Goal: Transaction & Acquisition: Purchase product/service

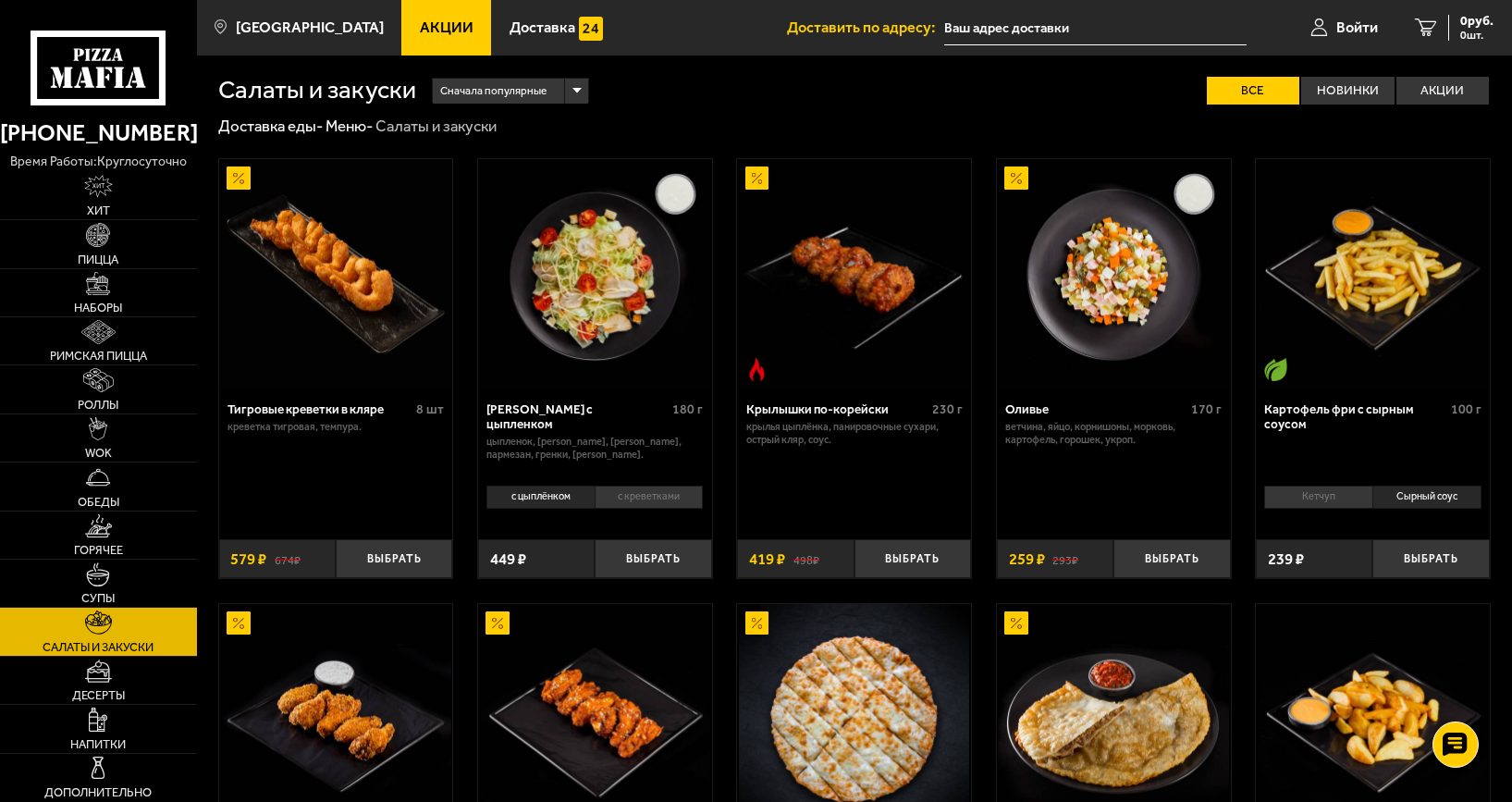
click at [339, 274] on img at bounding box center [335, 274] width 231 height 232
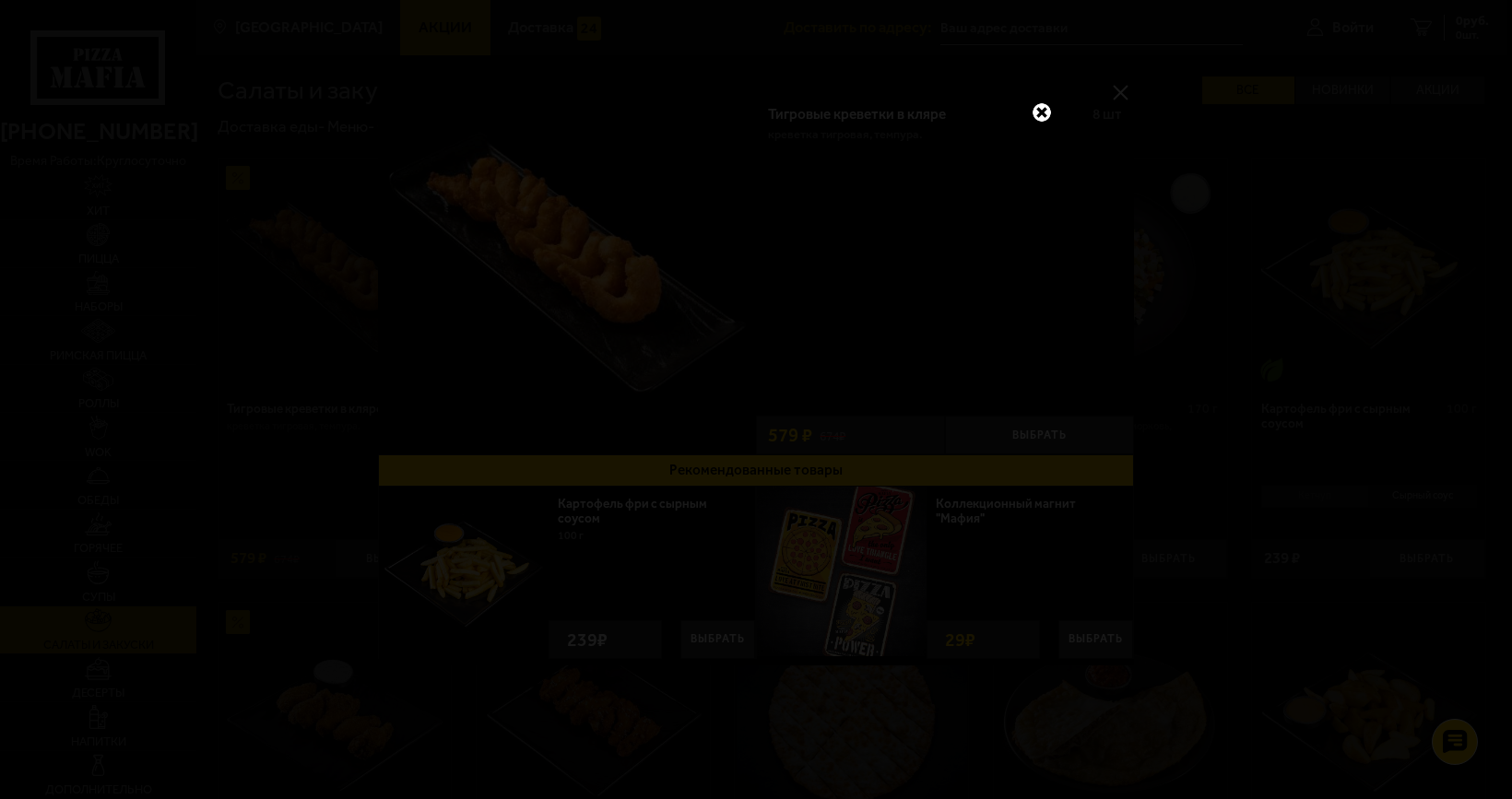
click at [1046, 113] on link at bounding box center [1042, 112] width 24 height 24
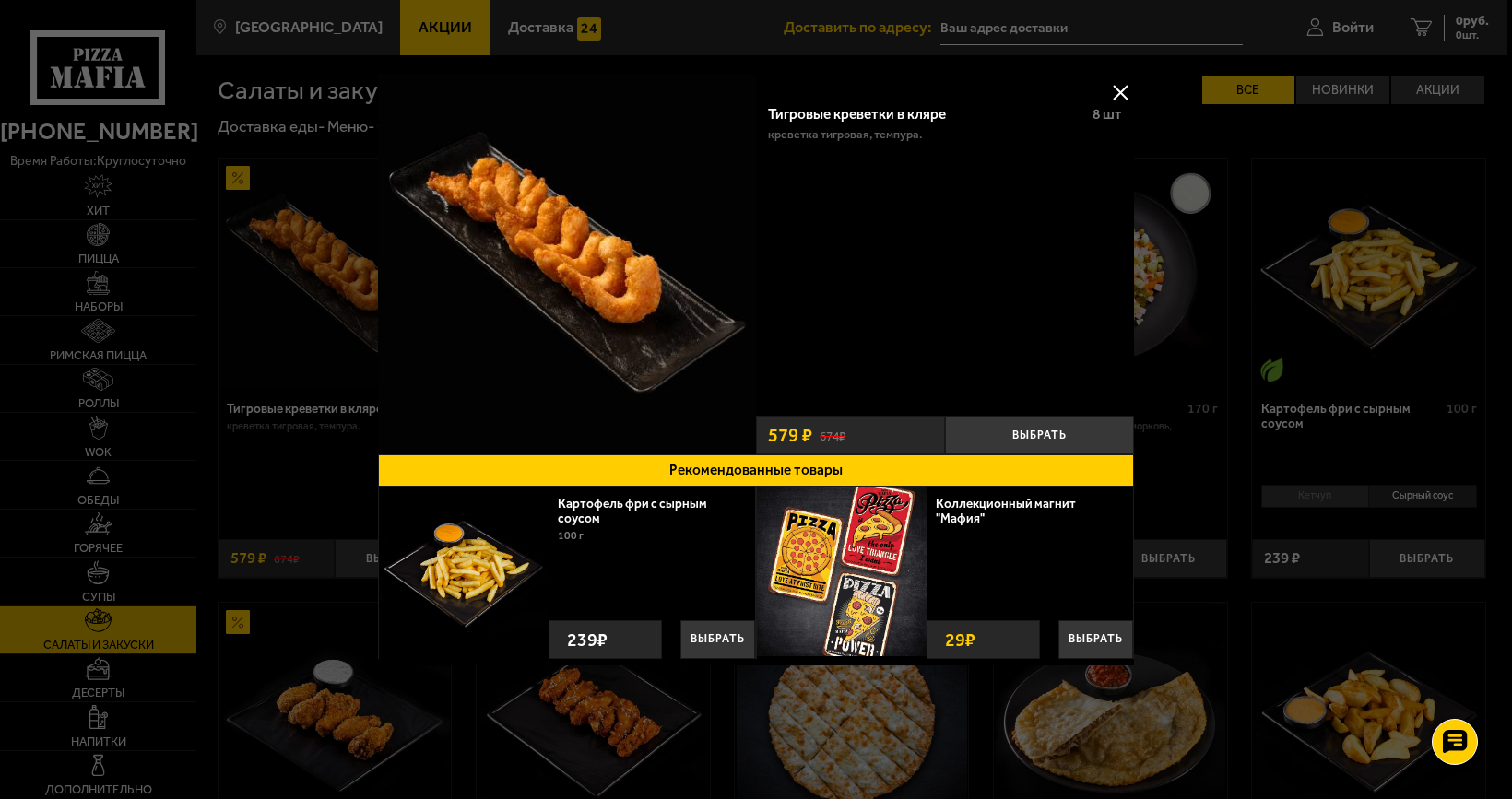
click at [1117, 86] on button at bounding box center [1120, 92] width 27 height 27
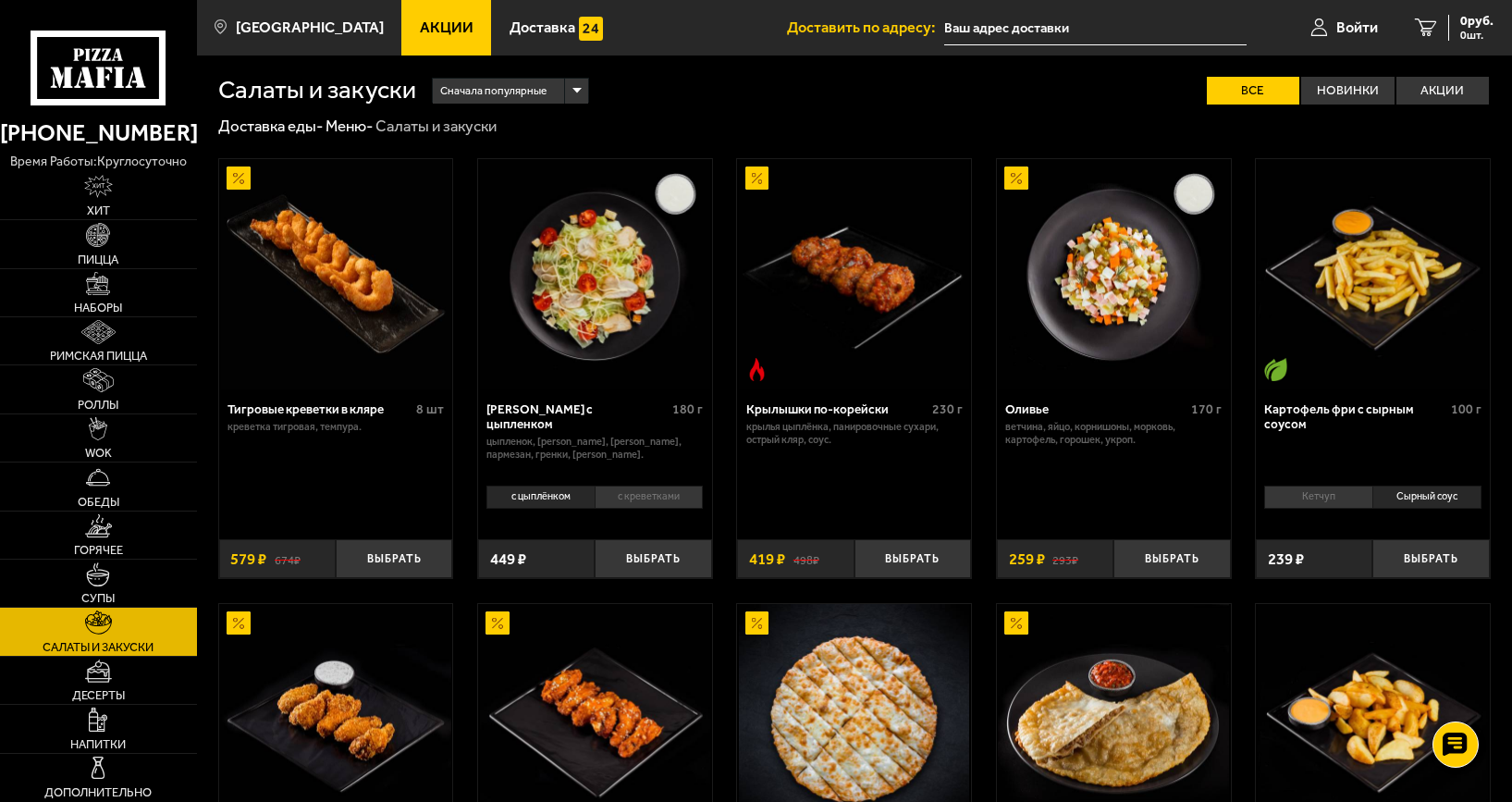
click at [838, 283] on img at bounding box center [854, 274] width 231 height 232
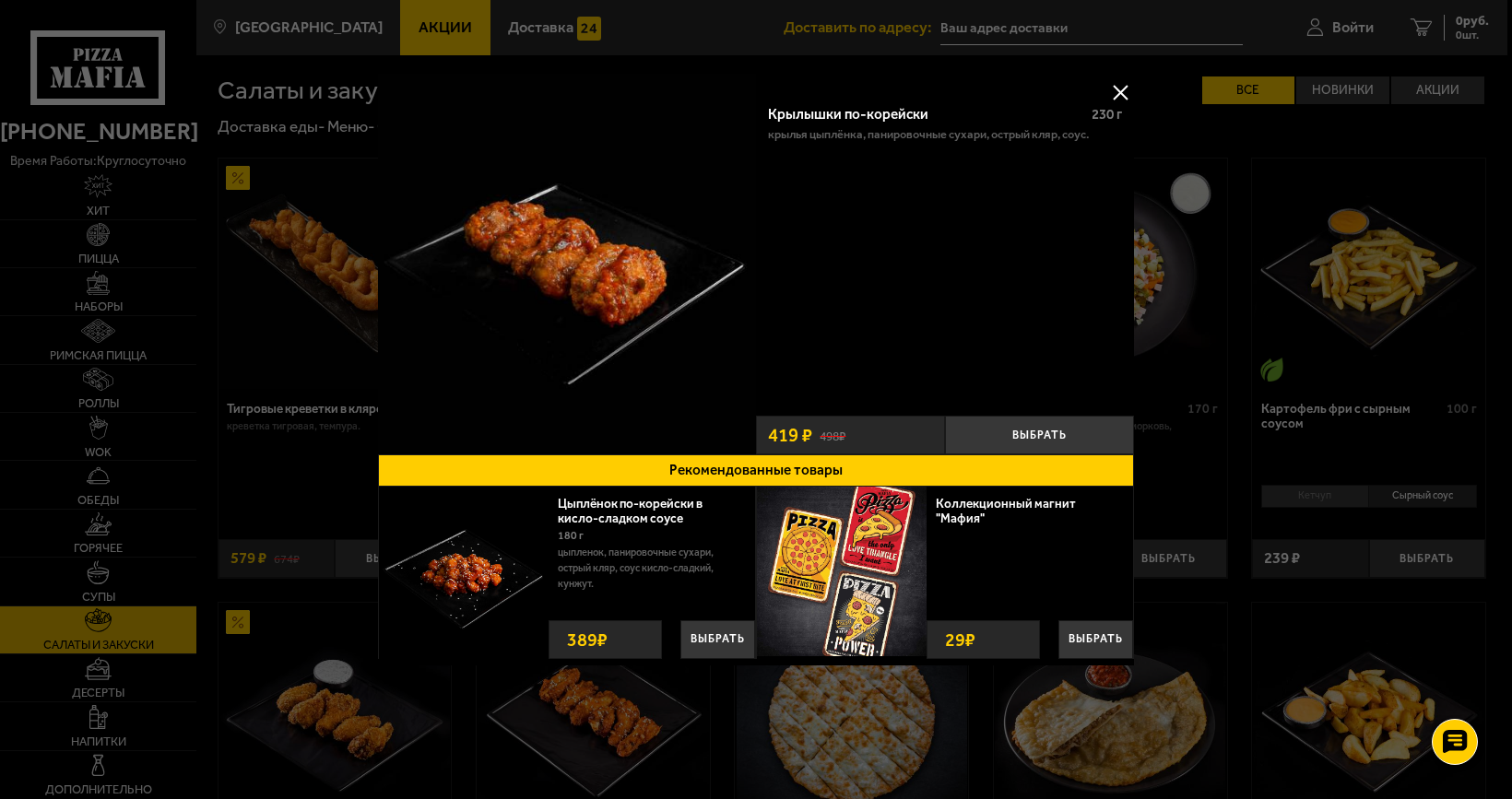
click at [1117, 86] on button at bounding box center [1120, 92] width 27 height 27
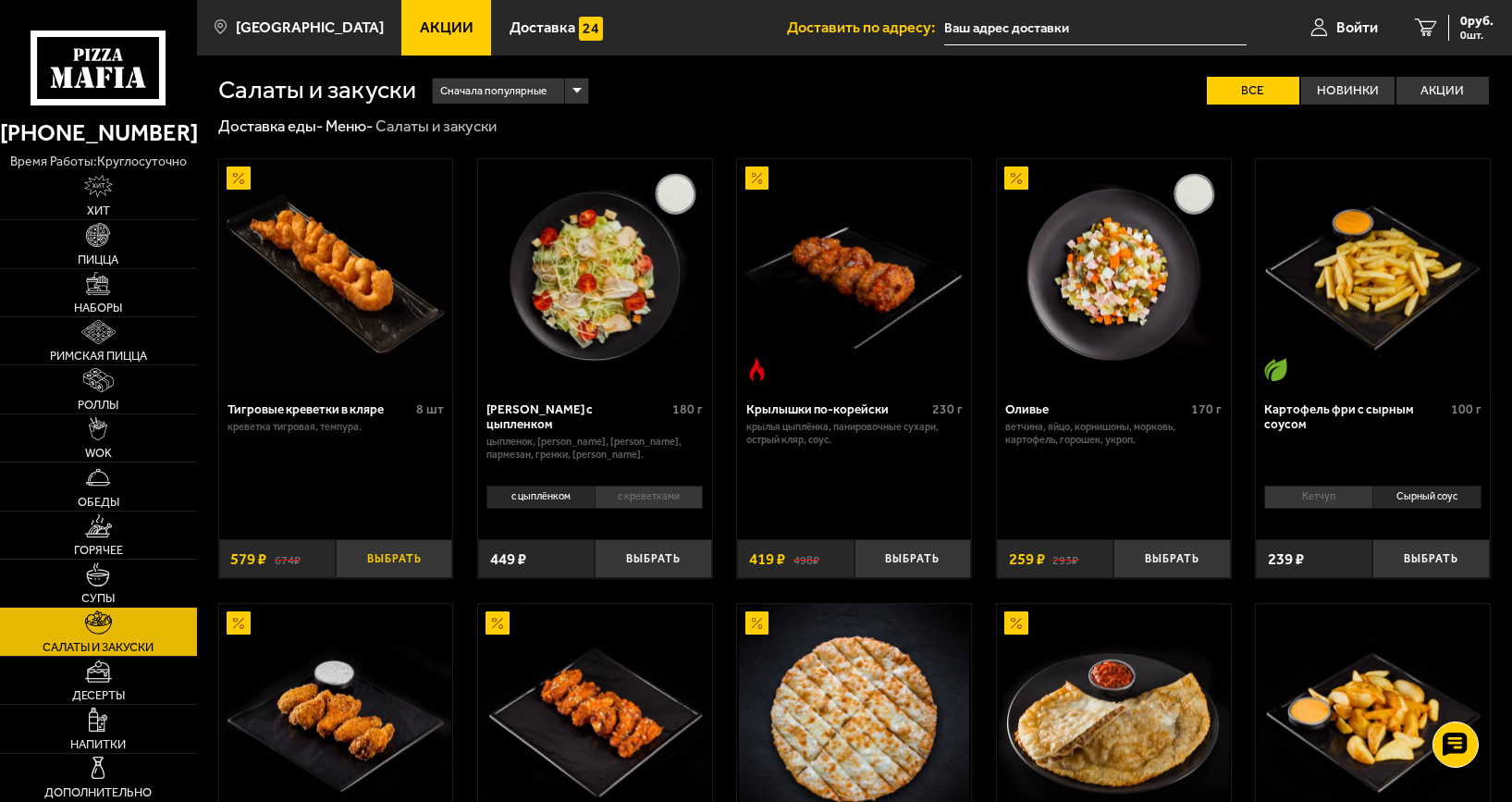
click at [381, 555] on button "Выбрать" at bounding box center [394, 558] width 116 height 38
click at [1412, 496] on li "Сырный соус" at bounding box center [1426, 497] width 109 height 23
click at [1401, 496] on li "Сырный соус" at bounding box center [1426, 497] width 109 height 23
click at [1325, 496] on li "Кетчуп" at bounding box center [1319, 497] width 108 height 23
click at [1393, 500] on li "Сырный соус" at bounding box center [1426, 497] width 109 height 23
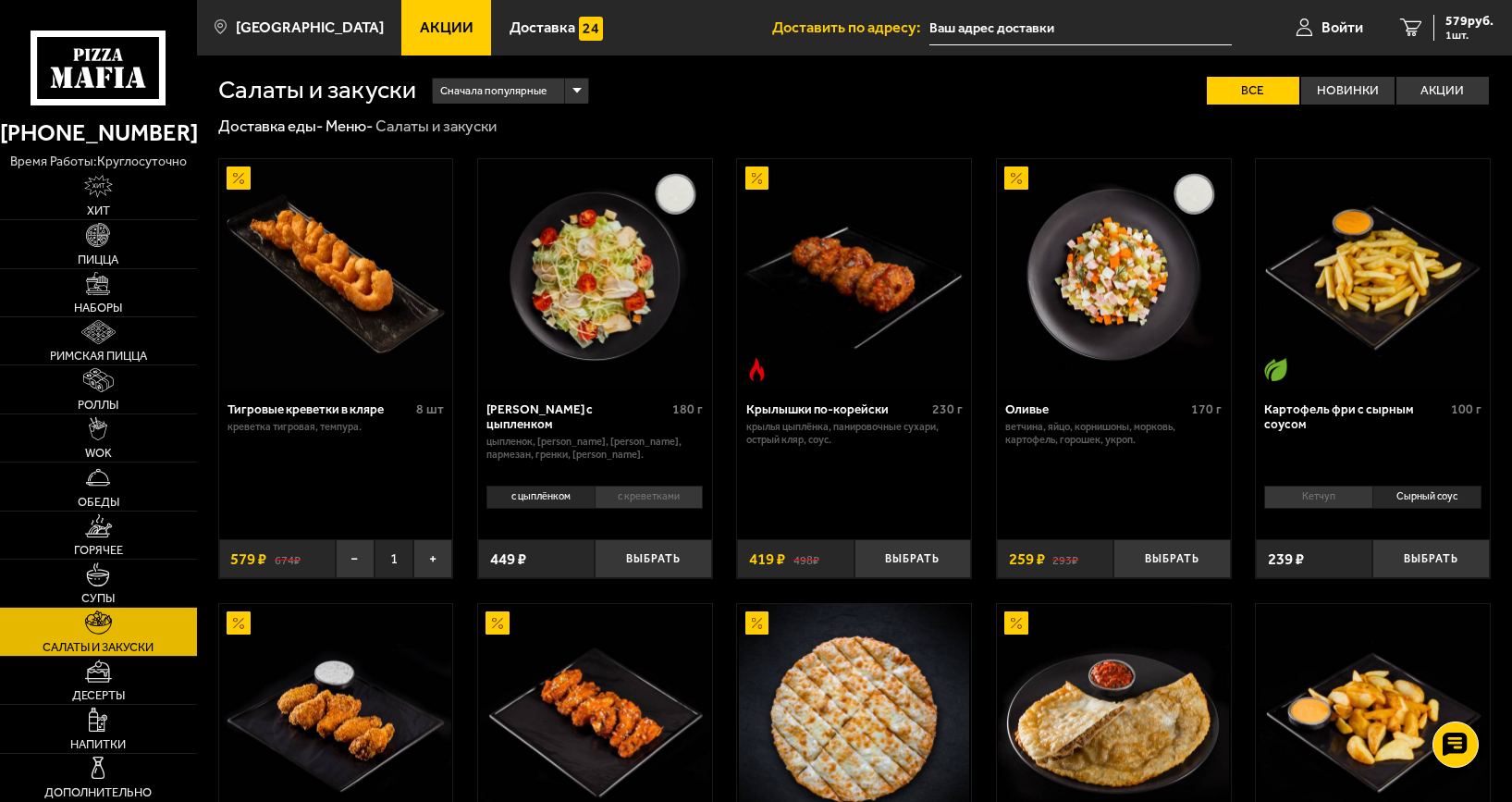
click at [1340, 496] on li "Кетчуп" at bounding box center [1319, 497] width 108 height 23
click at [1415, 500] on li "Сырный соус" at bounding box center [1426, 497] width 109 height 23
click at [1420, 568] on button "Выбрать" at bounding box center [1430, 558] width 116 height 38
click at [111, 280] on link "Наборы" at bounding box center [99, 293] width 197 height 47
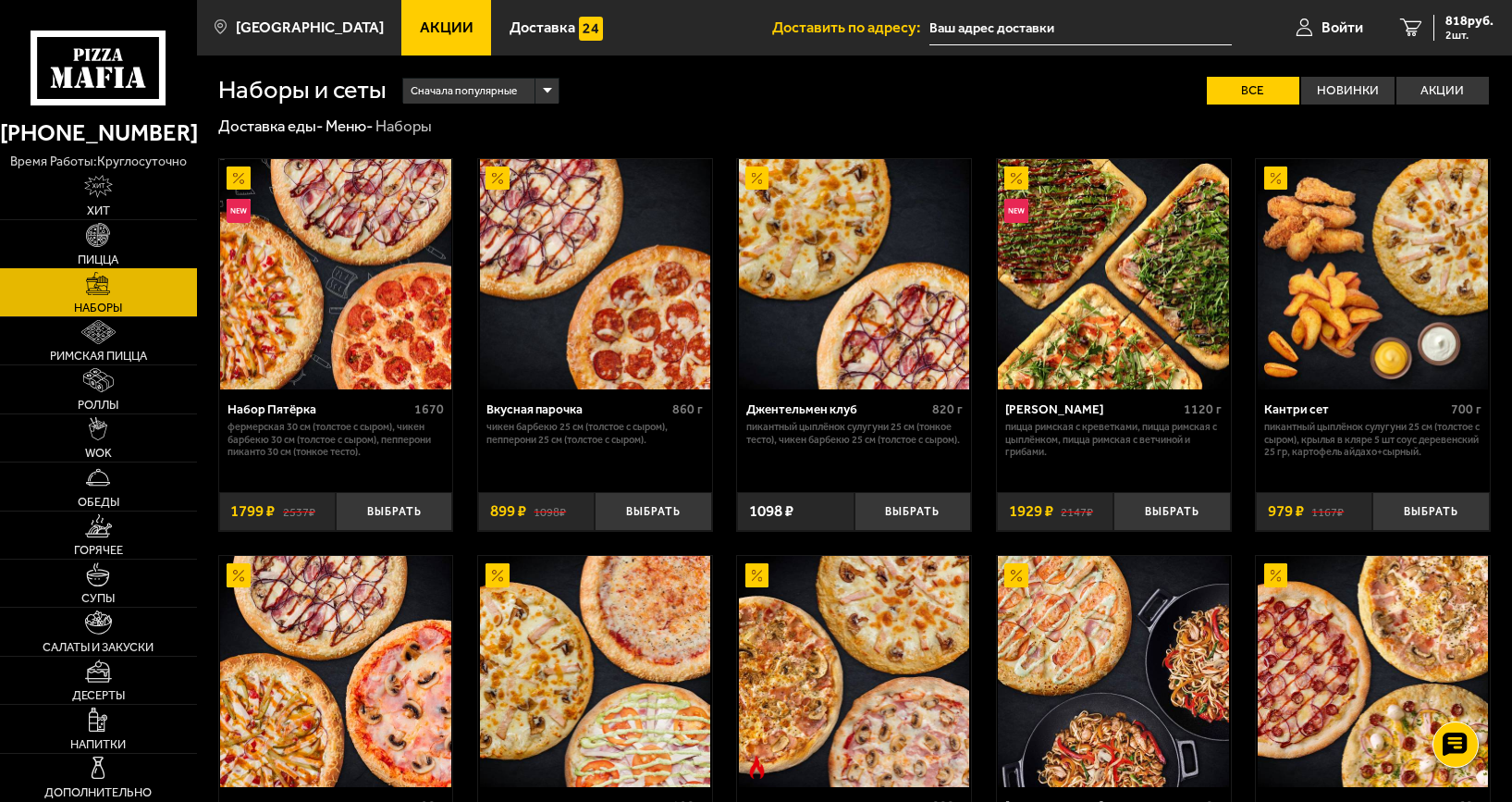
click at [91, 248] on link "Пицца" at bounding box center [99, 243] width 197 height 47
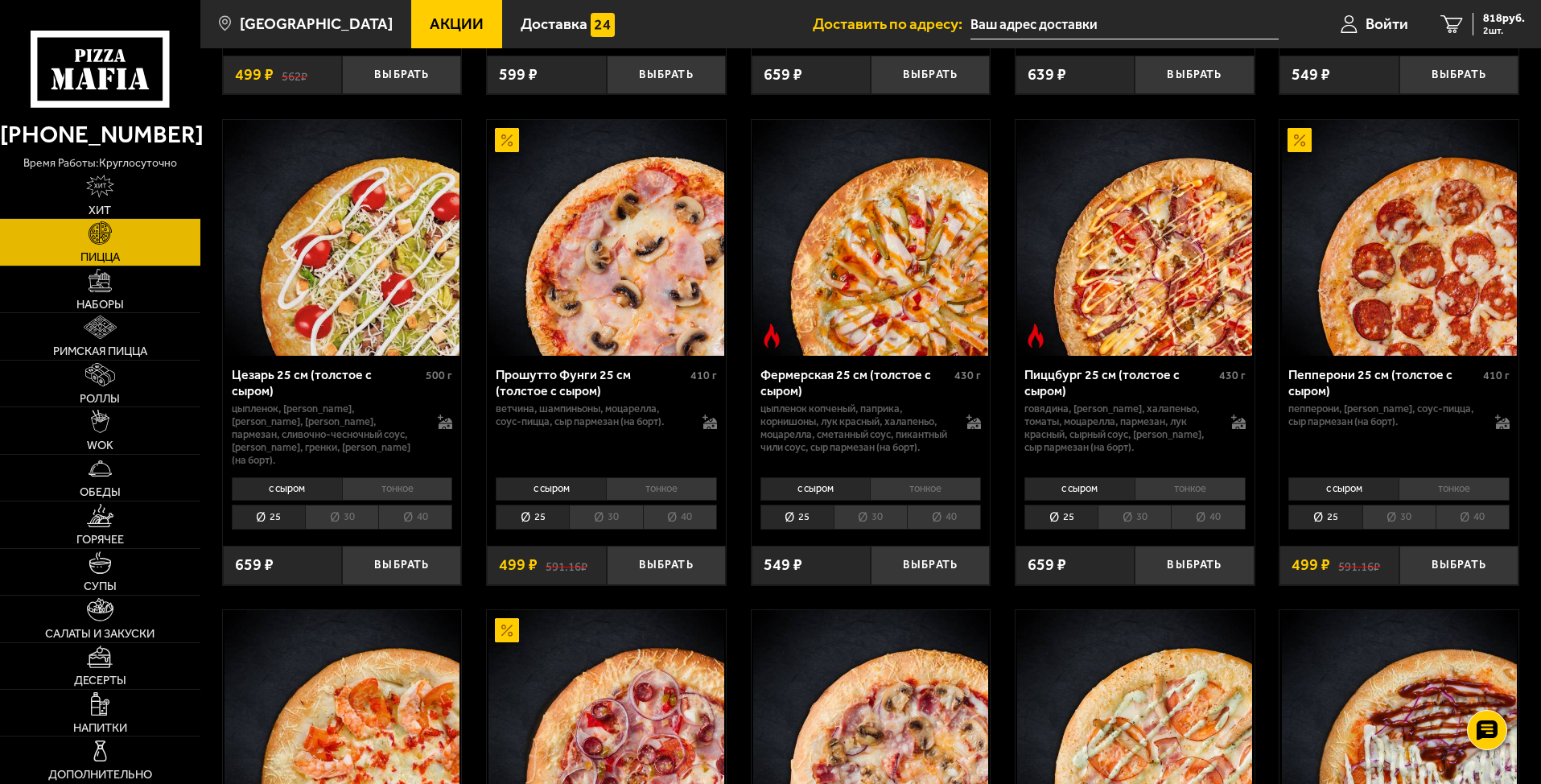
scroll to position [1529, 0]
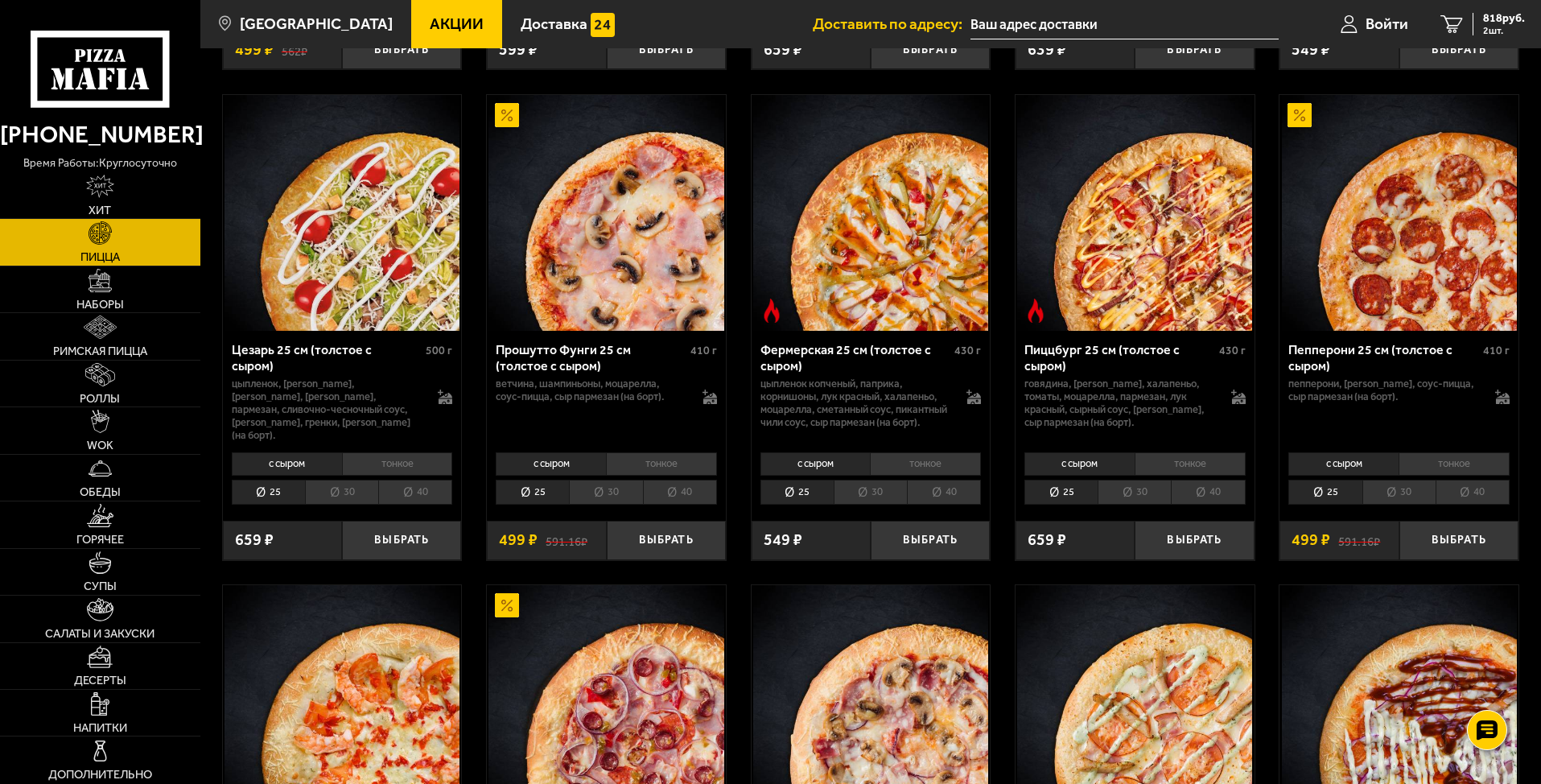
click at [1315, 469] on li "тонкое" at bounding box center [1454, 464] width 111 height 22
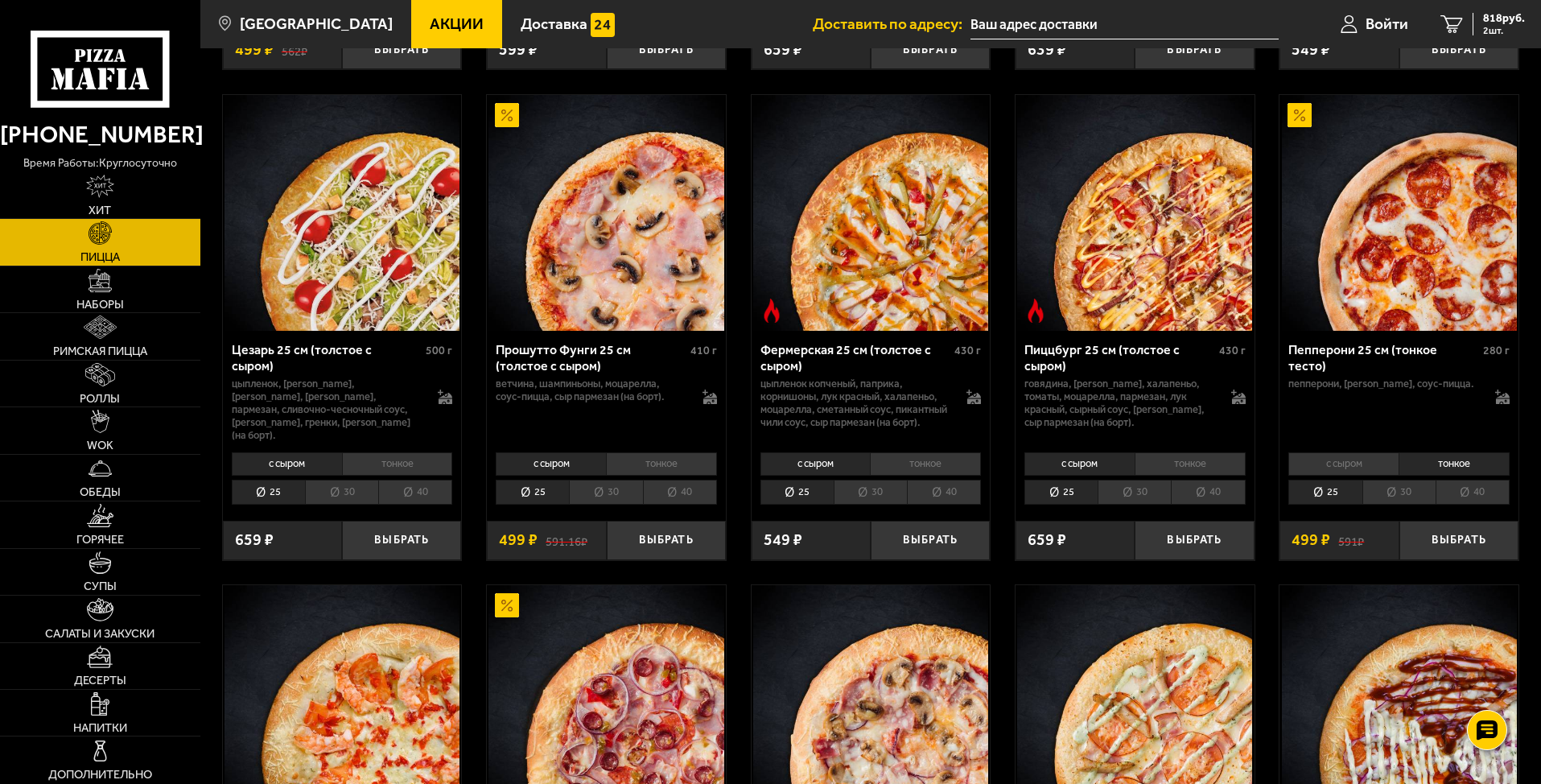
click at [1315, 472] on li "с сыром" at bounding box center [1343, 464] width 111 height 22
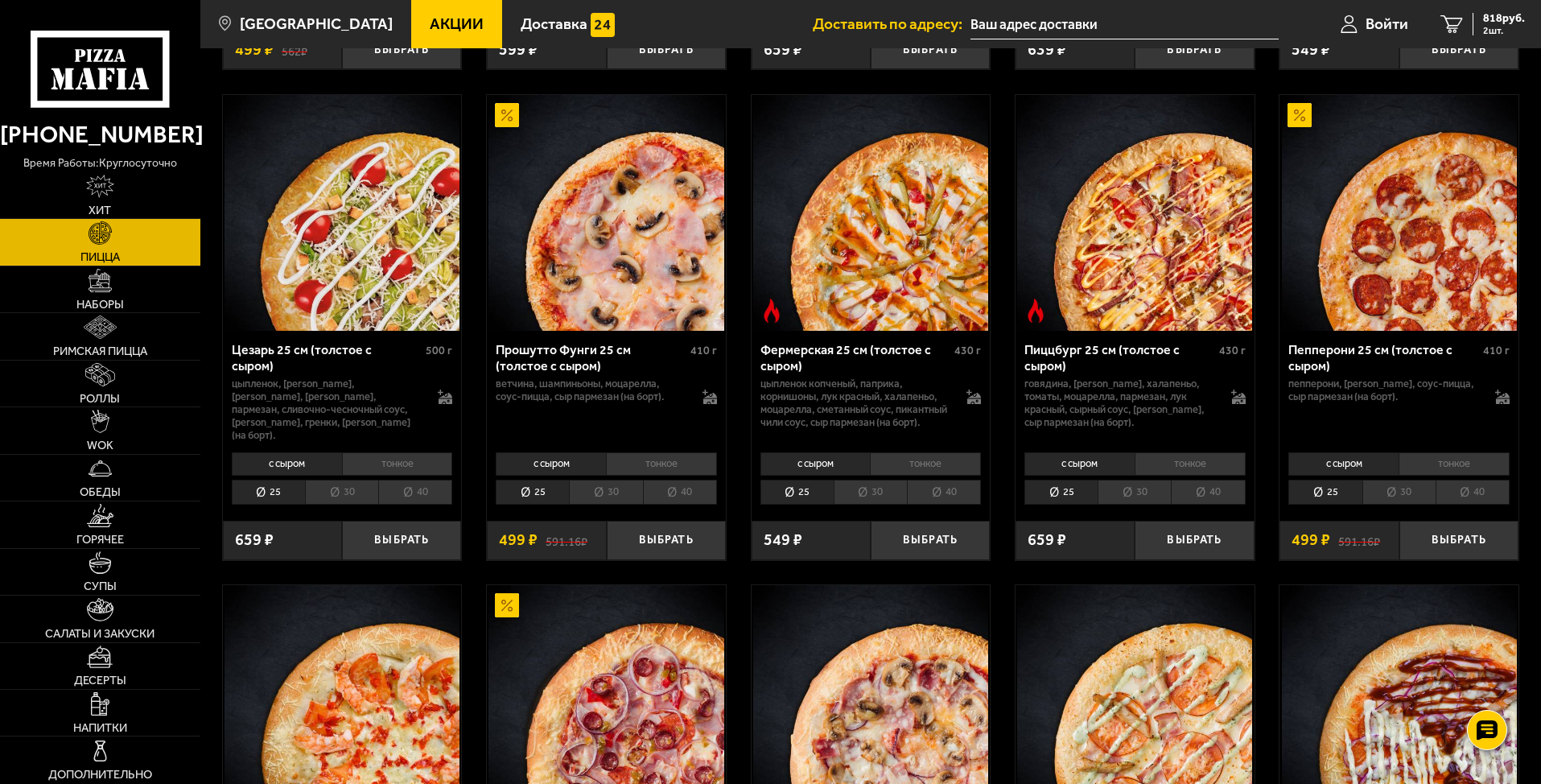
click at [1315, 356] on div "Пепперони 25 см (толстое с сыром)" at bounding box center [1383, 357] width 191 height 31
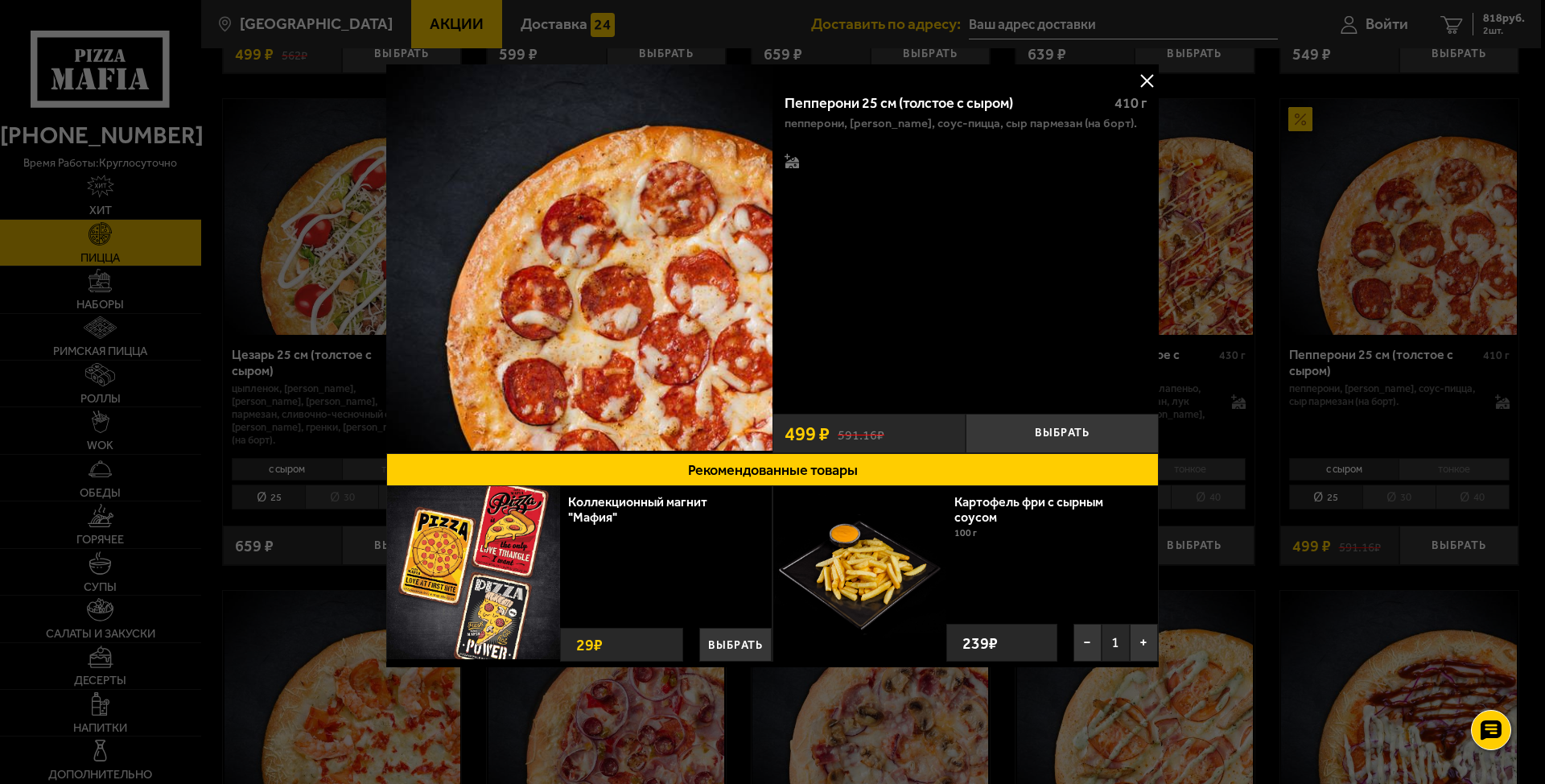
click at [1146, 76] on button at bounding box center [1147, 81] width 24 height 24
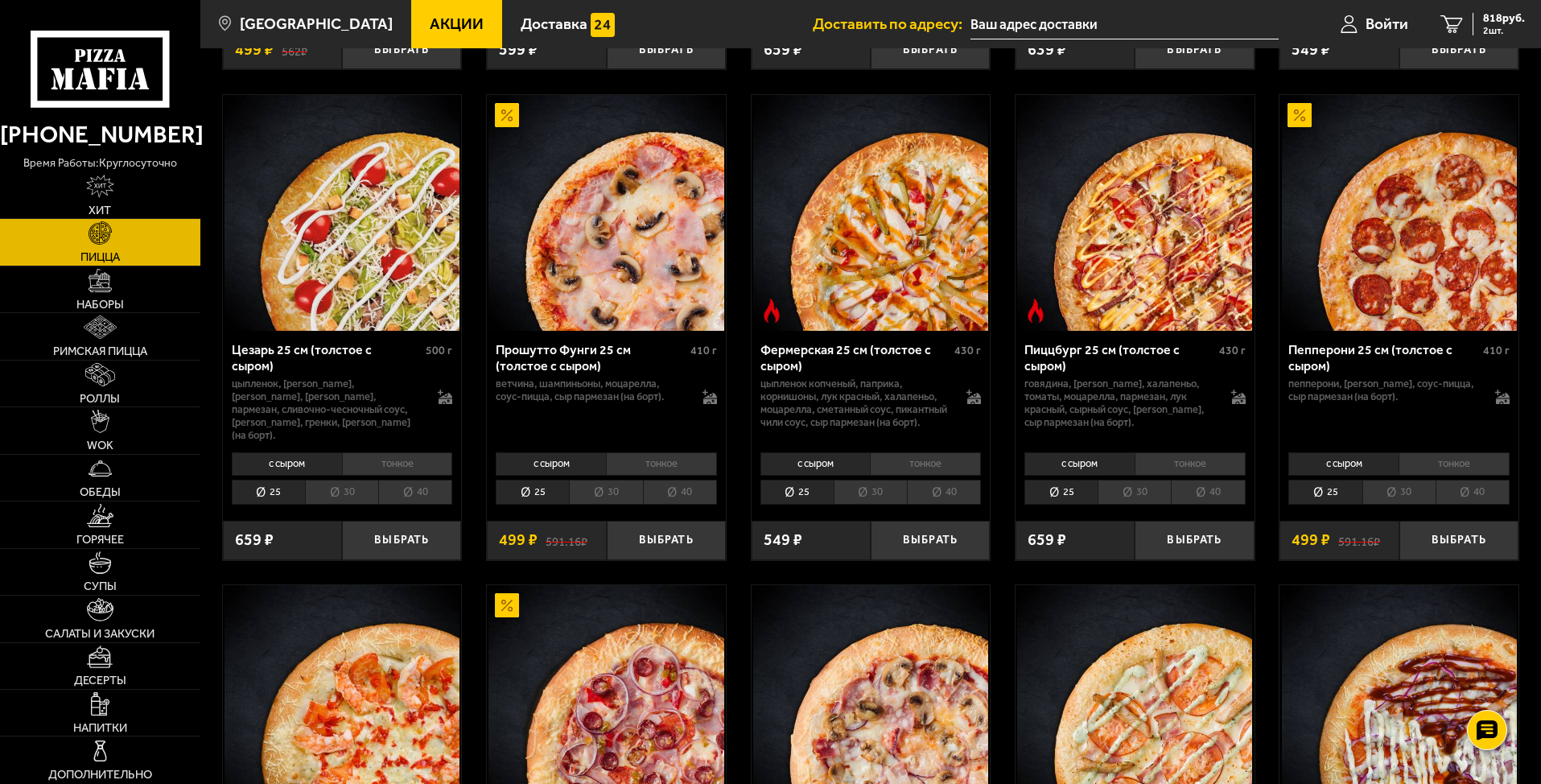
click at [1315, 490] on li "30" at bounding box center [1399, 492] width 73 height 25
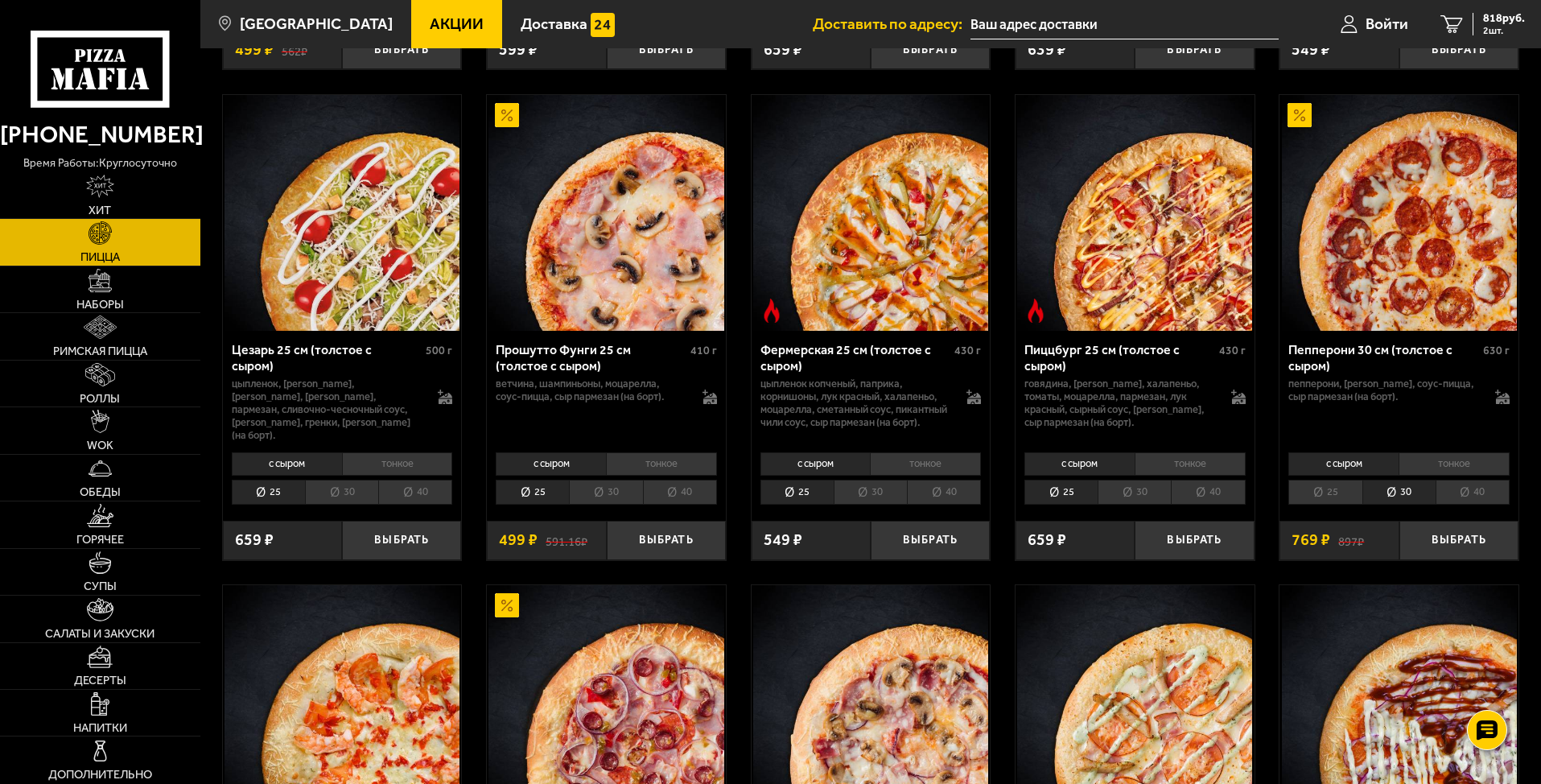
click at [1302, 505] on li "25" at bounding box center [1324, 492] width 73 height 25
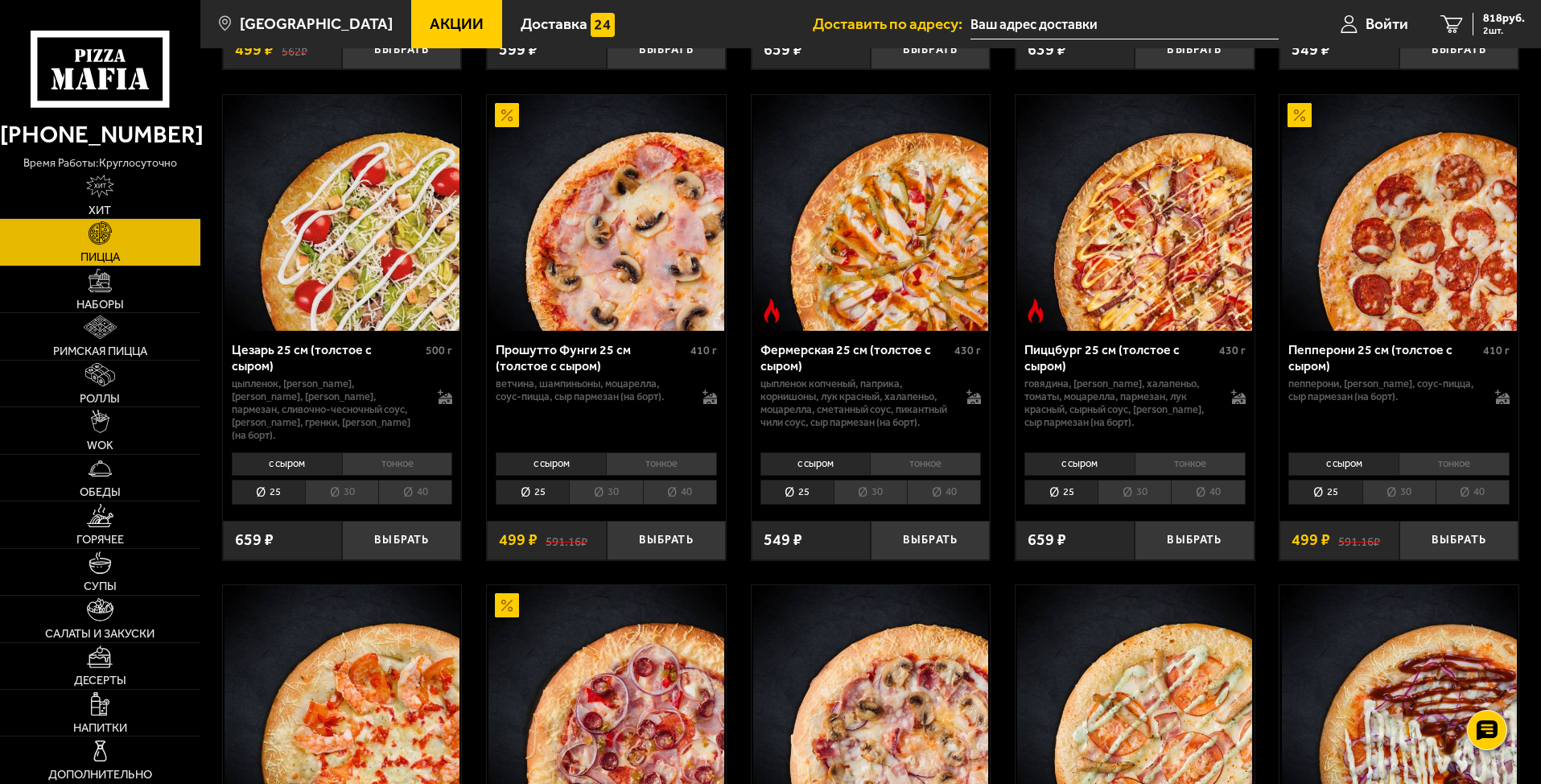
click at [1305, 490] on li "25" at bounding box center [1324, 492] width 73 height 25
click at [1315, 492] on li "30" at bounding box center [1399, 492] width 73 height 25
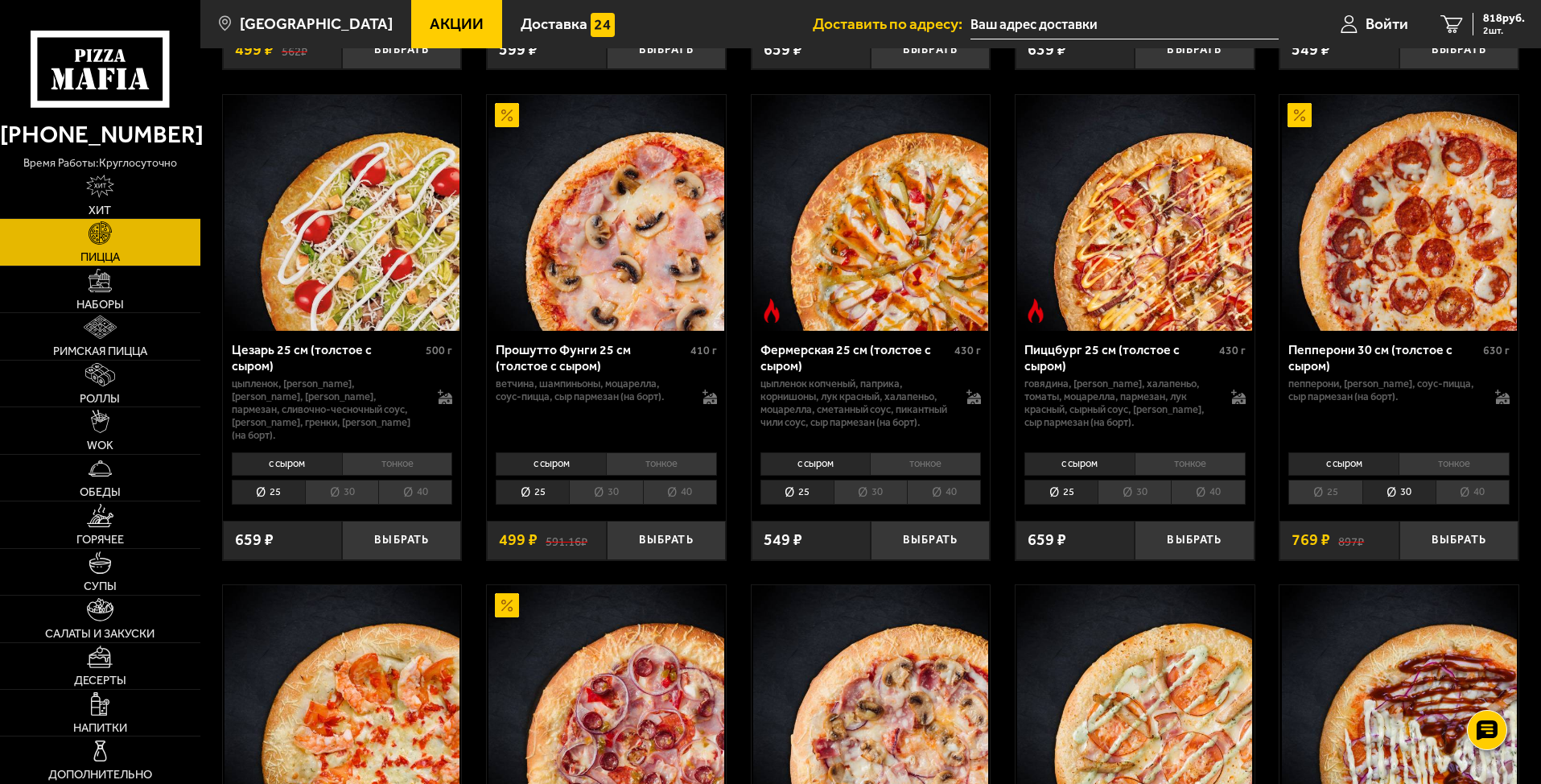
click at [1315, 503] on li "25" at bounding box center [1324, 492] width 73 height 25
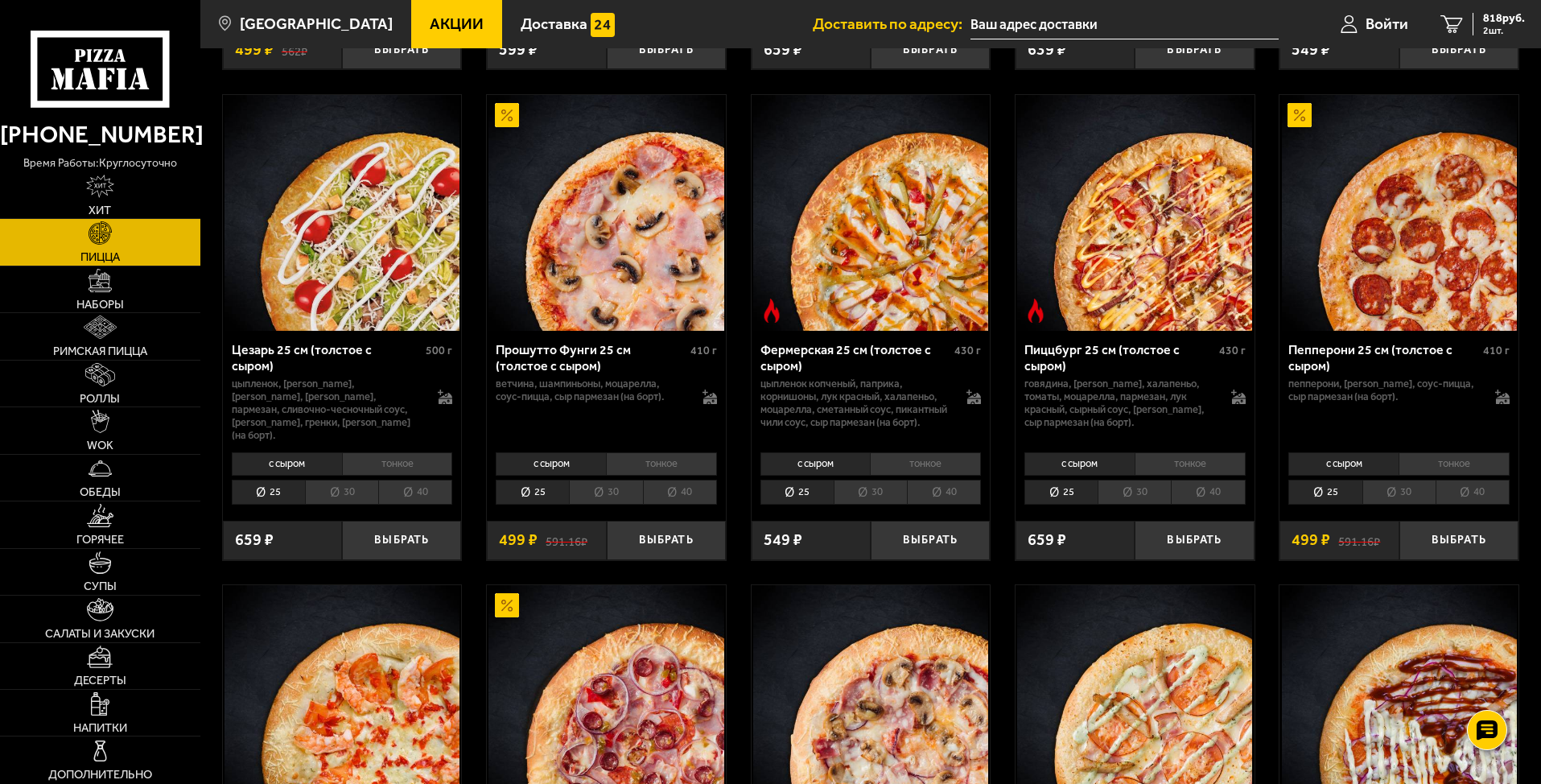
click at [1315, 464] on li "тонкое" at bounding box center [1454, 464] width 111 height 22
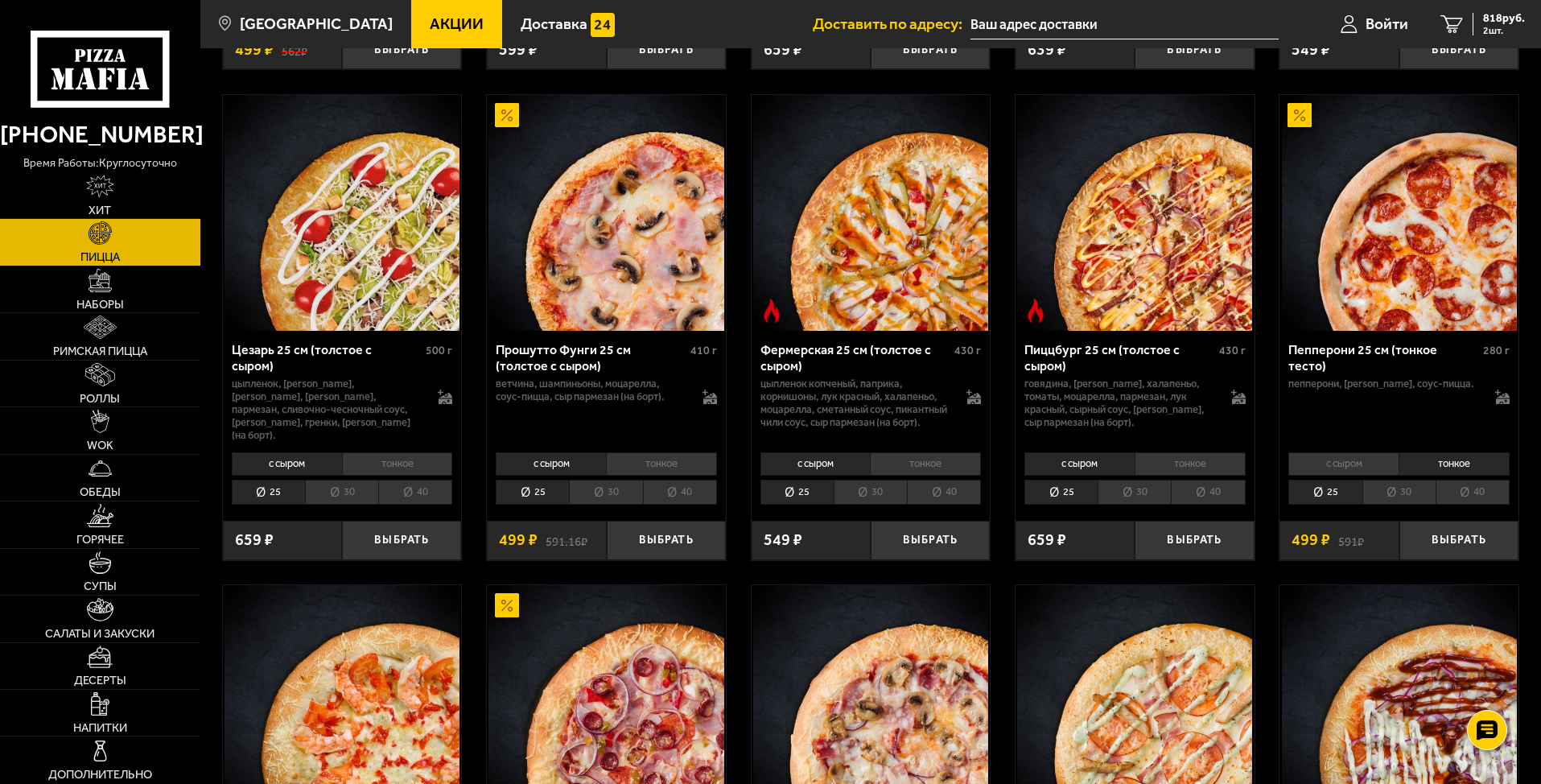
click at [1315, 464] on li "с сыром" at bounding box center [1343, 464] width 111 height 22
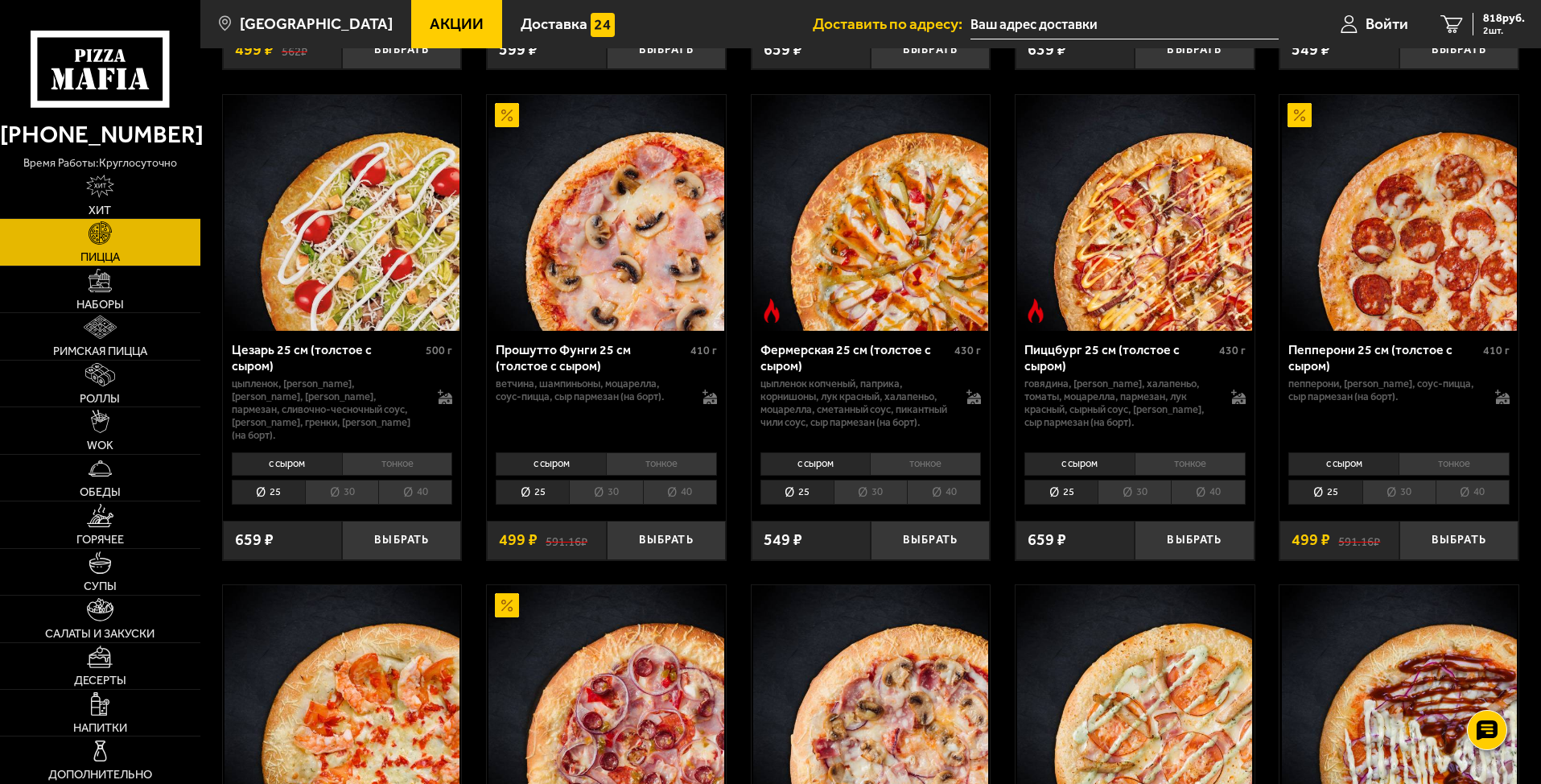
click at [1315, 470] on li "тонкое" at bounding box center [1454, 464] width 111 height 22
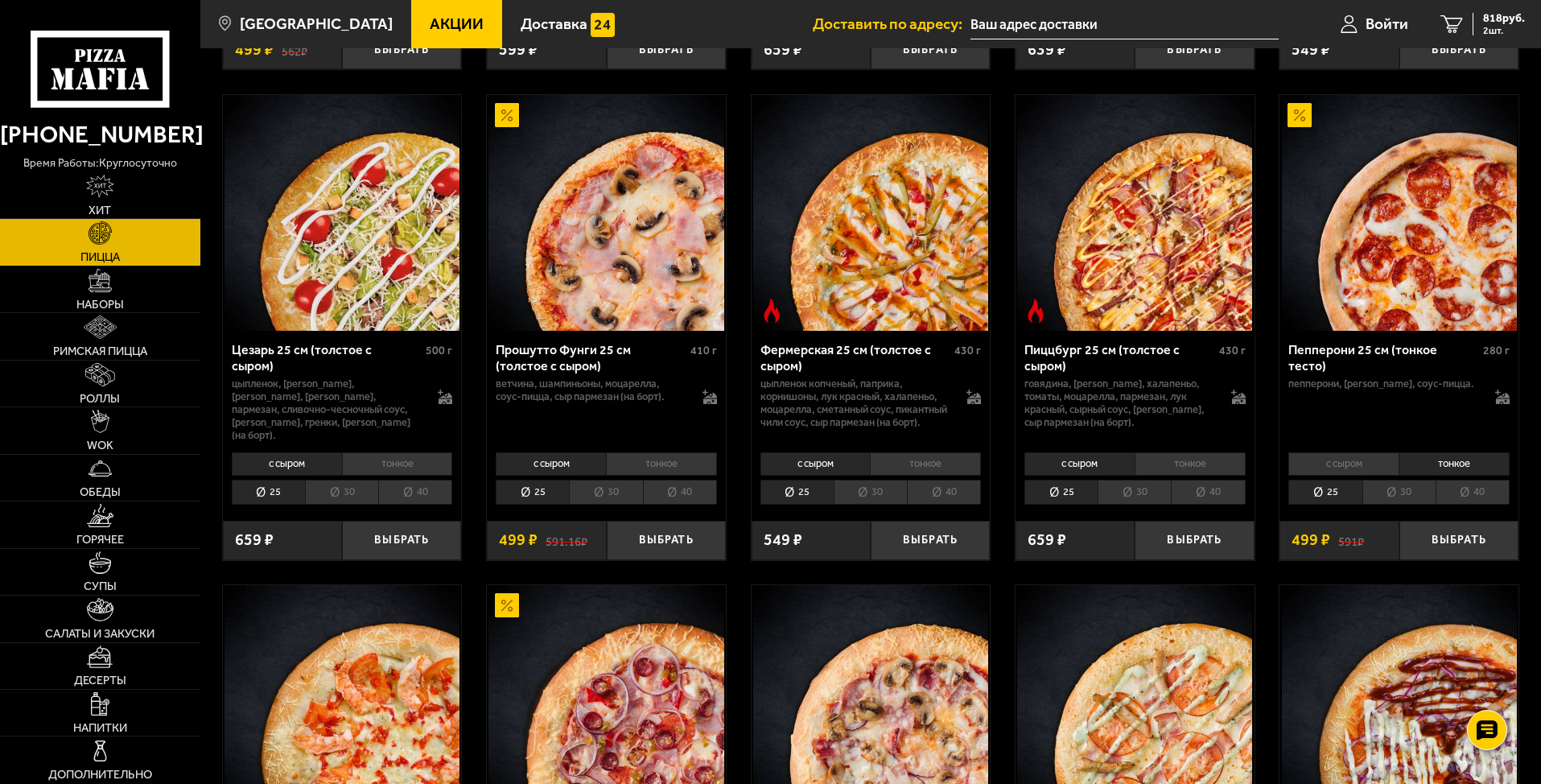
click at [1315, 472] on li "с сыром" at bounding box center [1343, 464] width 111 height 22
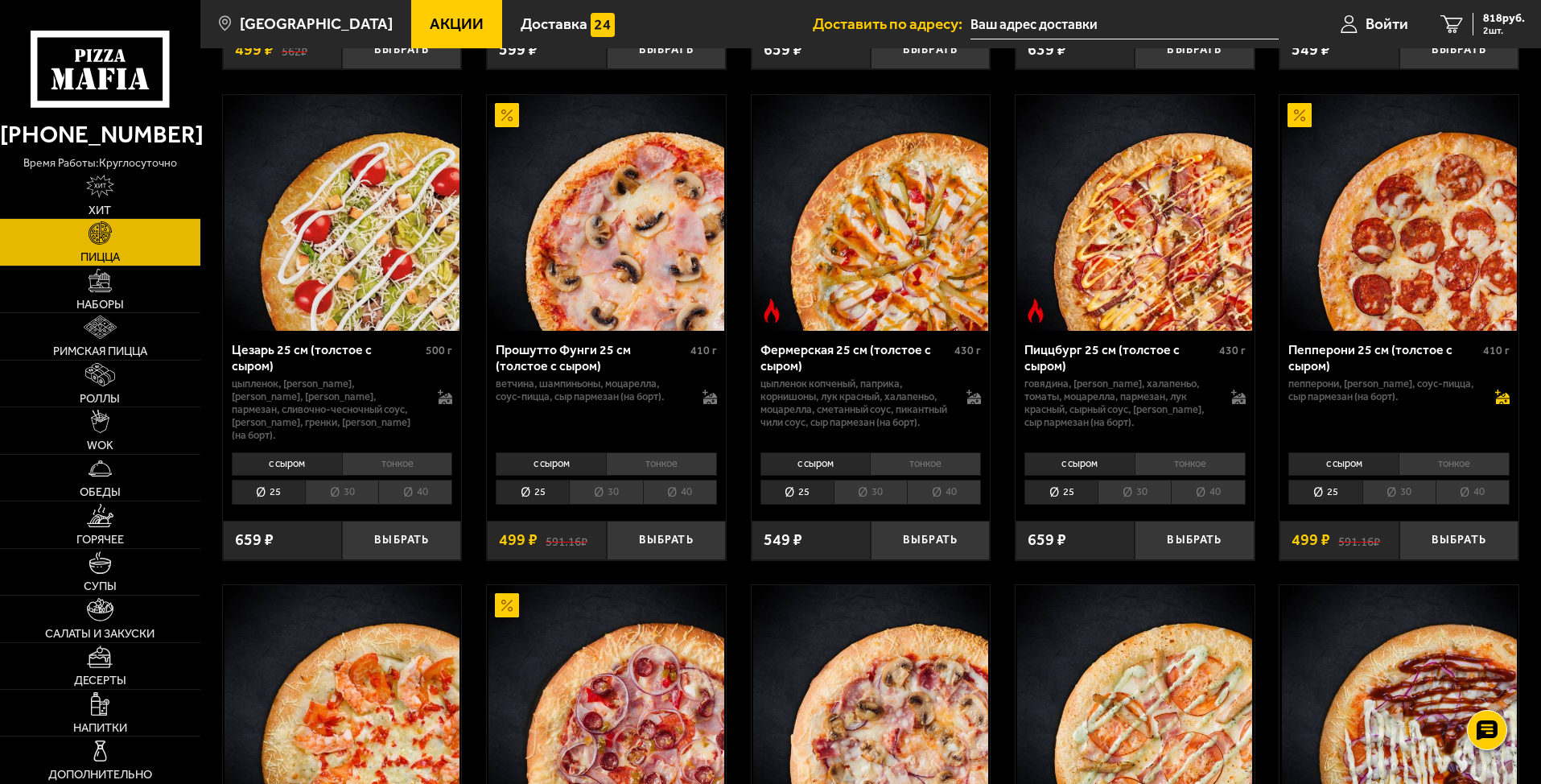
click at [1315, 404] on icon at bounding box center [1502, 401] width 14 height 6
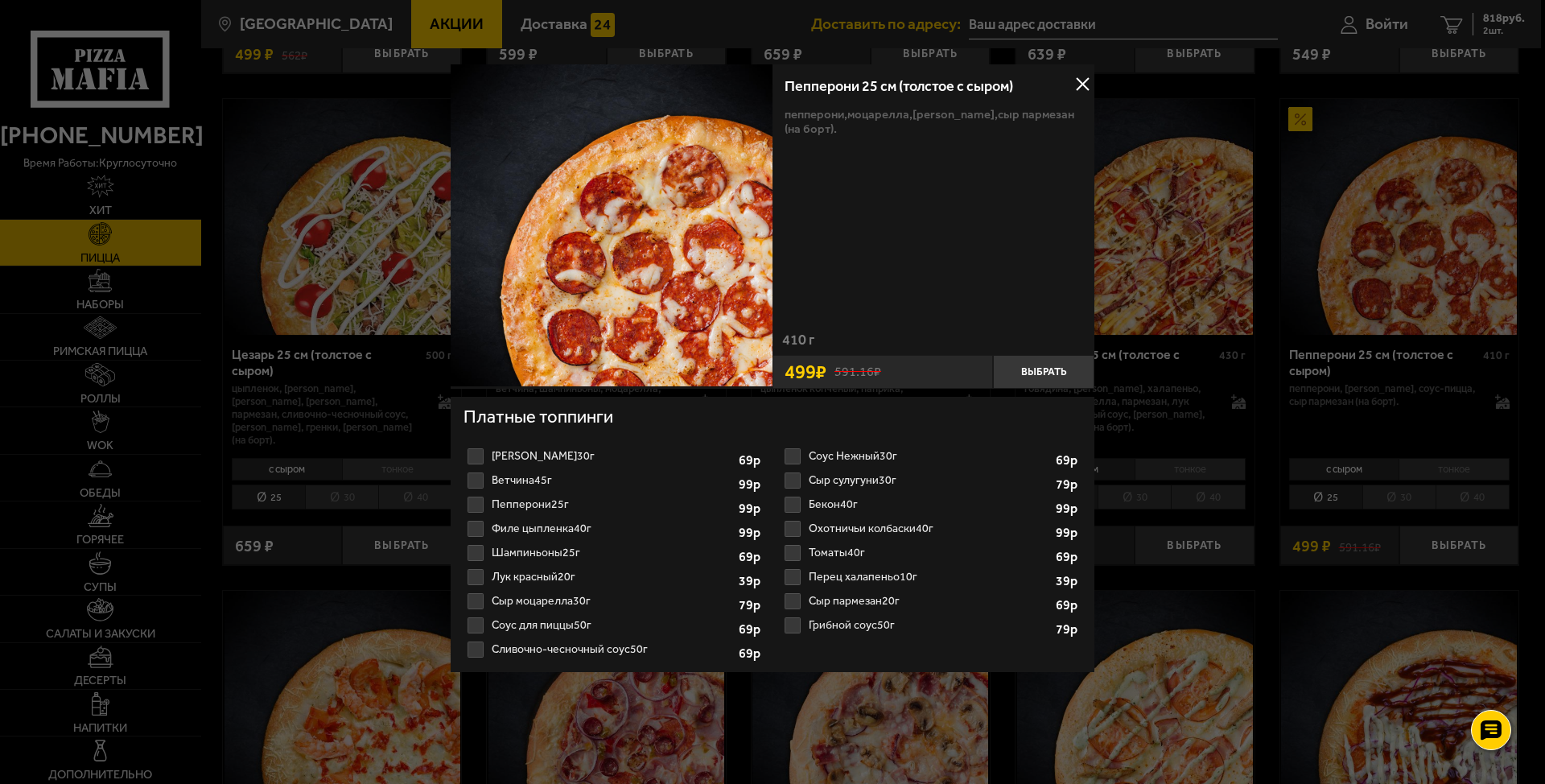
click at [1081, 75] on button at bounding box center [1082, 85] width 24 height 24
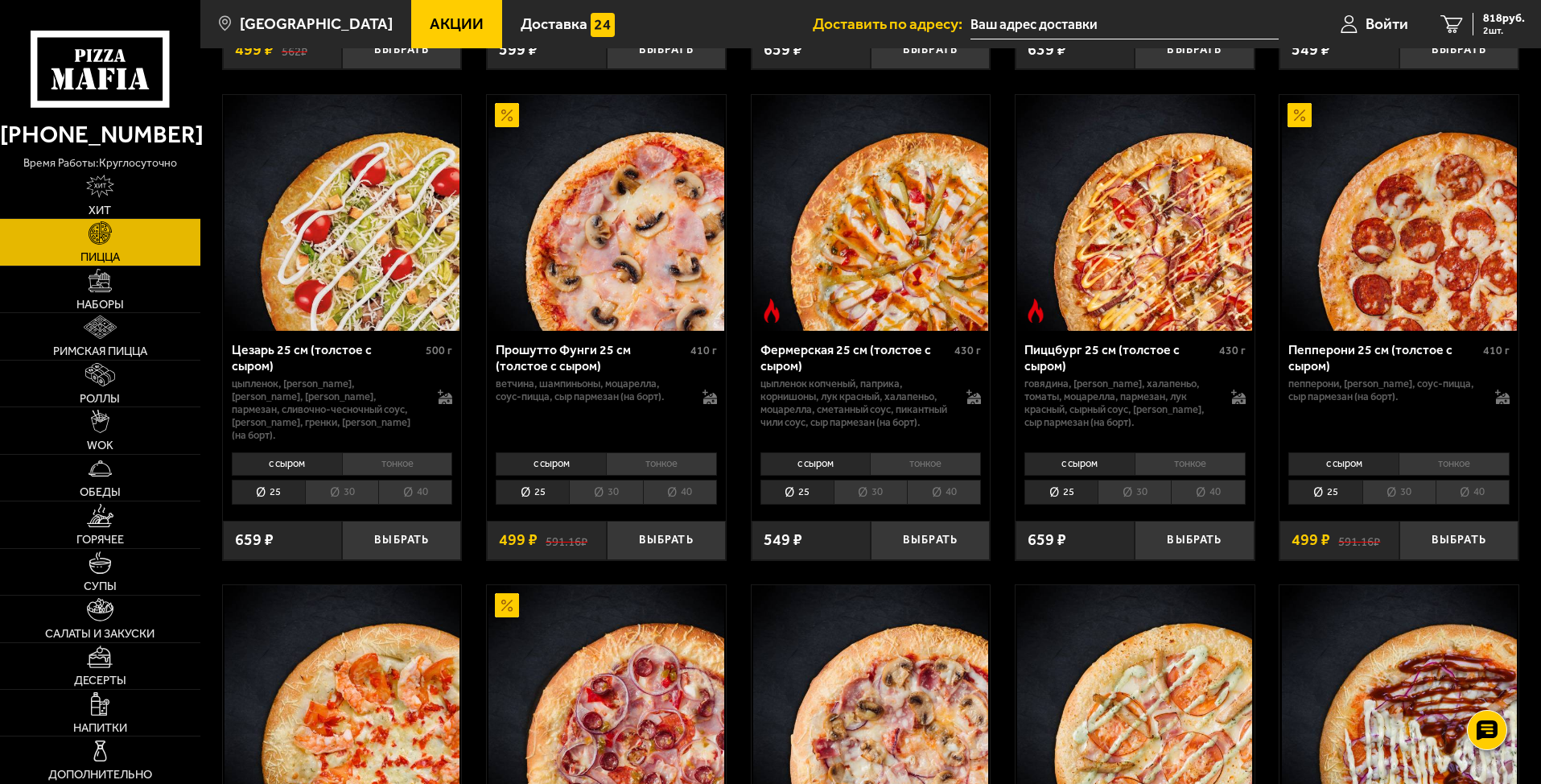
click at [1315, 466] on li "тонкое" at bounding box center [1454, 464] width 111 height 22
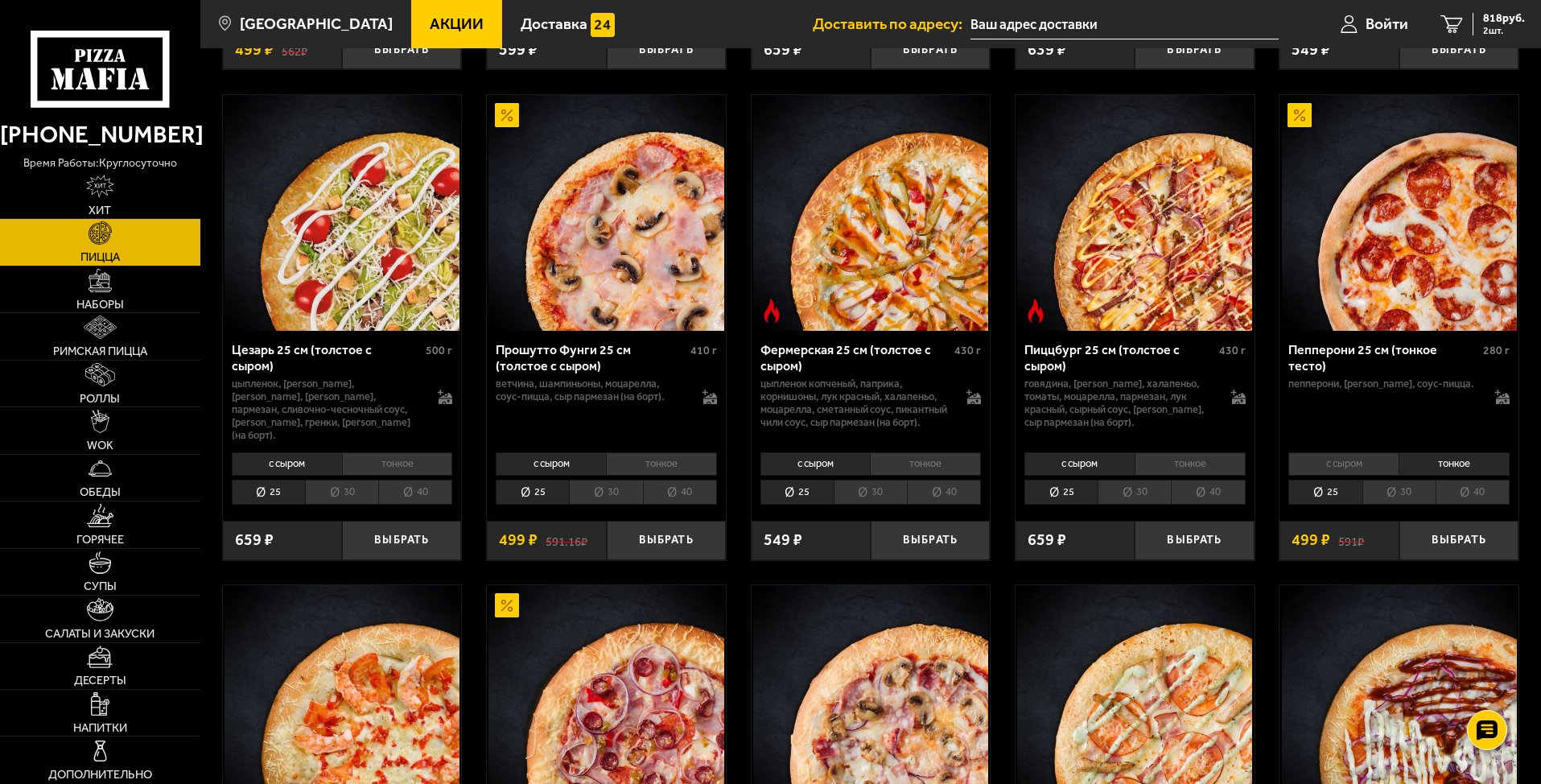
click at [1315, 464] on li "с сыром" at bounding box center [1343, 464] width 111 height 22
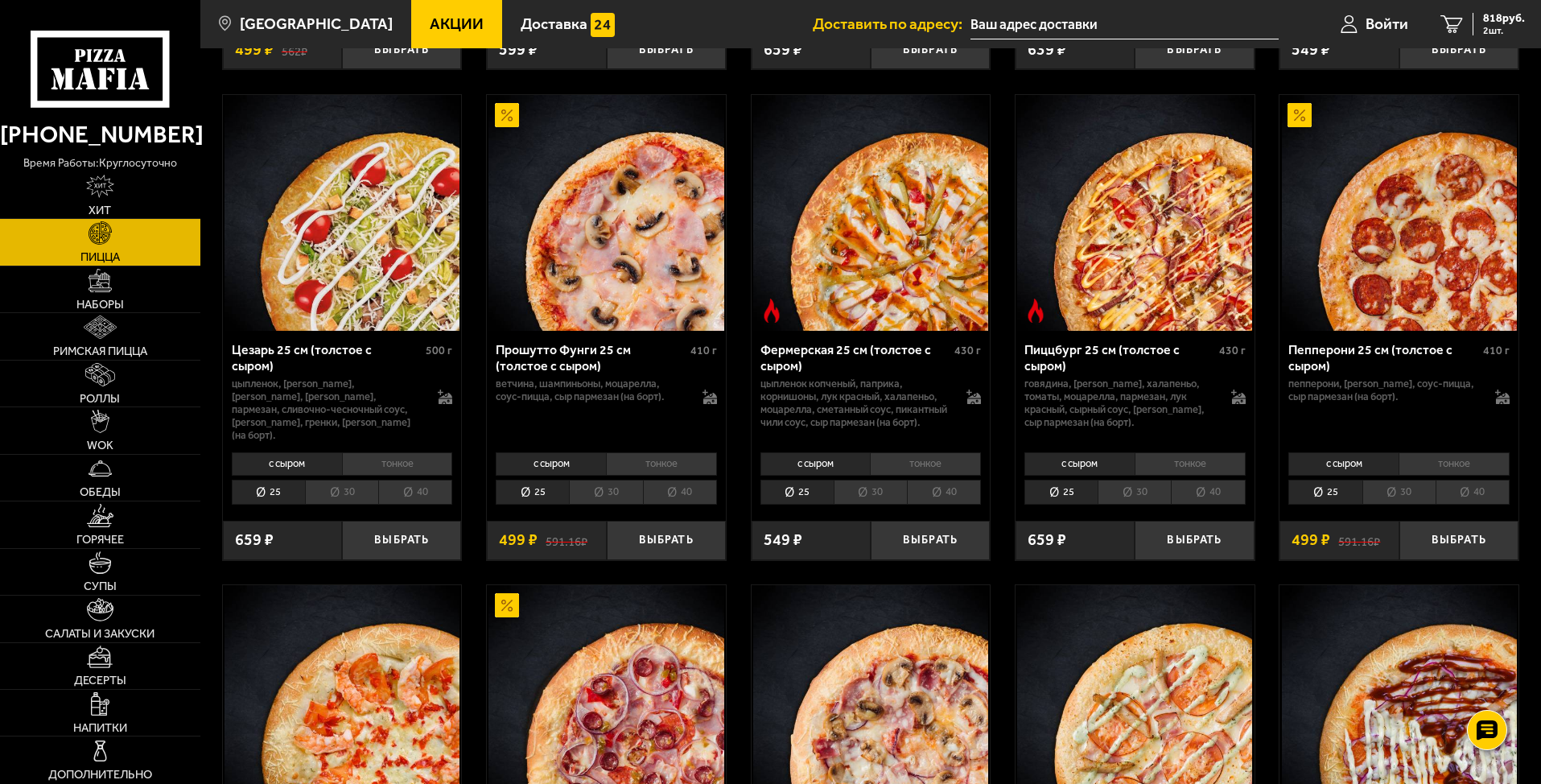
click at [1315, 463] on li "тонкое" at bounding box center [1454, 464] width 111 height 22
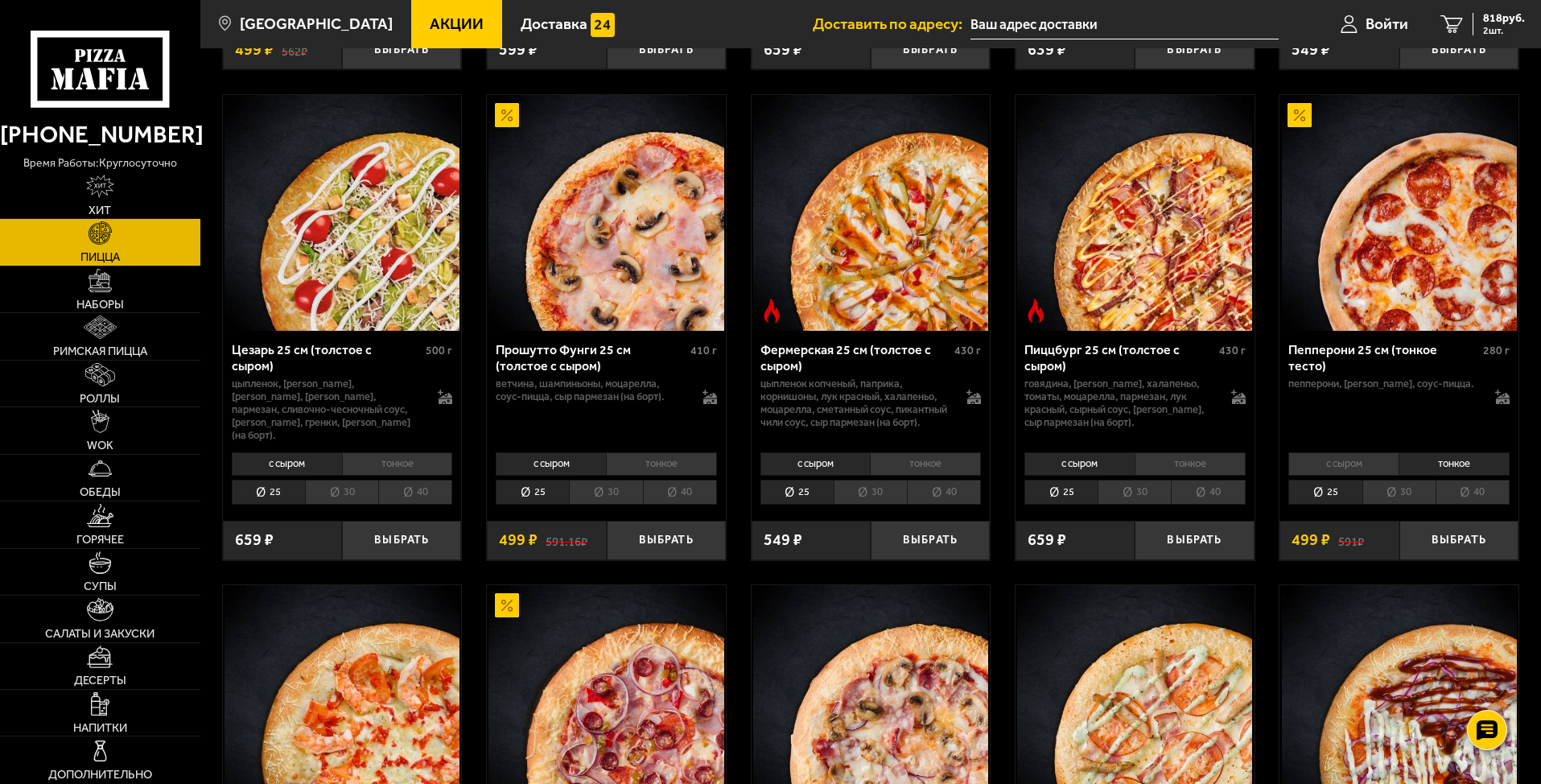
click at [1315, 494] on li "30" at bounding box center [1399, 492] width 73 height 25
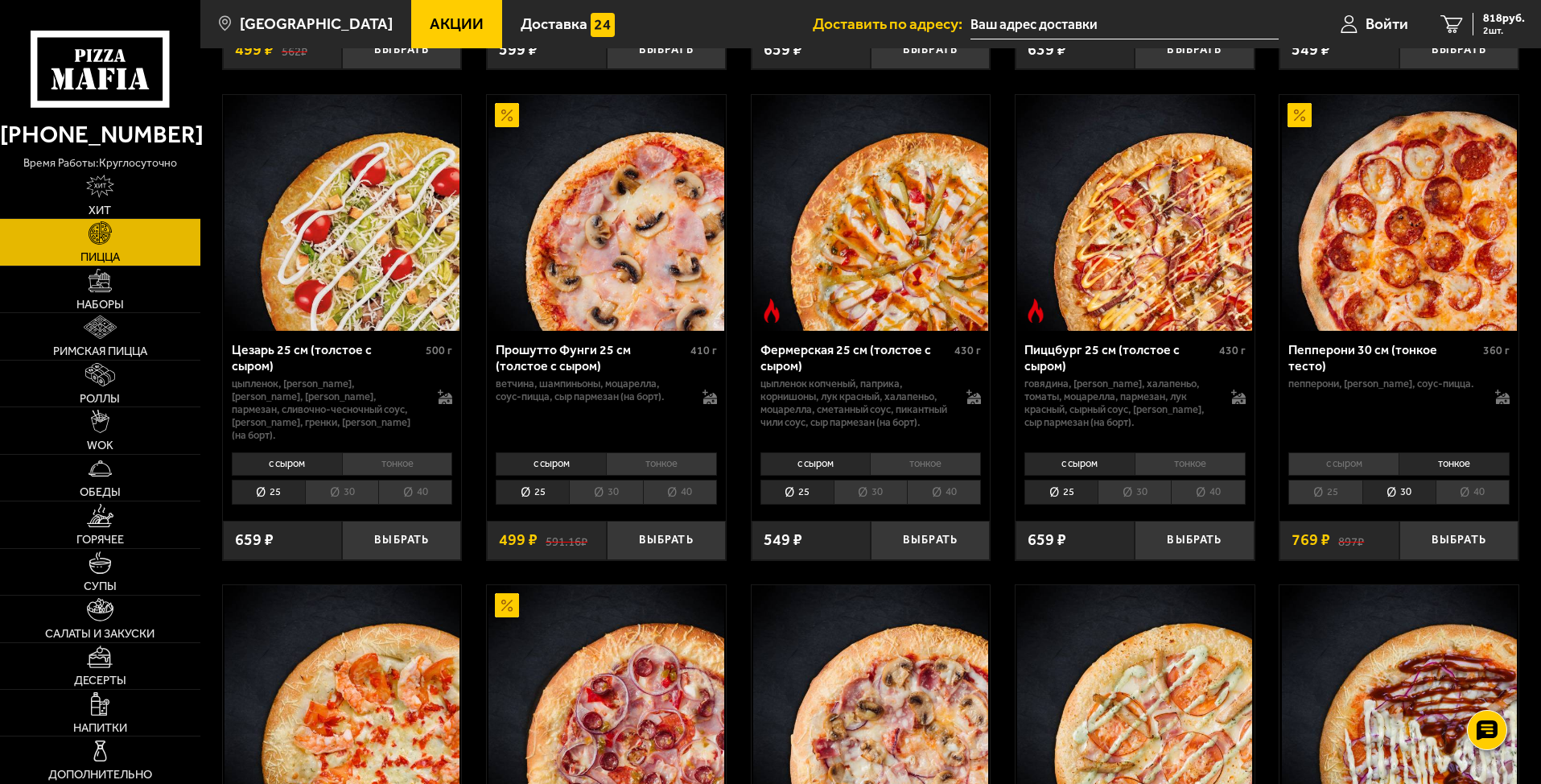
click at [1315, 494] on li "25" at bounding box center [1324, 492] width 73 height 25
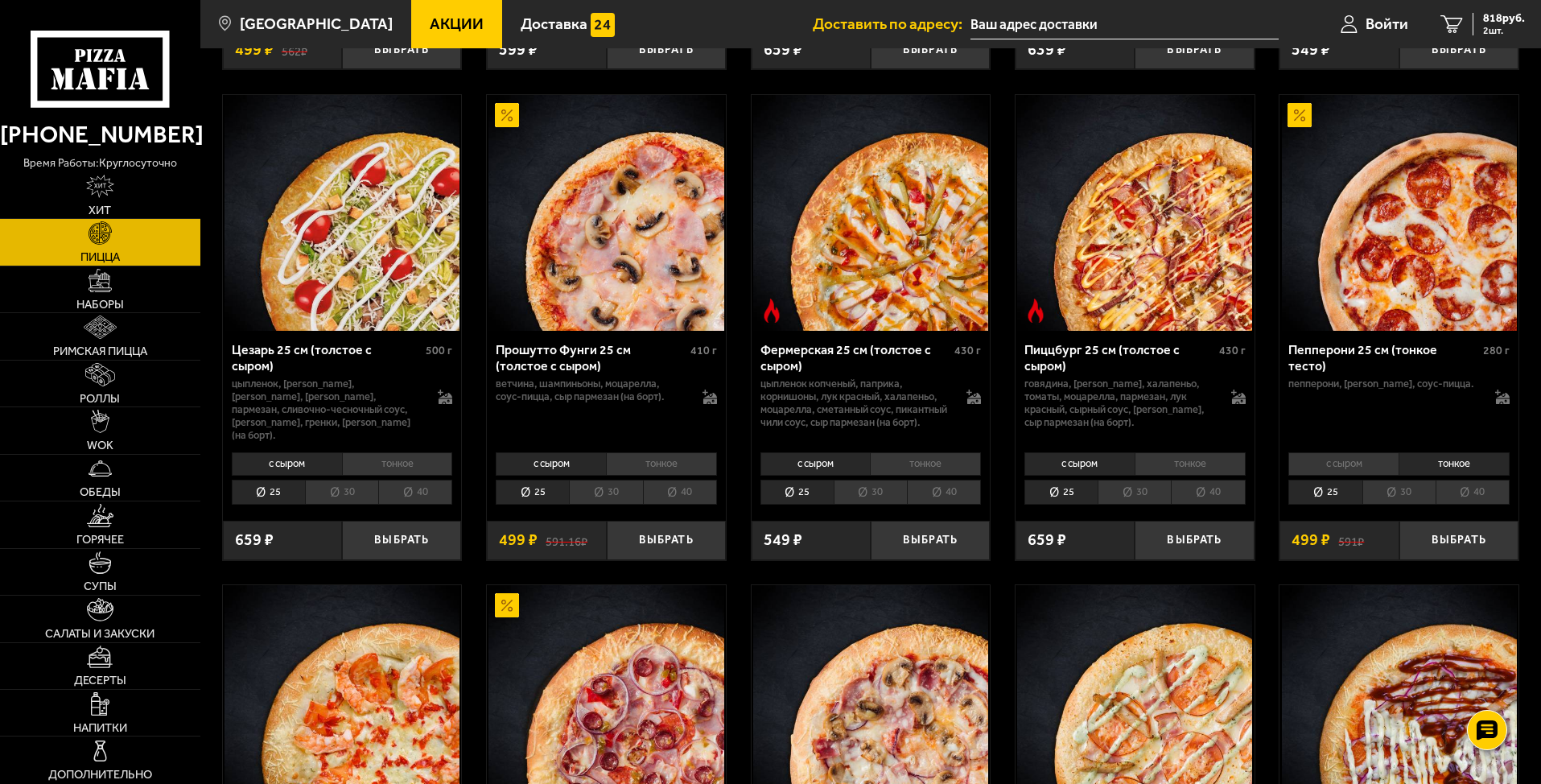
click at [1315, 469] on li "с сыром" at bounding box center [1343, 464] width 111 height 22
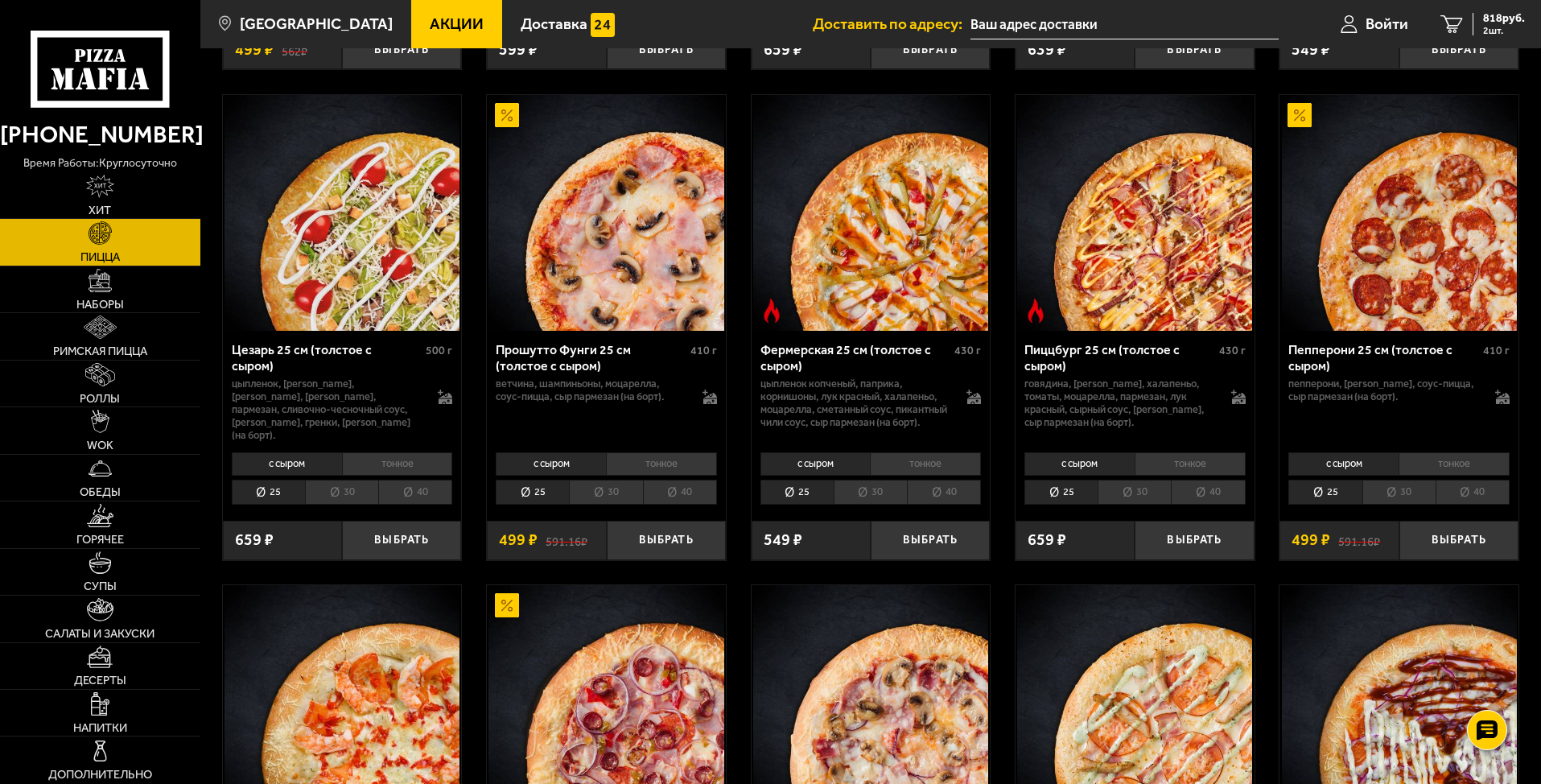
click at [1315, 469] on li "тонкое" at bounding box center [1454, 464] width 111 height 22
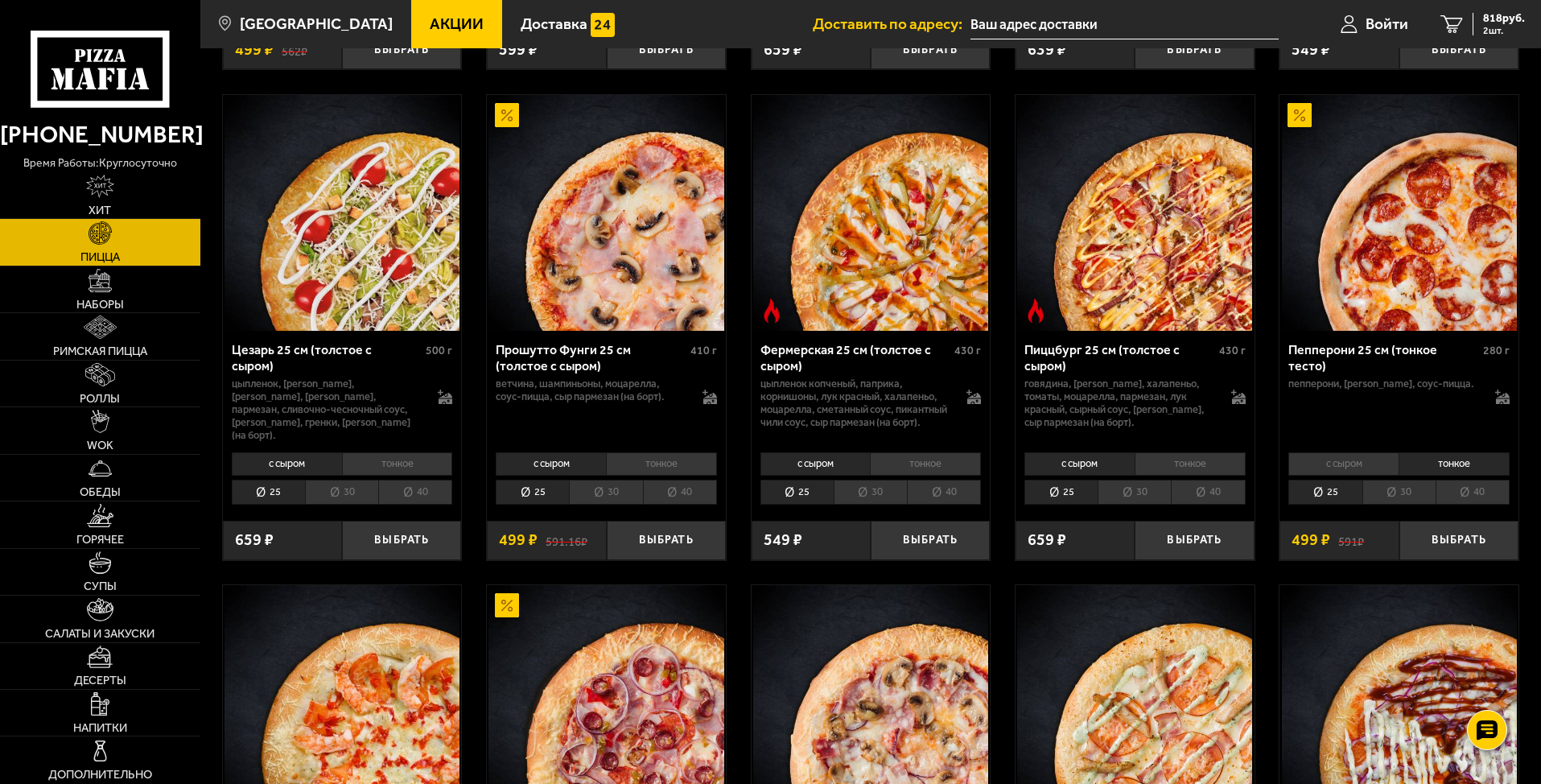
click at [1315, 472] on li "с сыром" at bounding box center [1343, 464] width 111 height 22
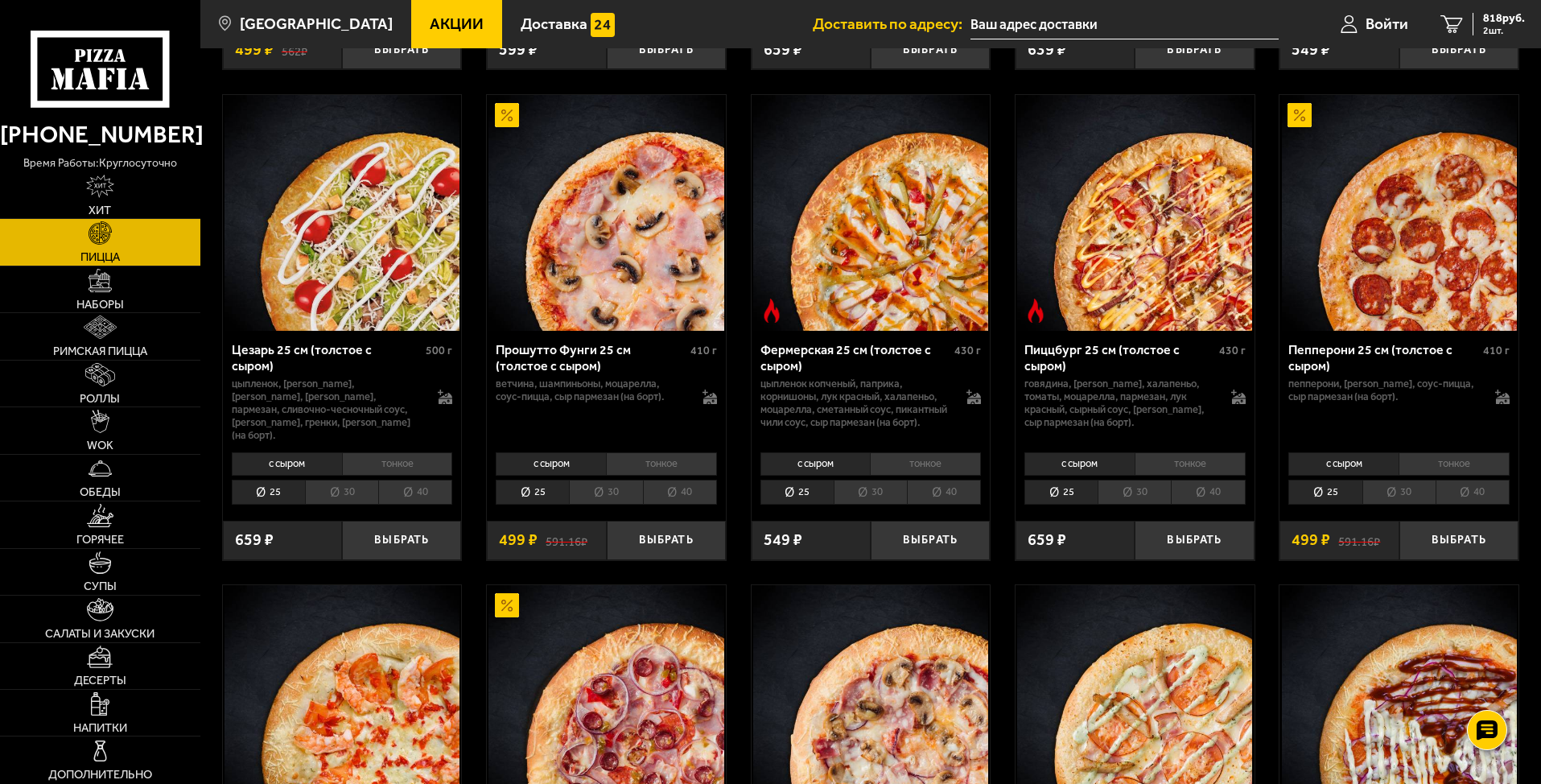
click at [1315, 470] on li "тонкое" at bounding box center [1454, 464] width 111 height 22
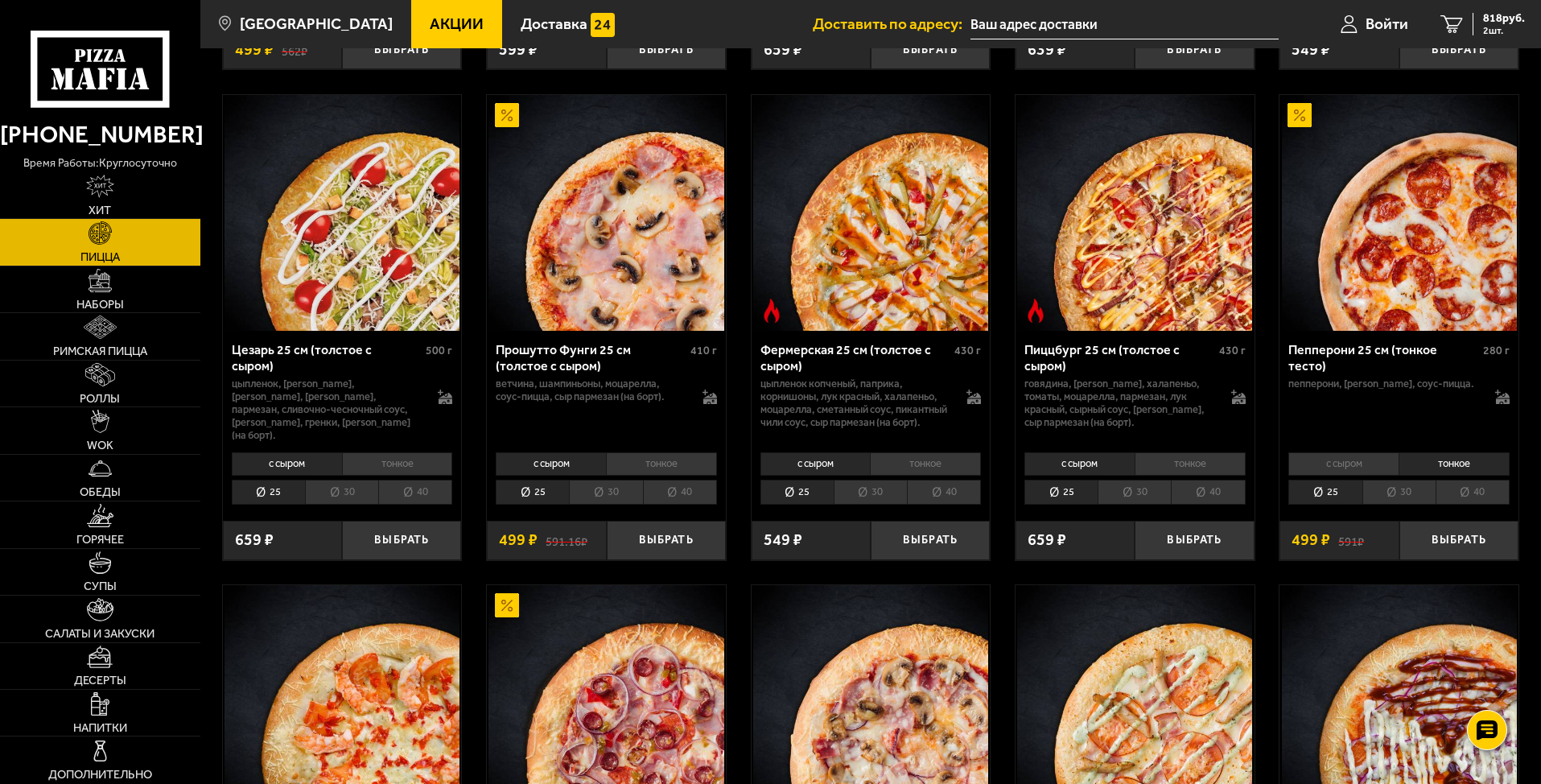
click at [1315, 469] on li "с сыром" at bounding box center [1343, 464] width 111 height 22
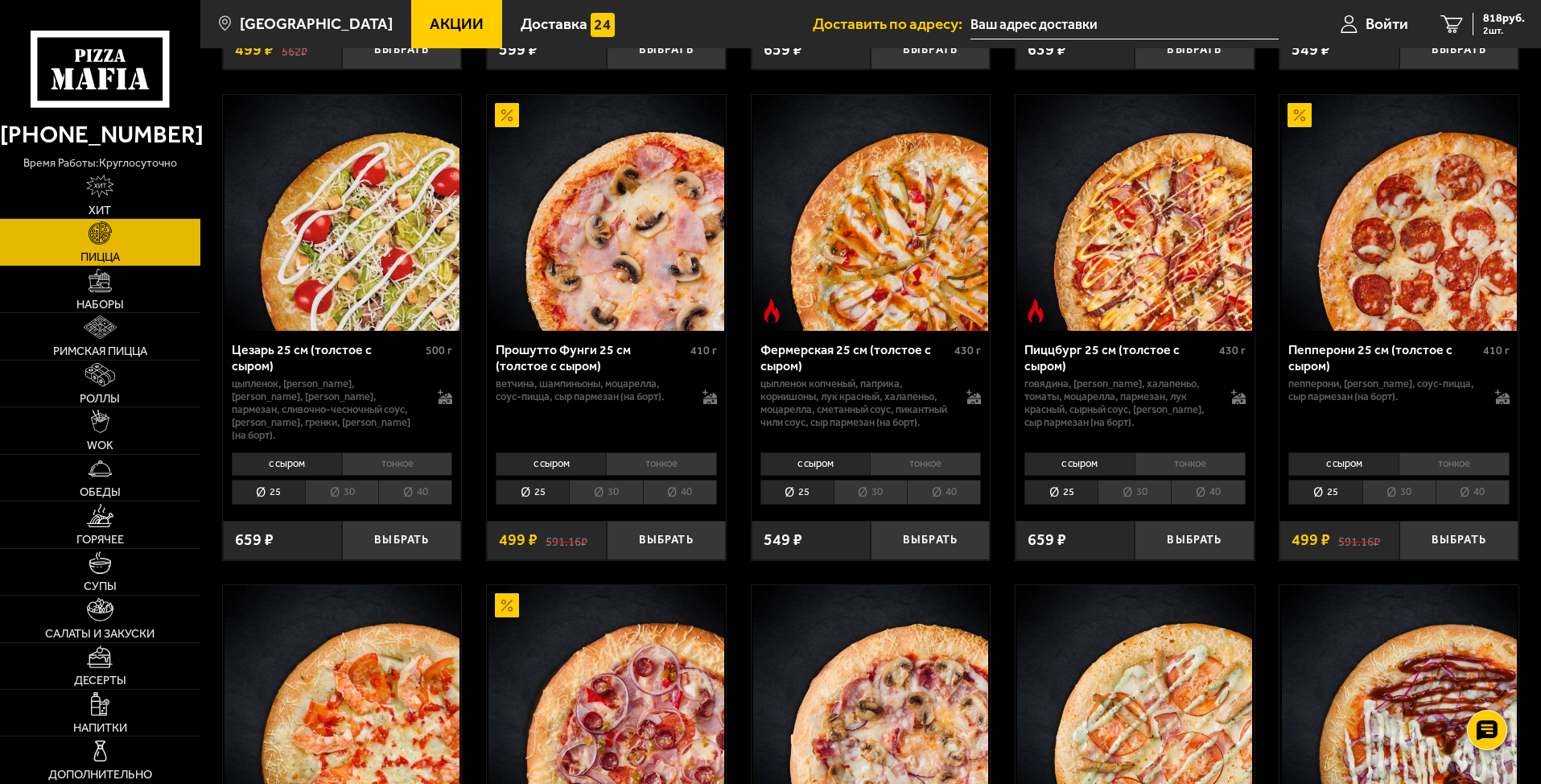
click at [1315, 472] on li "тонкое" at bounding box center [1454, 464] width 111 height 22
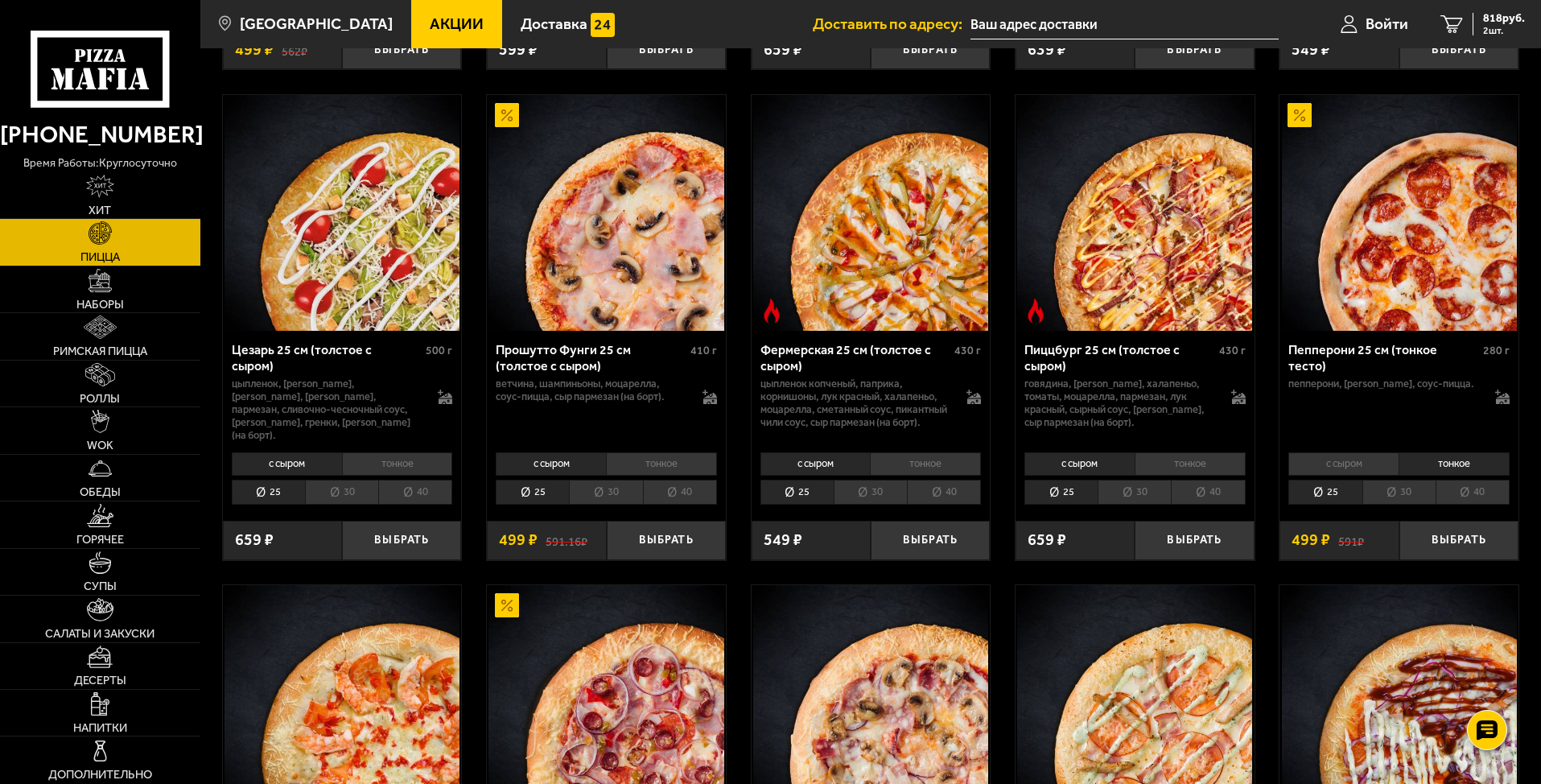
click at [1315, 469] on li "с сыром" at bounding box center [1343, 464] width 111 height 22
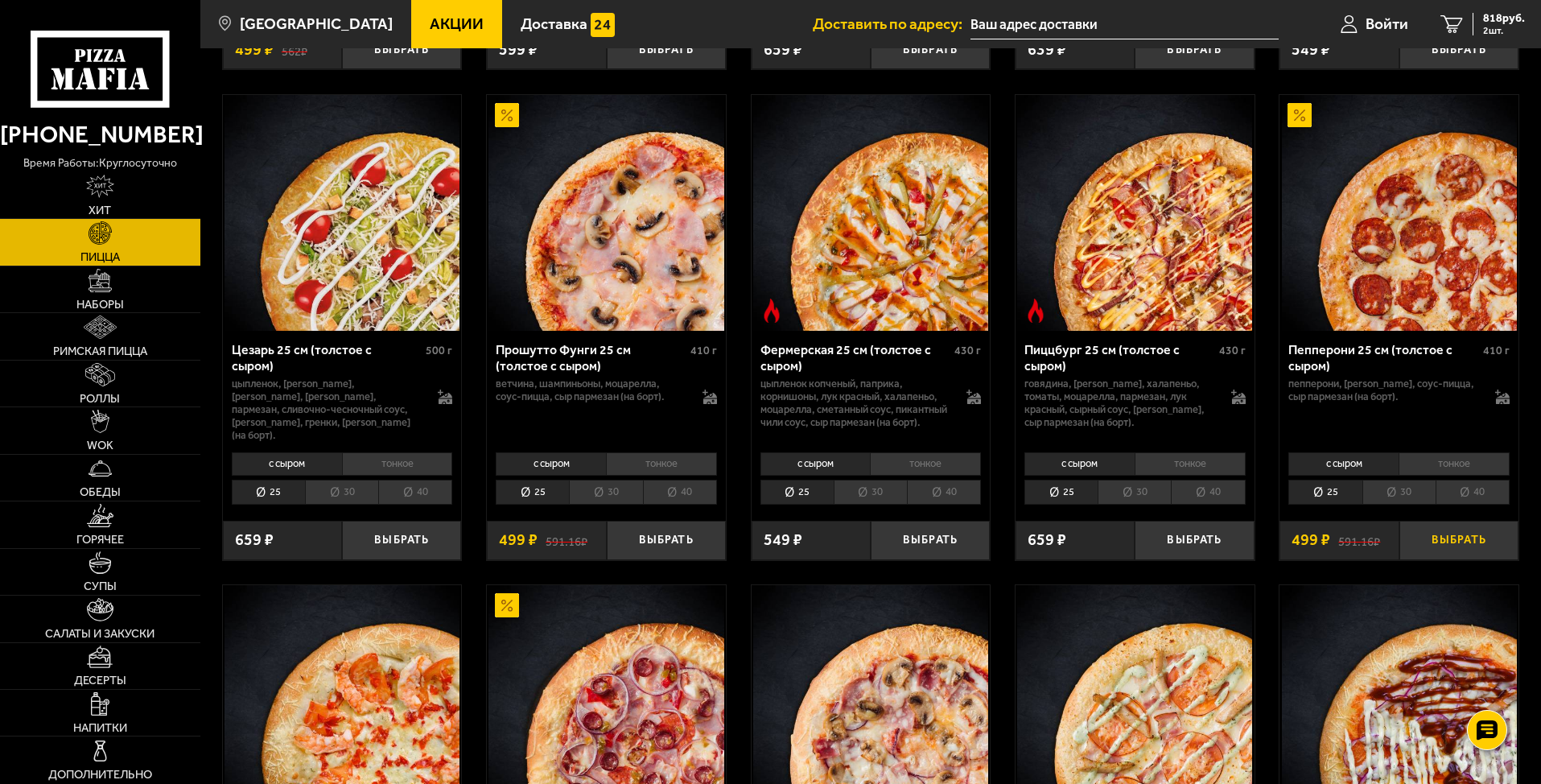
click at [1315, 545] on button "Выбрать" at bounding box center [1459, 540] width 119 height 39
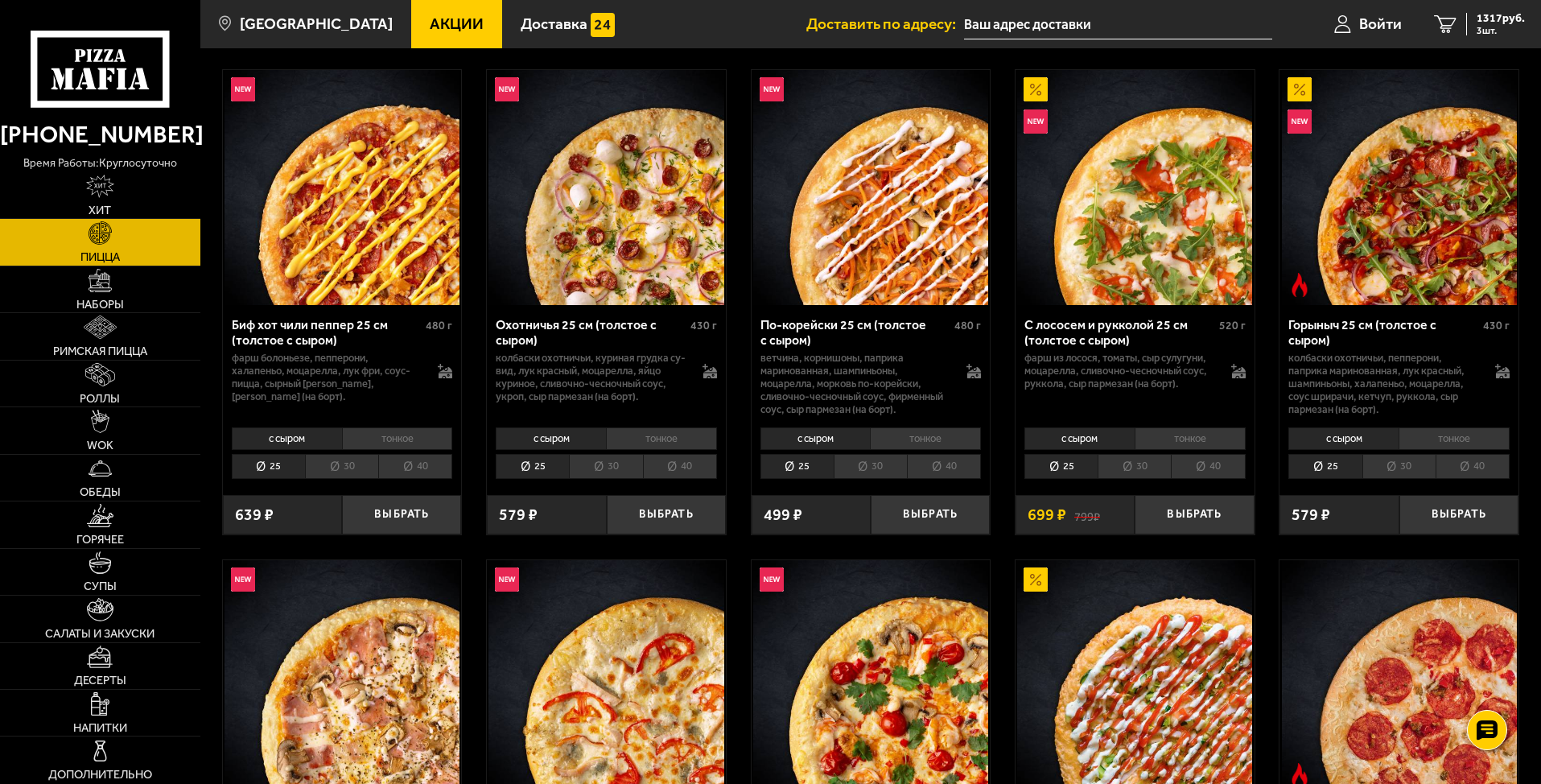
scroll to position [81, 0]
click at [86, 298] on span "Наборы" at bounding box center [99, 304] width 47 height 12
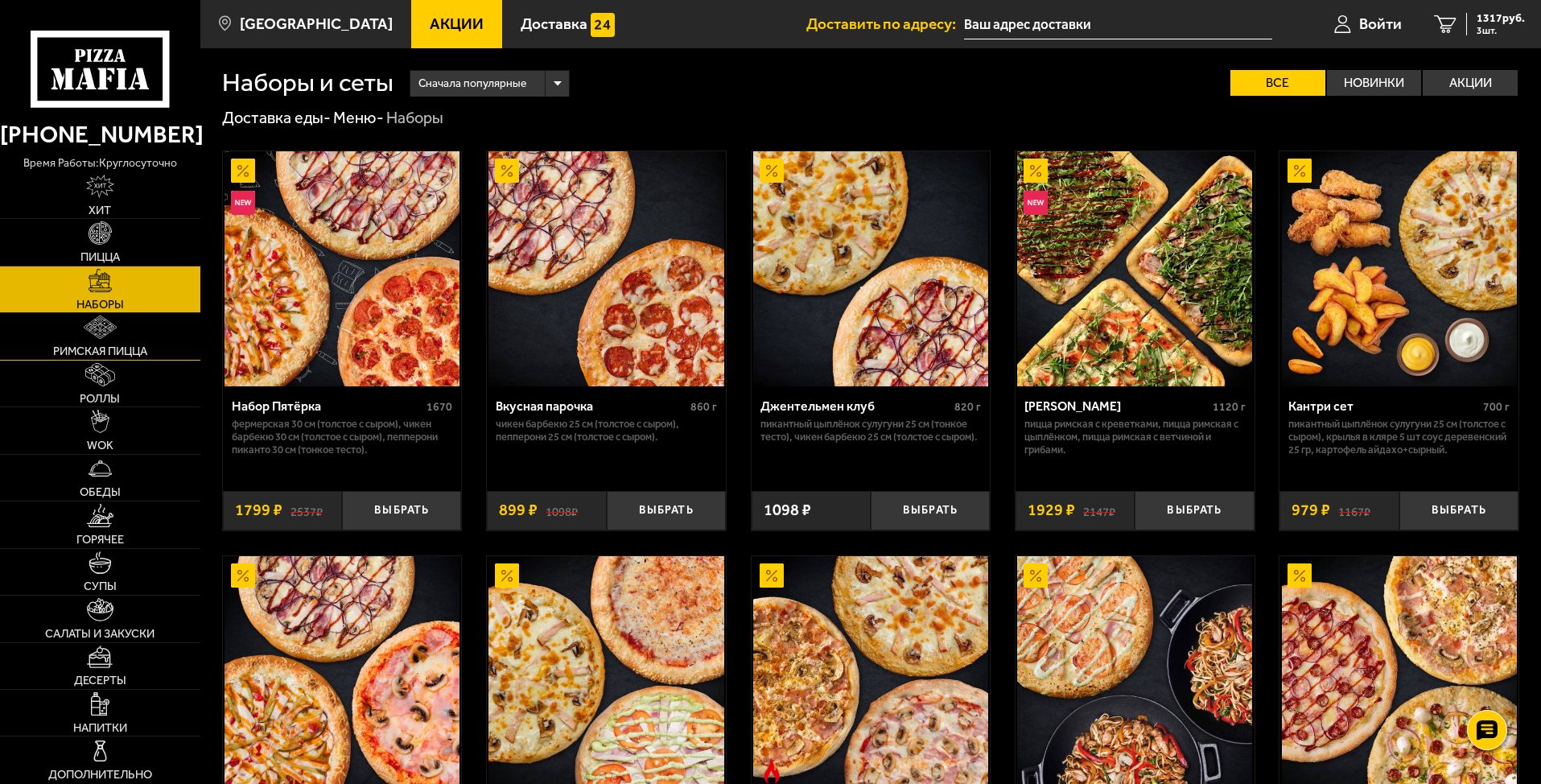
click at [105, 334] on img at bounding box center [100, 326] width 33 height 23
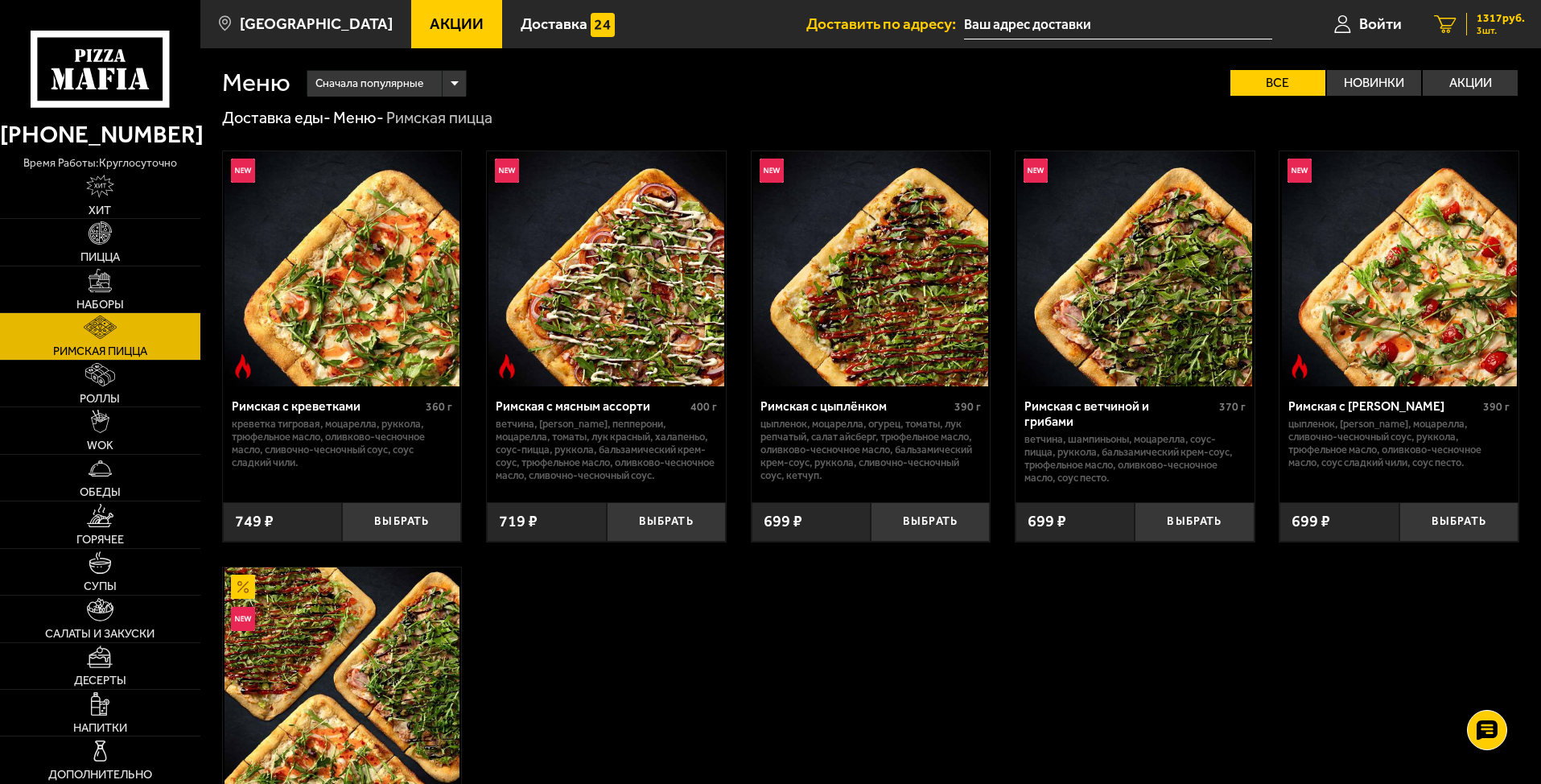
click at [1315, 13] on link "3 1317 руб. 3 шт." at bounding box center [1479, 24] width 123 height 48
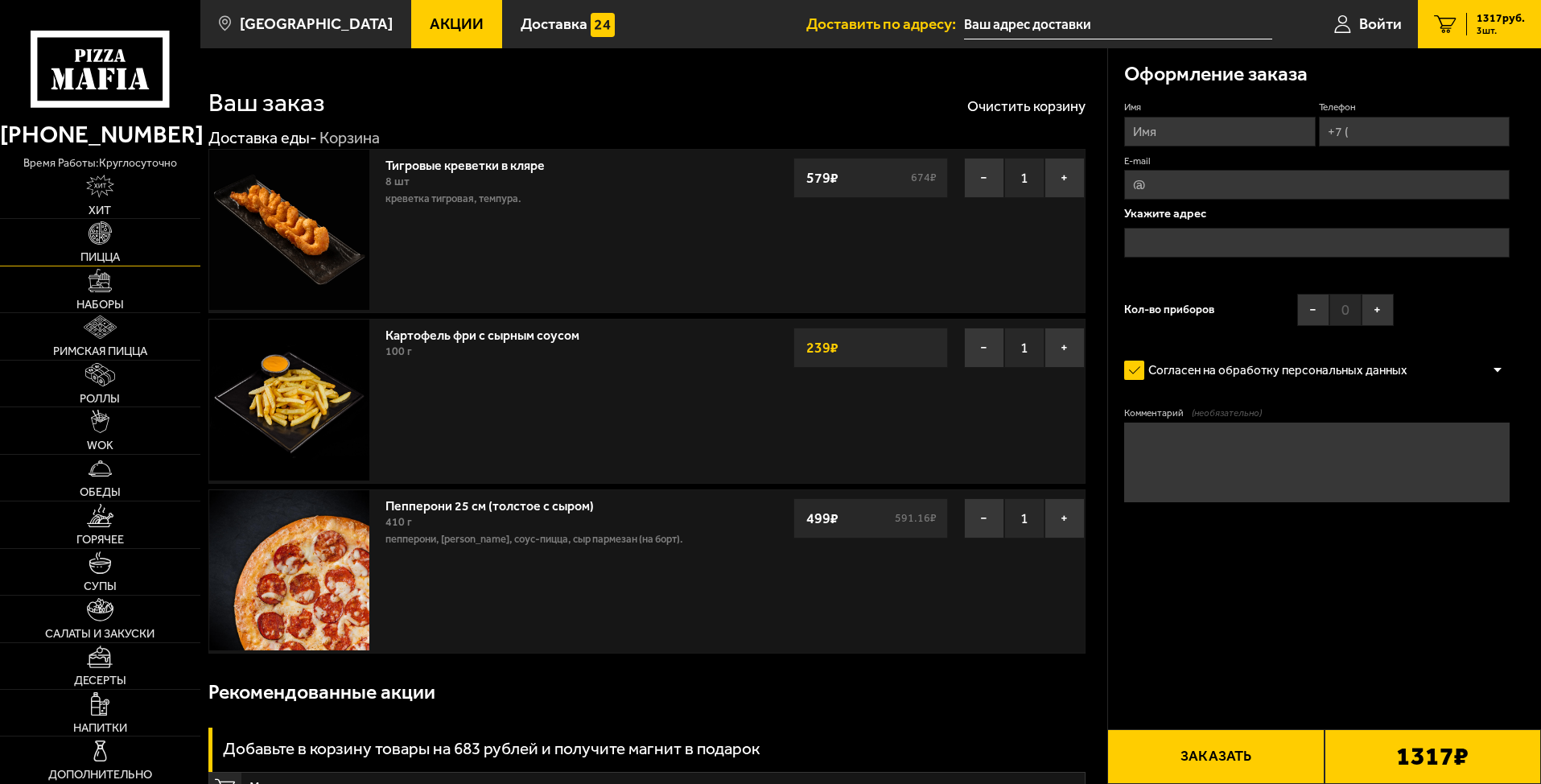
click at [95, 242] on img at bounding box center [99, 232] width 23 height 23
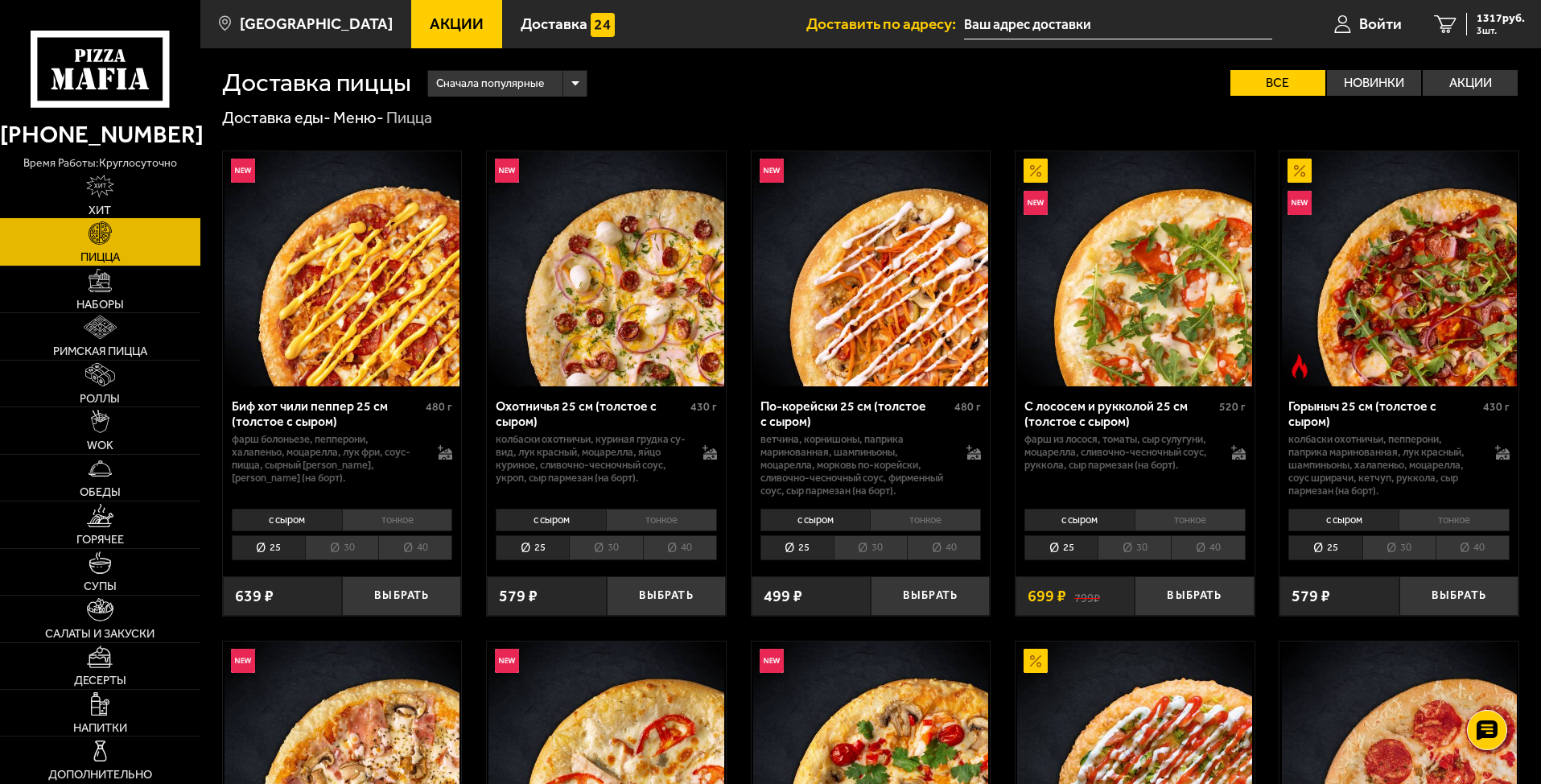
click at [88, 200] on link "Хит" at bounding box center [100, 195] width 201 height 46
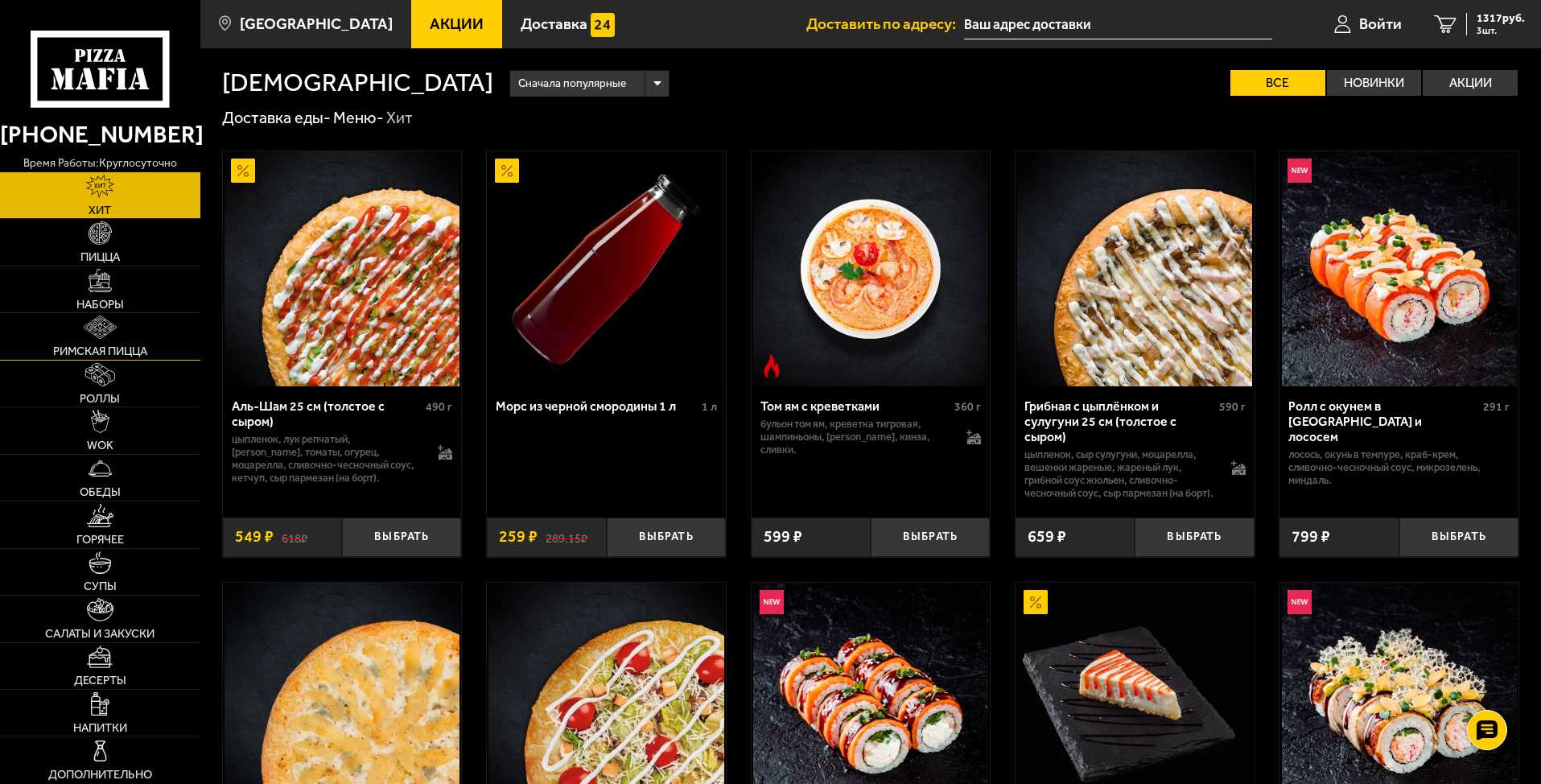
click at [99, 346] on span "Римская пицца" at bounding box center [100, 351] width 94 height 12
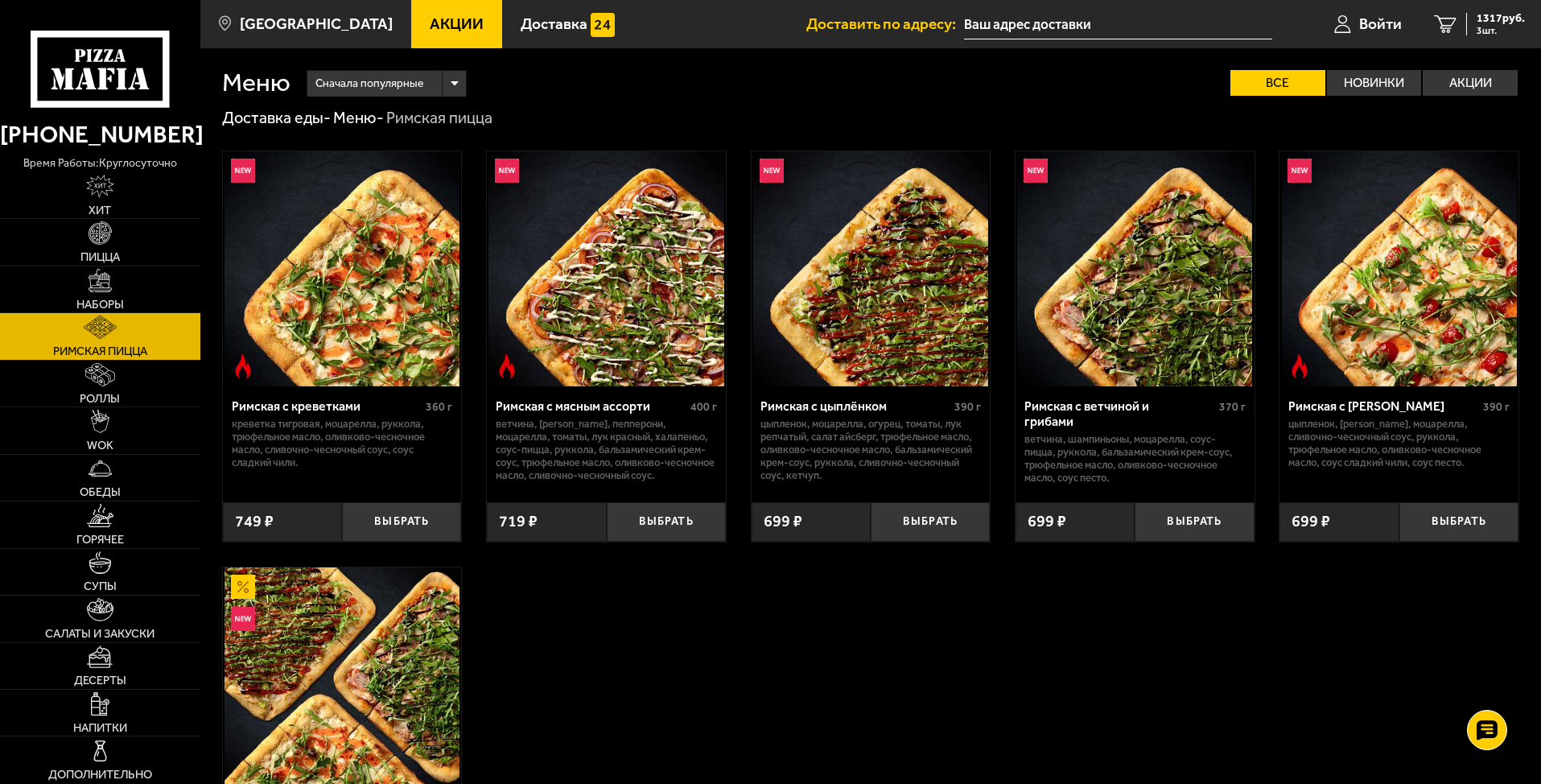
click at [1160, 90] on div "Сначала популярные Все Новинки Акции Пожелания Острое блюдо креветка тигровая м…" at bounding box center [905, 83] width 1229 height 26
click at [1315, 13] on span "1317 руб." at bounding box center [1501, 18] width 48 height 11
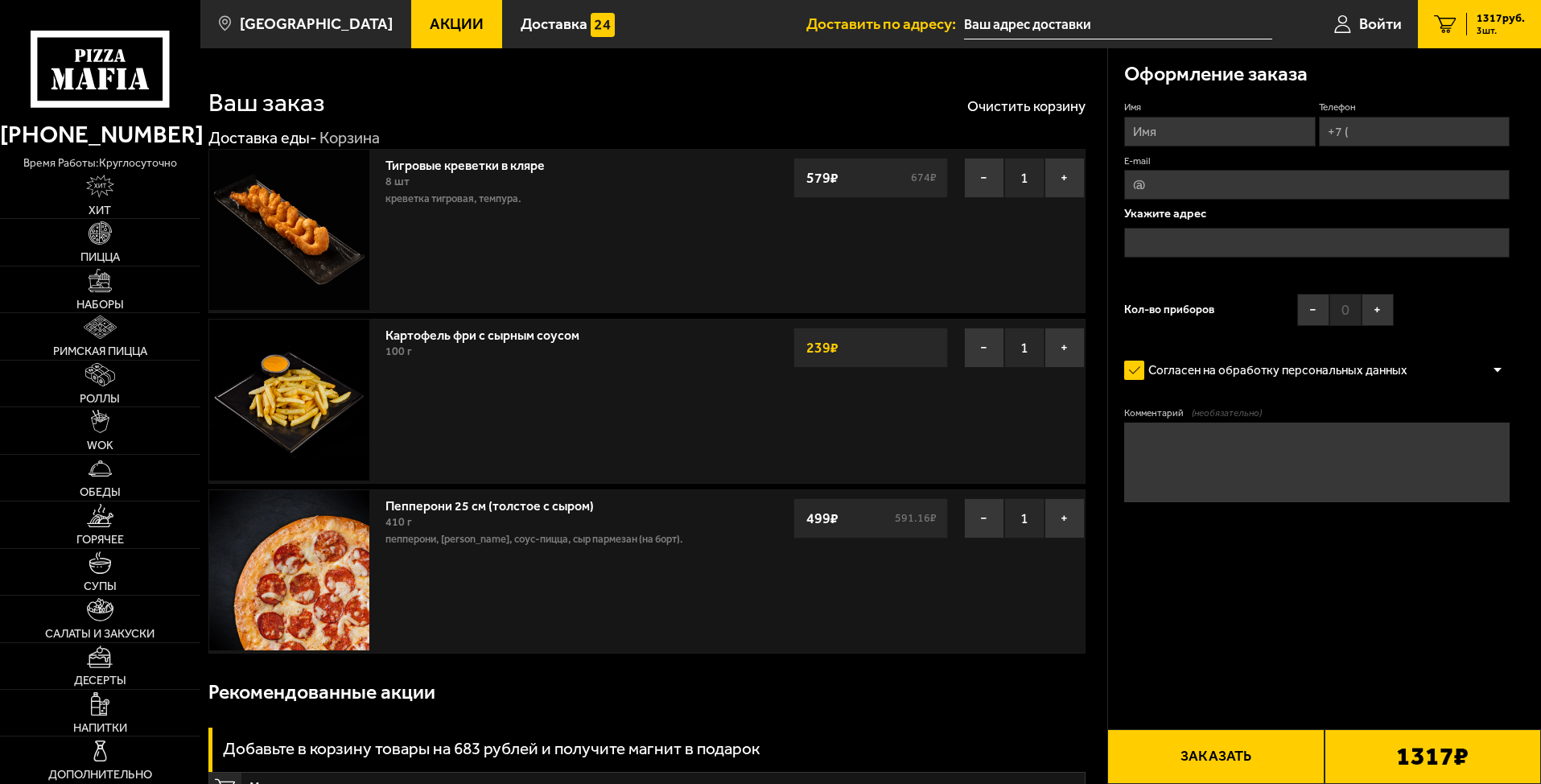
click at [496, 336] on link "Картофель фри с сырным соусом" at bounding box center [490, 332] width 210 height 20
click at [87, 584] on span "Супы" at bounding box center [100, 586] width 33 height 12
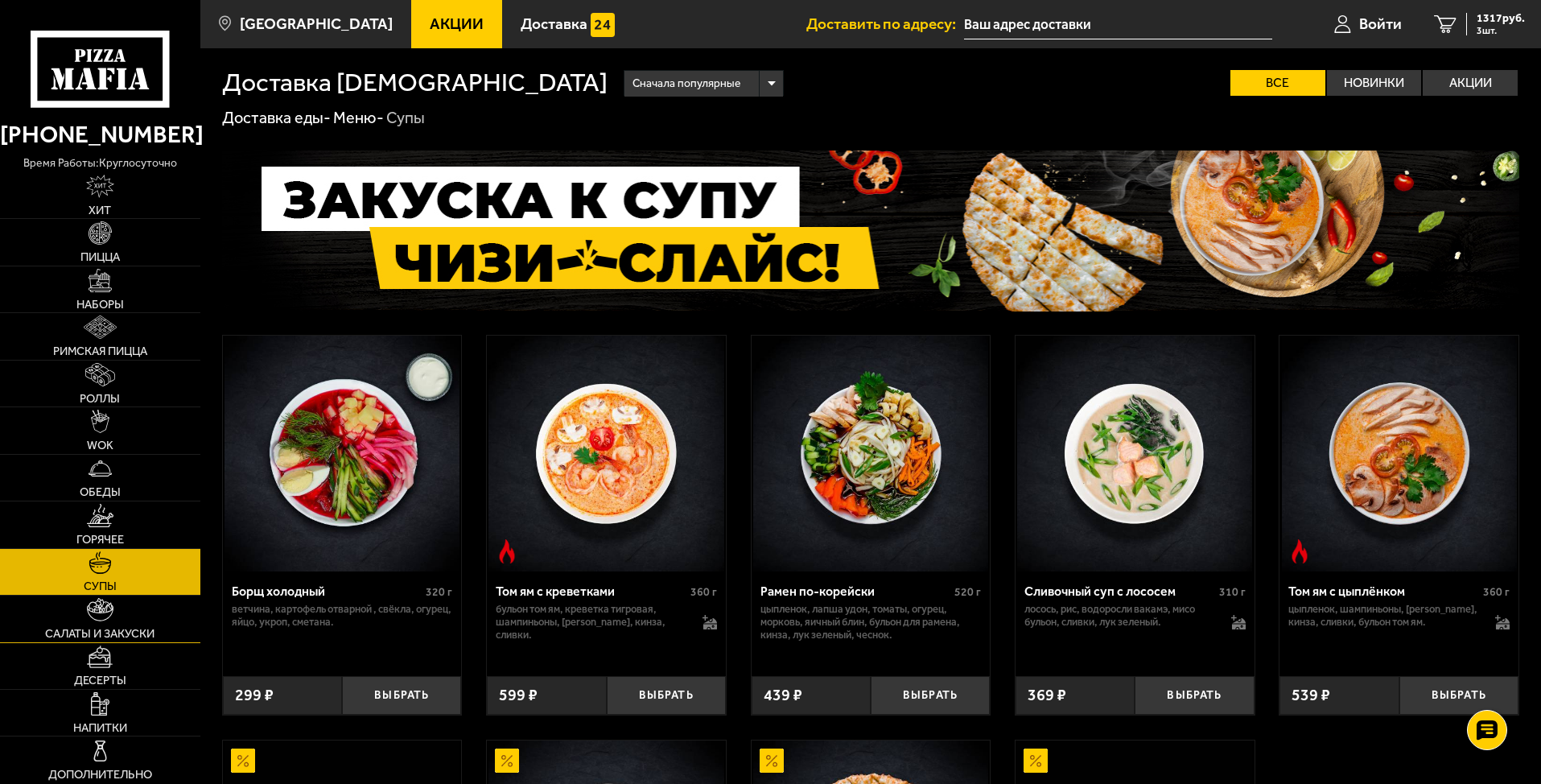
click at [91, 614] on img at bounding box center [99, 609] width 27 height 23
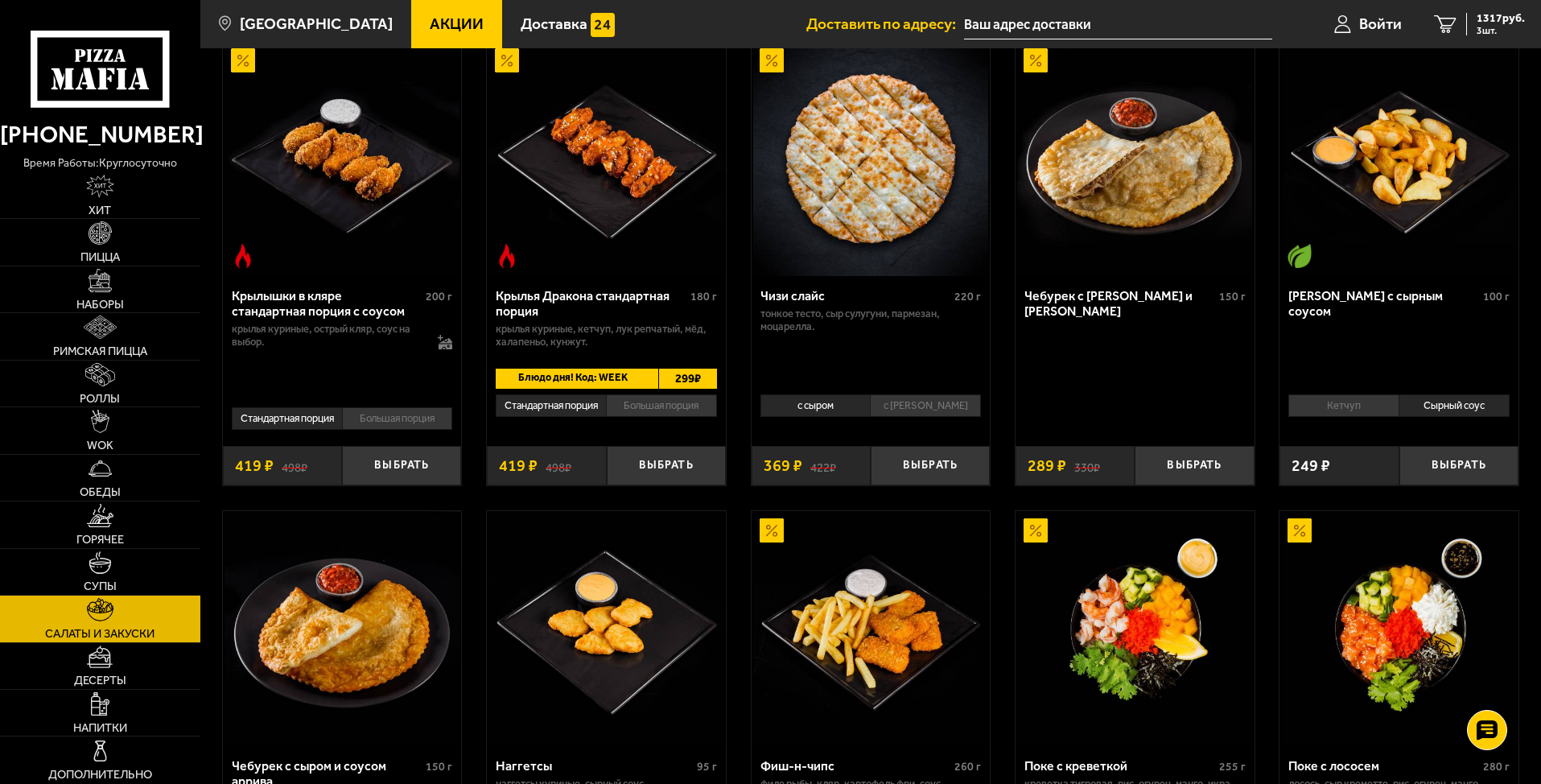
scroll to position [643, 0]
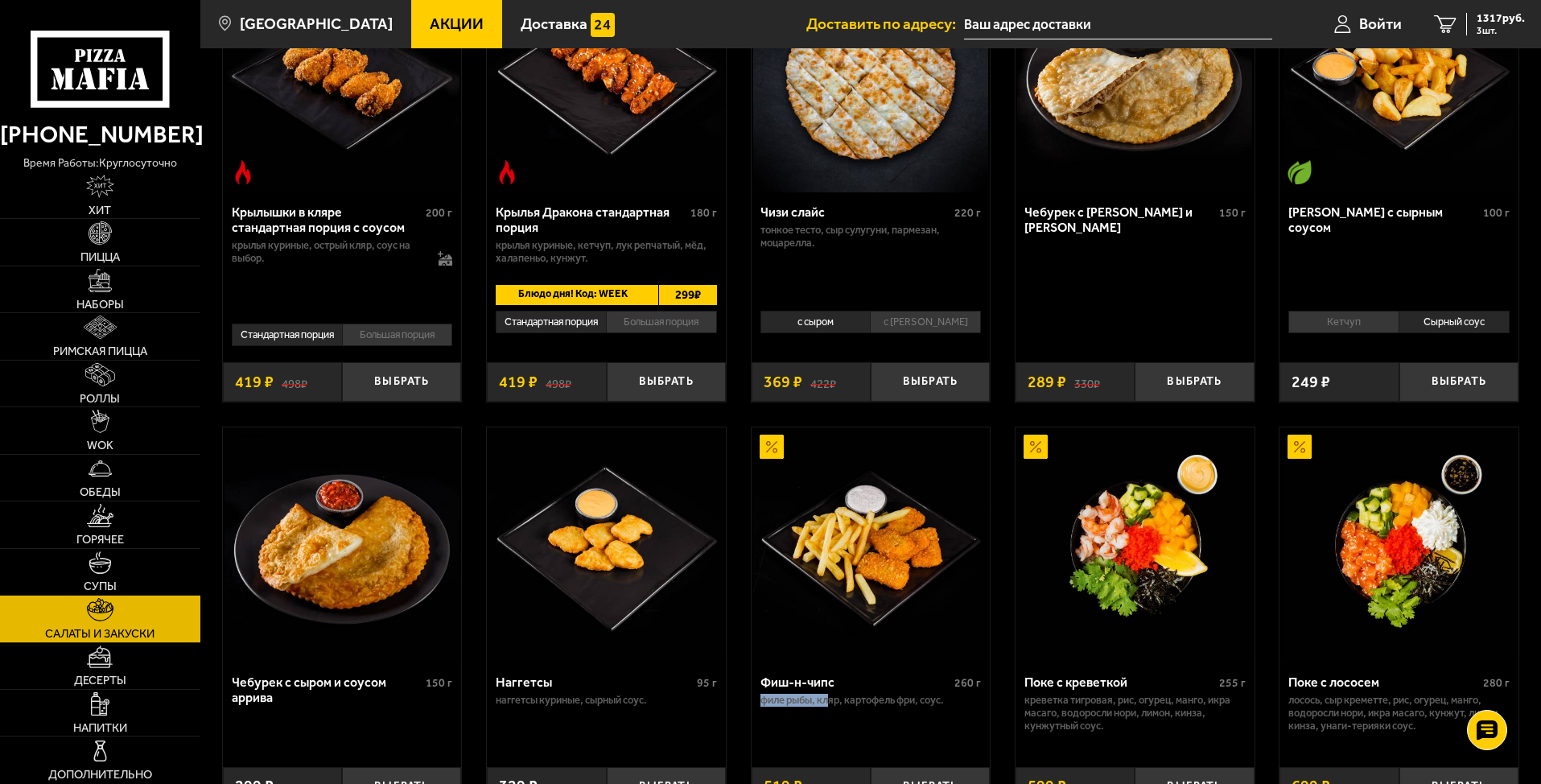
drag, startPoint x: 764, startPoint y: 698, endPoint x: 831, endPoint y: 715, distance: 69.1
click at [831, 697] on p "филе рыбы, кляр, картофель фри, соус." at bounding box center [871, 699] width 221 height 13
click at [831, 697] on div "Фиш-н-чипс 260 г филе рыбы, кляр, картофель фри, соус." at bounding box center [871, 709] width 239 height 93
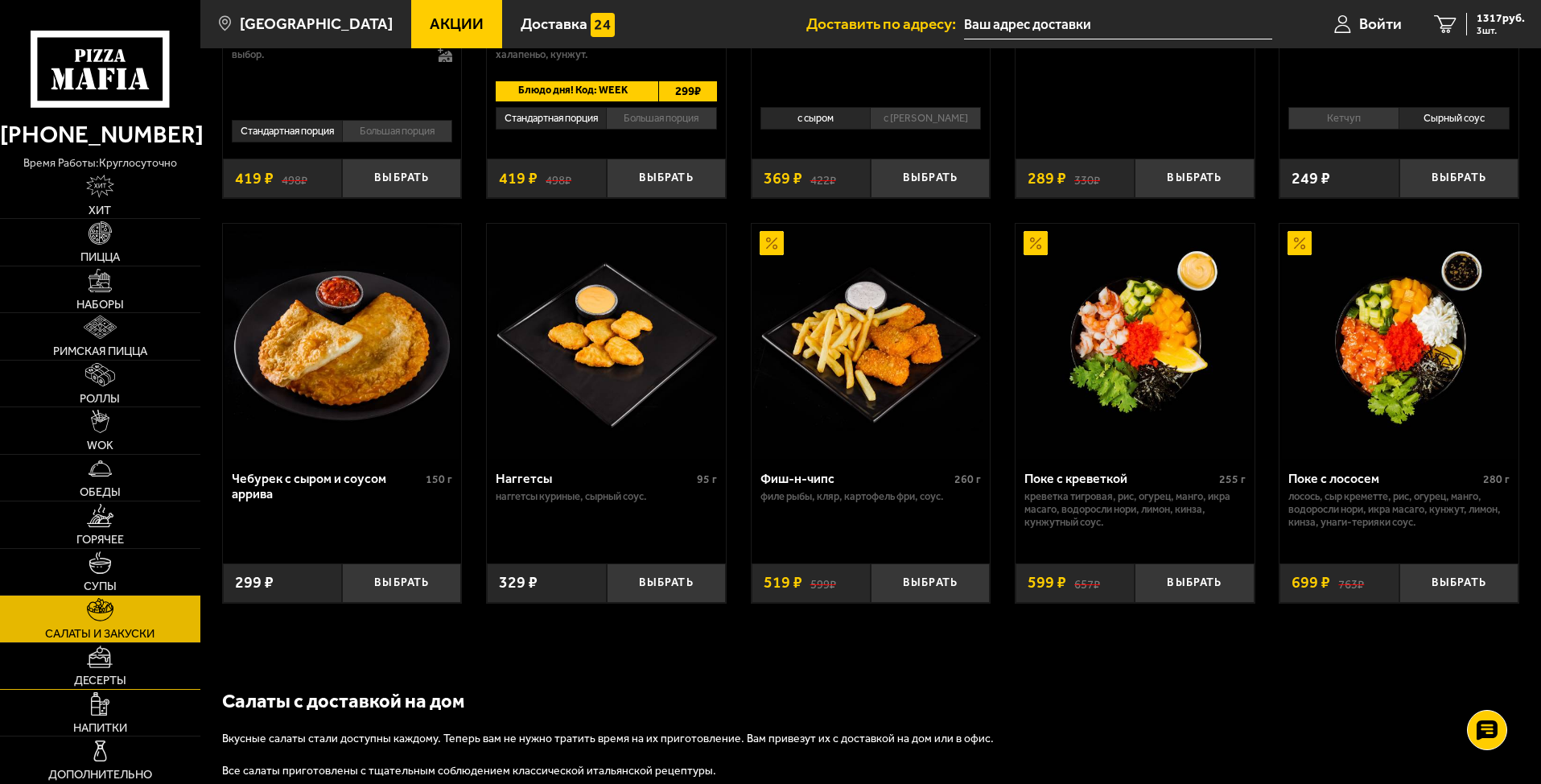
scroll to position [805, 0]
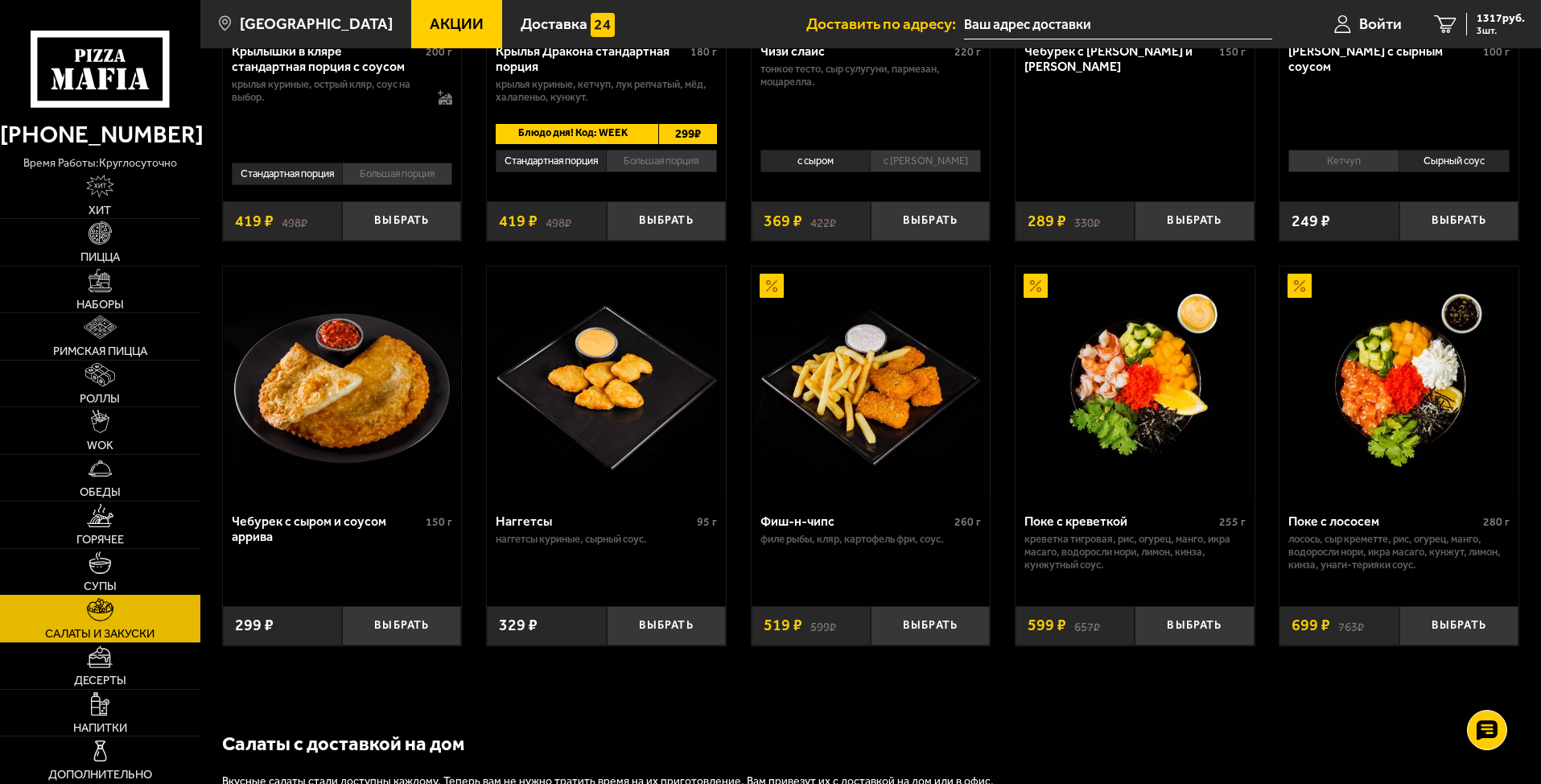
click at [94, 574] on link "Супы" at bounding box center [100, 572] width 201 height 46
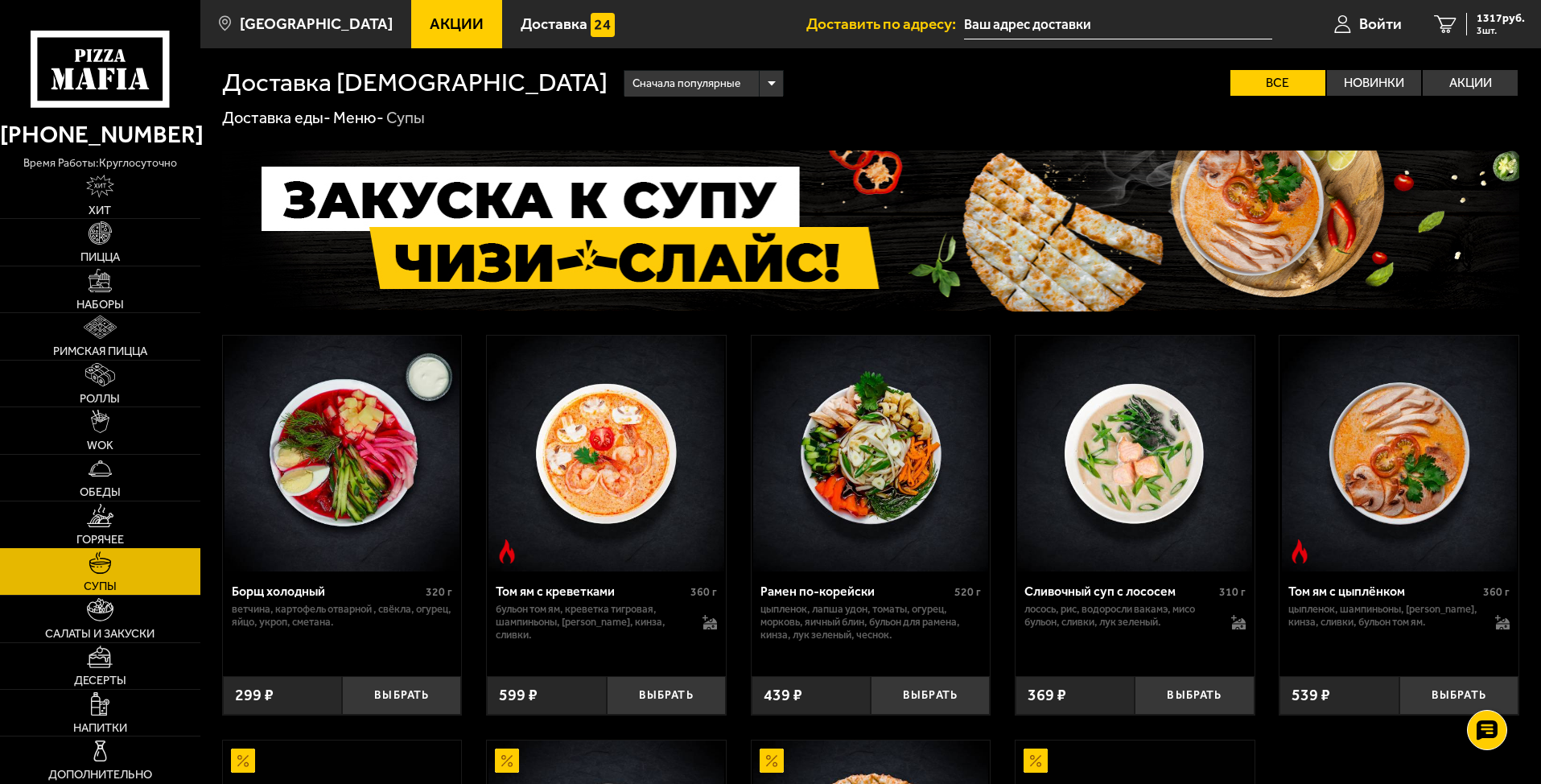
click at [102, 526] on img at bounding box center [99, 515] width 26 height 23
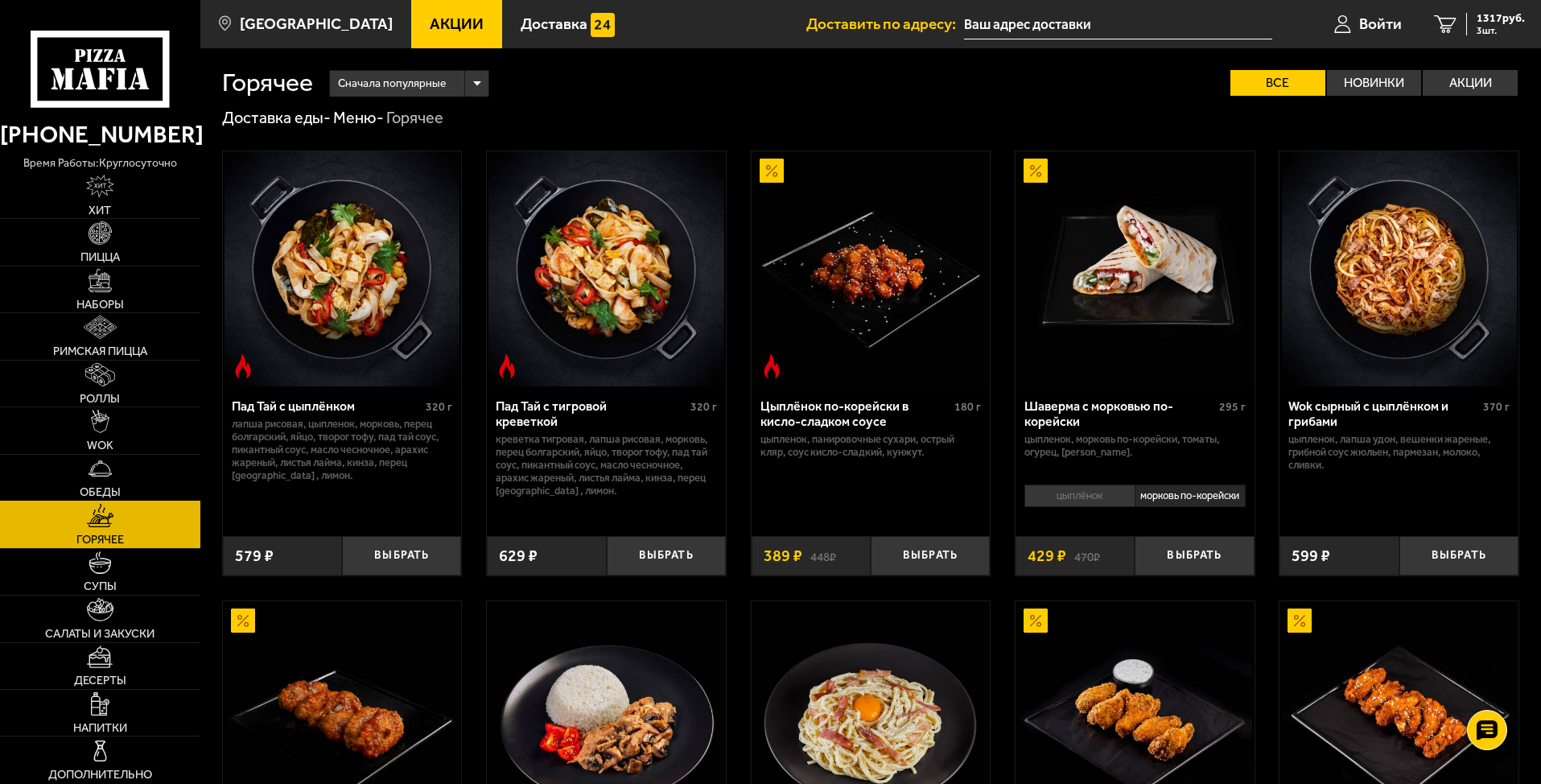
click at [100, 480] on link "Обеды" at bounding box center [100, 478] width 201 height 46
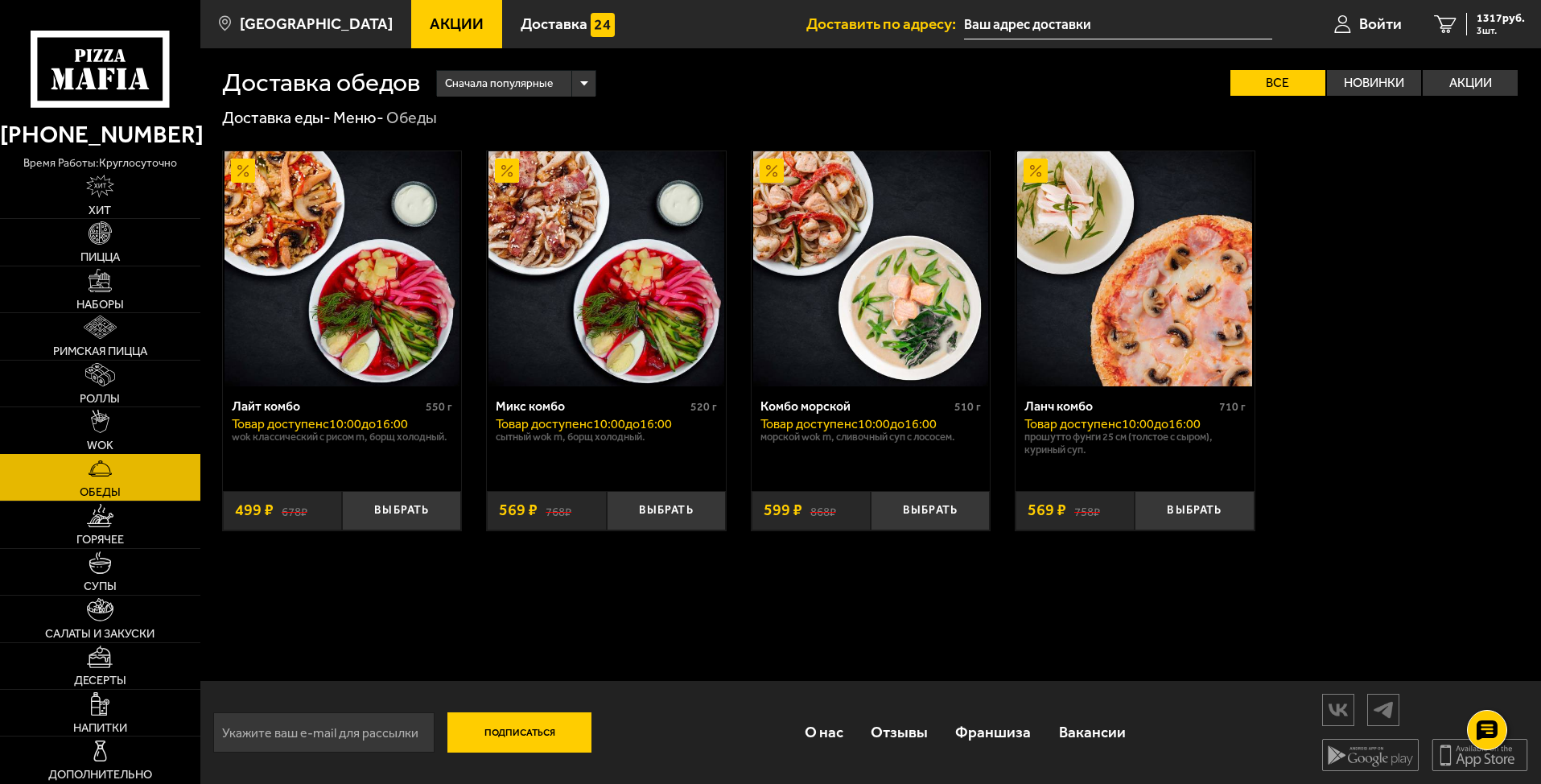
click at [99, 425] on img at bounding box center [100, 421] width 19 height 23
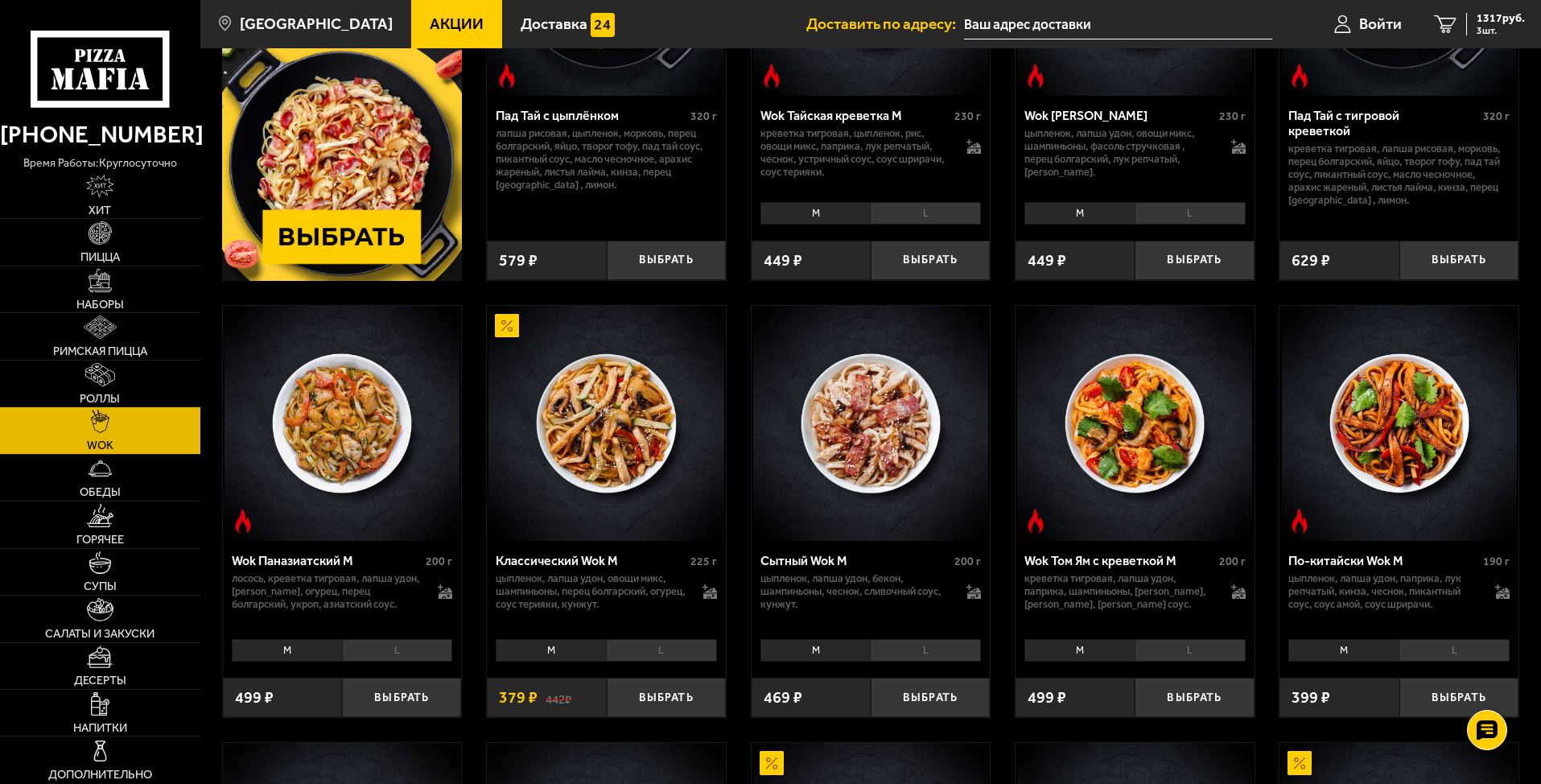
scroll to position [242, 0]
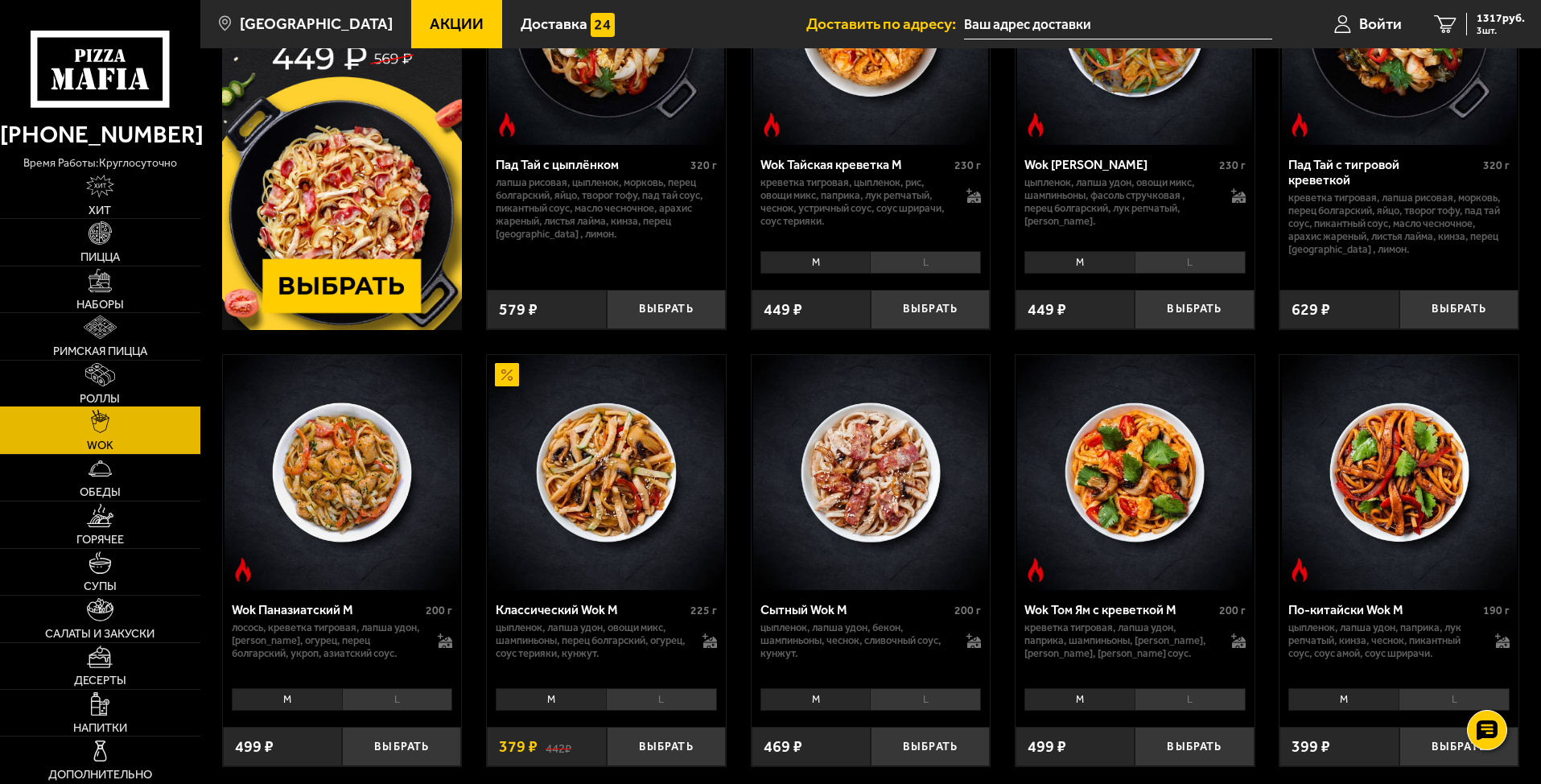
click at [115, 380] on img at bounding box center [100, 374] width 30 height 23
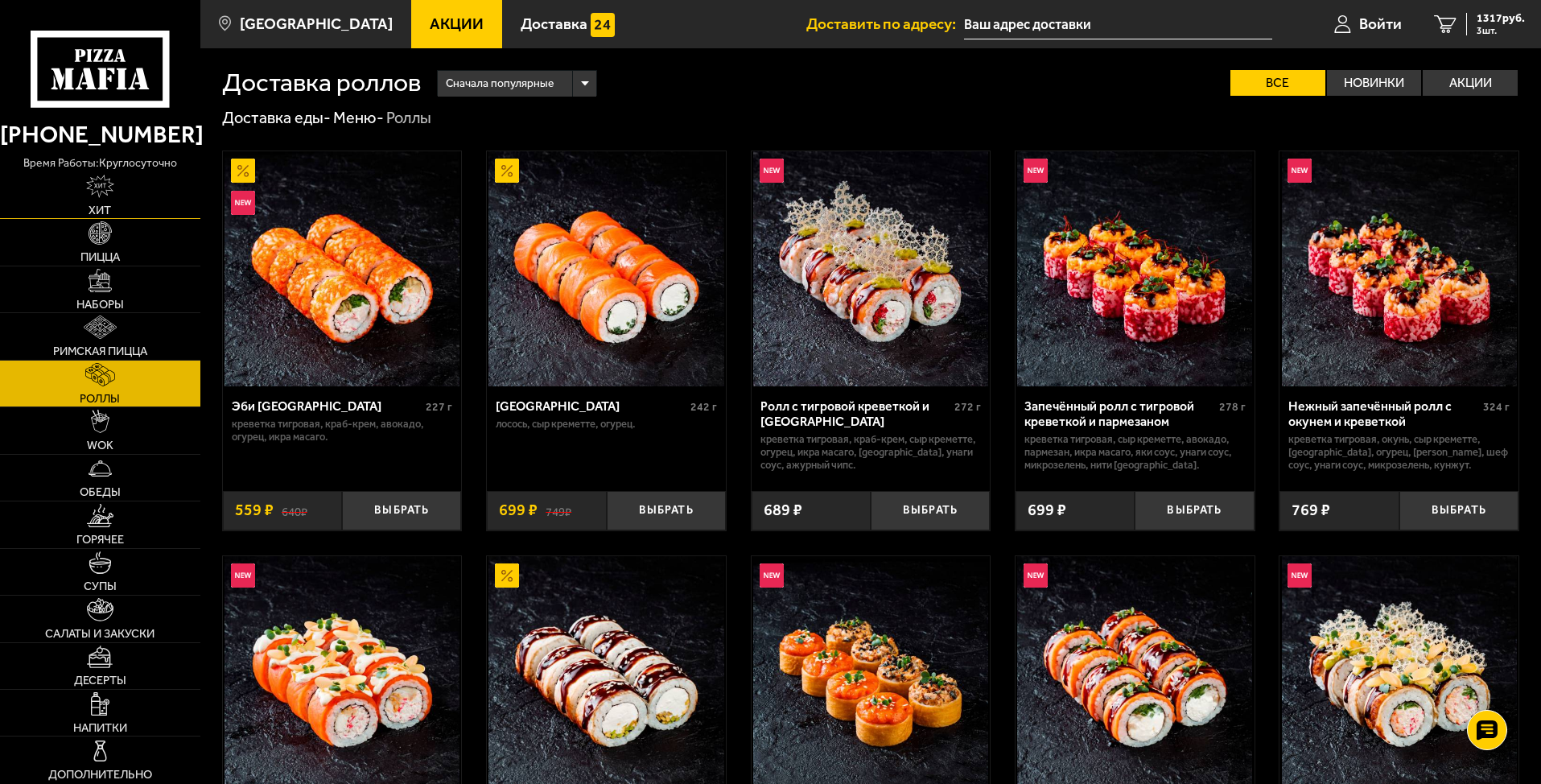
click at [99, 193] on img at bounding box center [99, 186] width 28 height 23
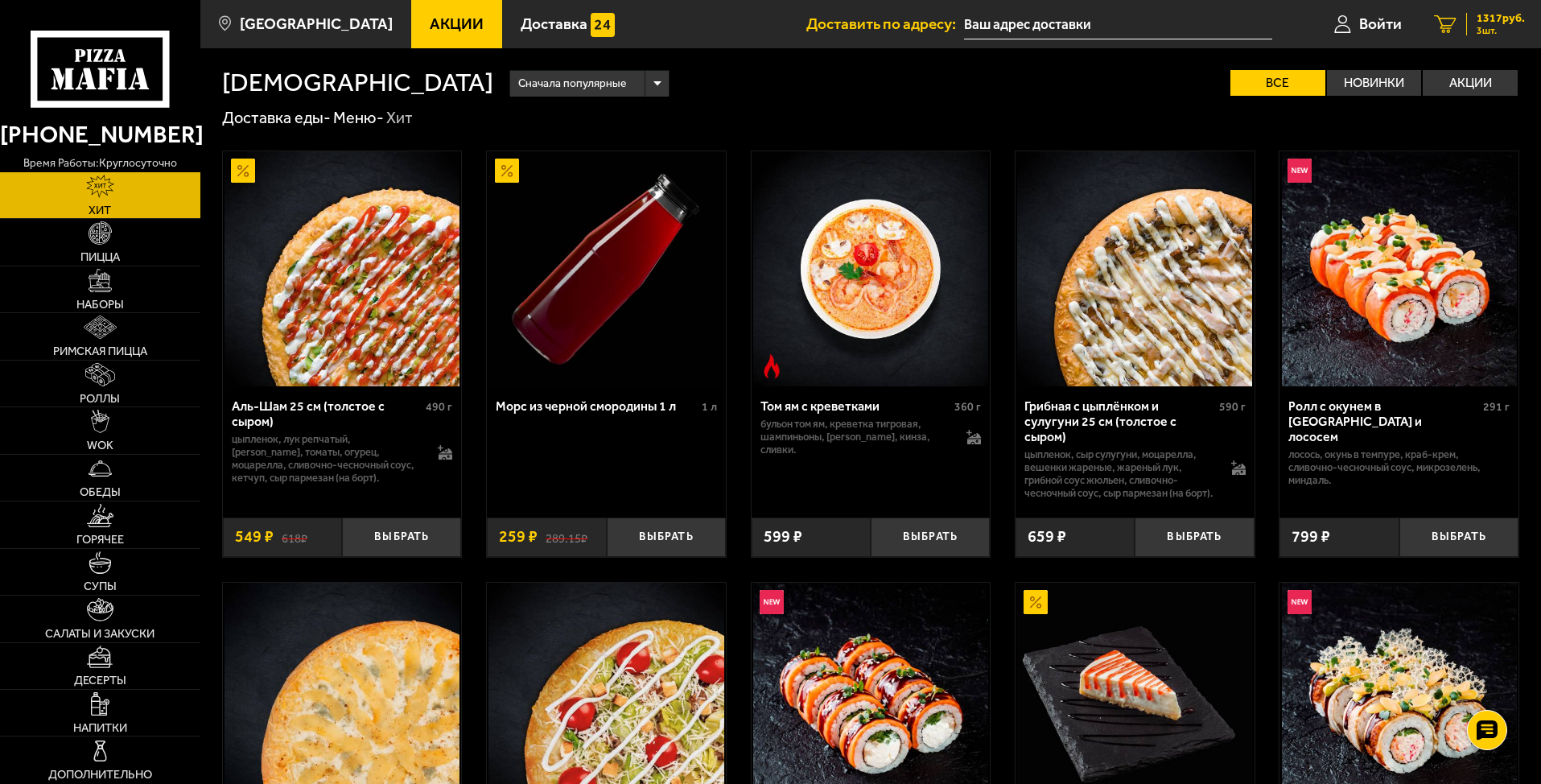
click at [1315, 9] on link "3 1317 руб. 3 шт." at bounding box center [1479, 24] width 123 height 48
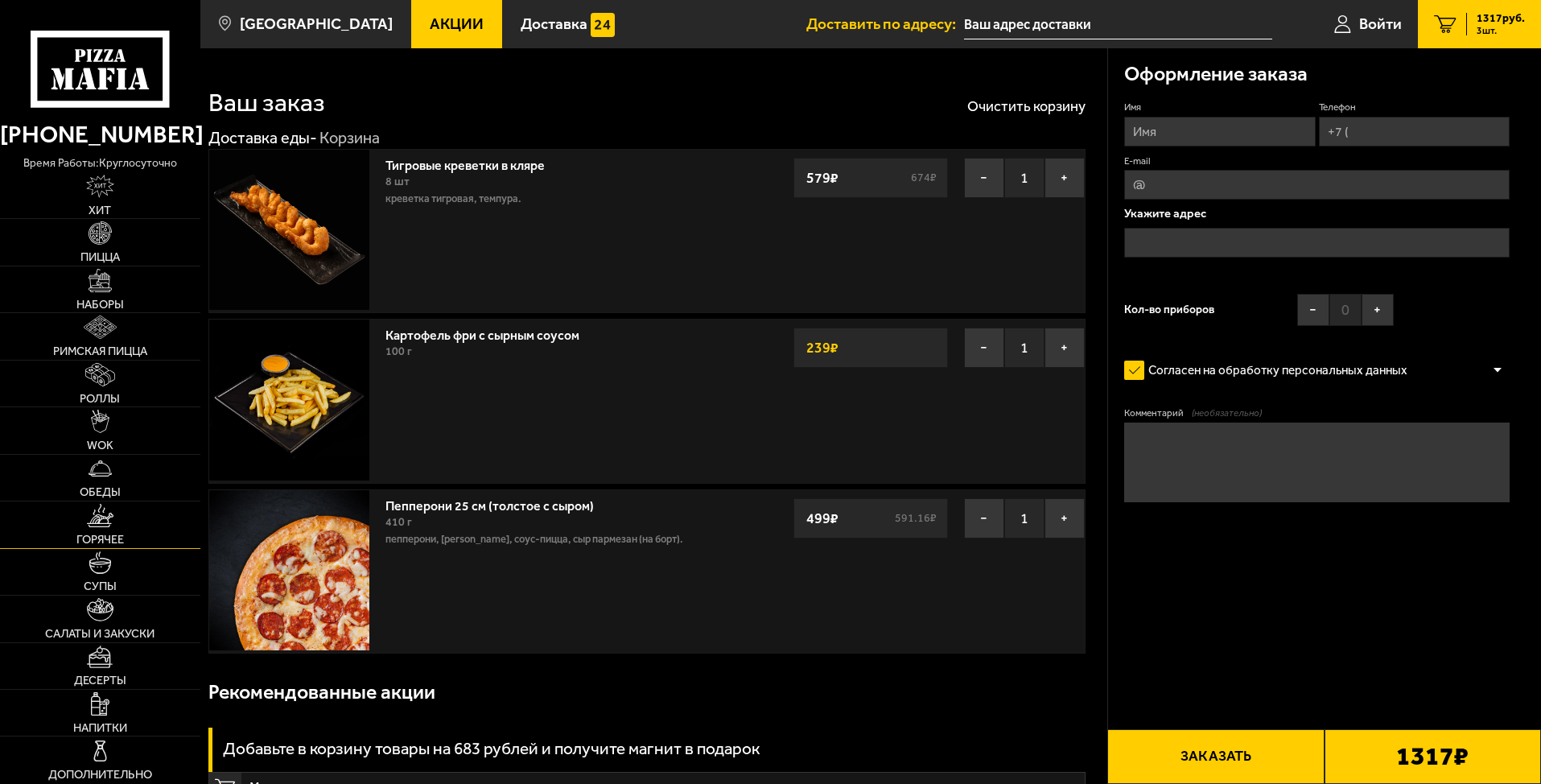
click at [93, 523] on img at bounding box center [99, 515] width 26 height 23
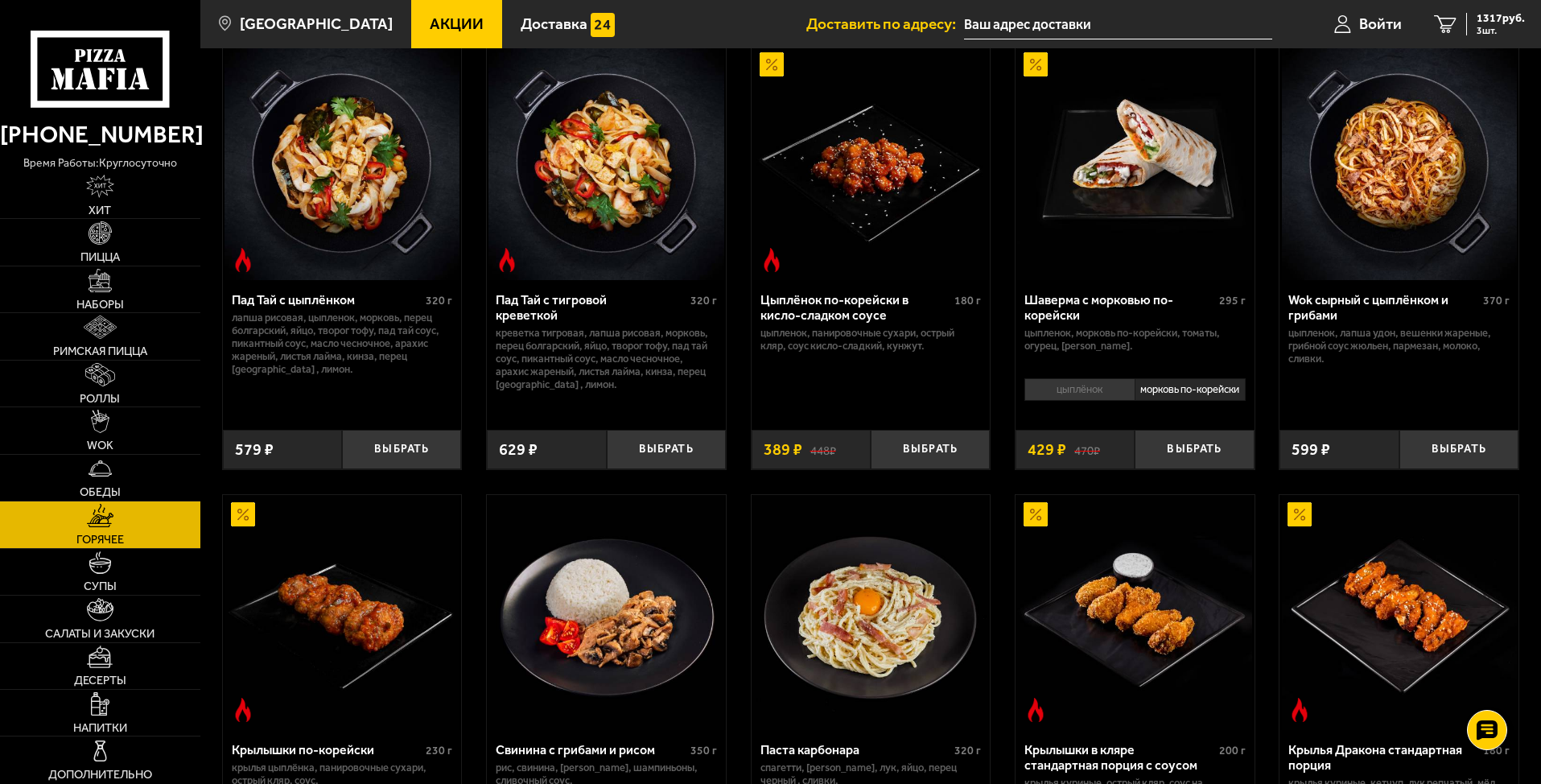
scroll to position [81, 0]
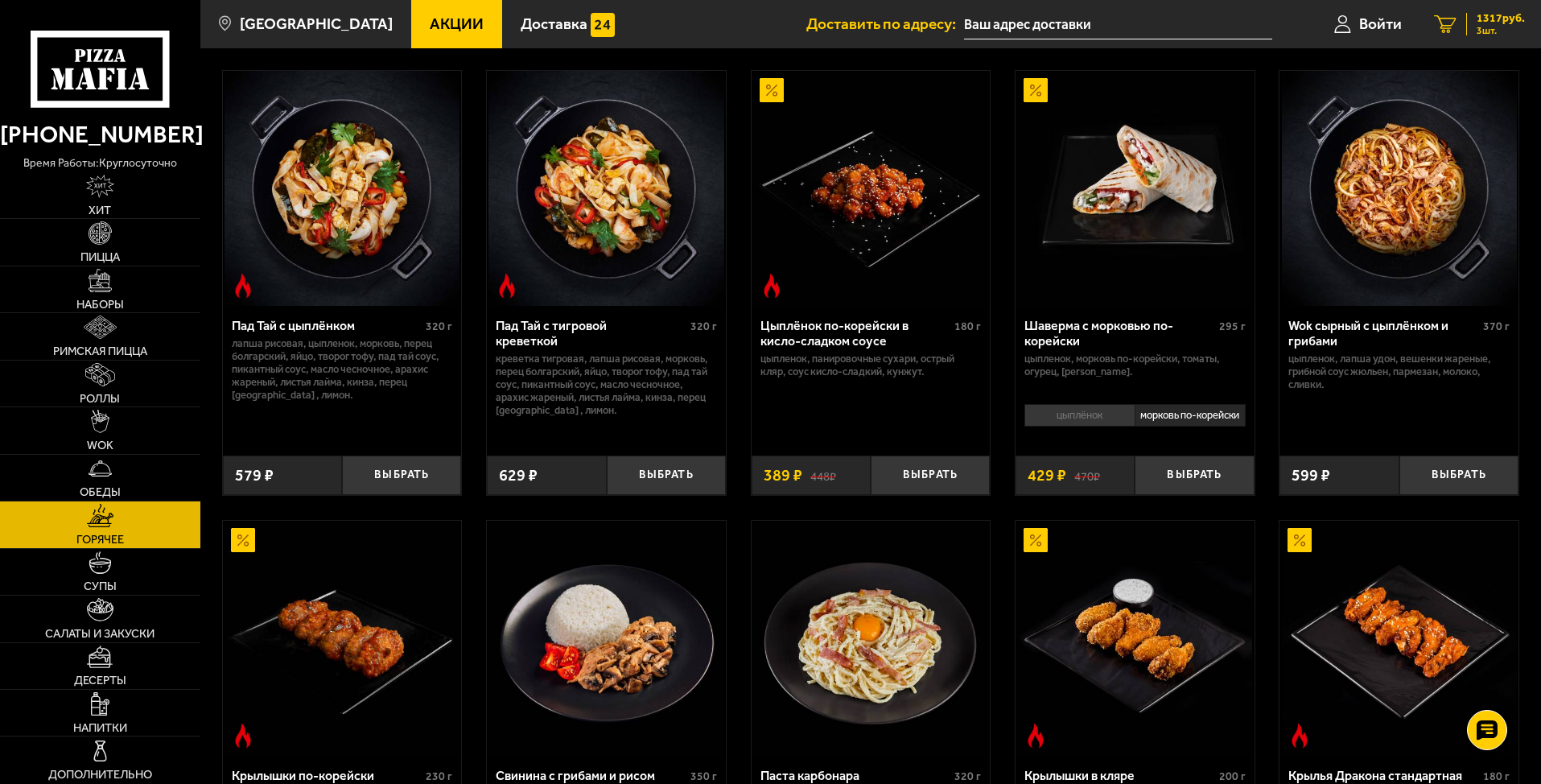
click at [1315, 9] on link "3 1317 руб. 3 шт." at bounding box center [1479, 24] width 123 height 48
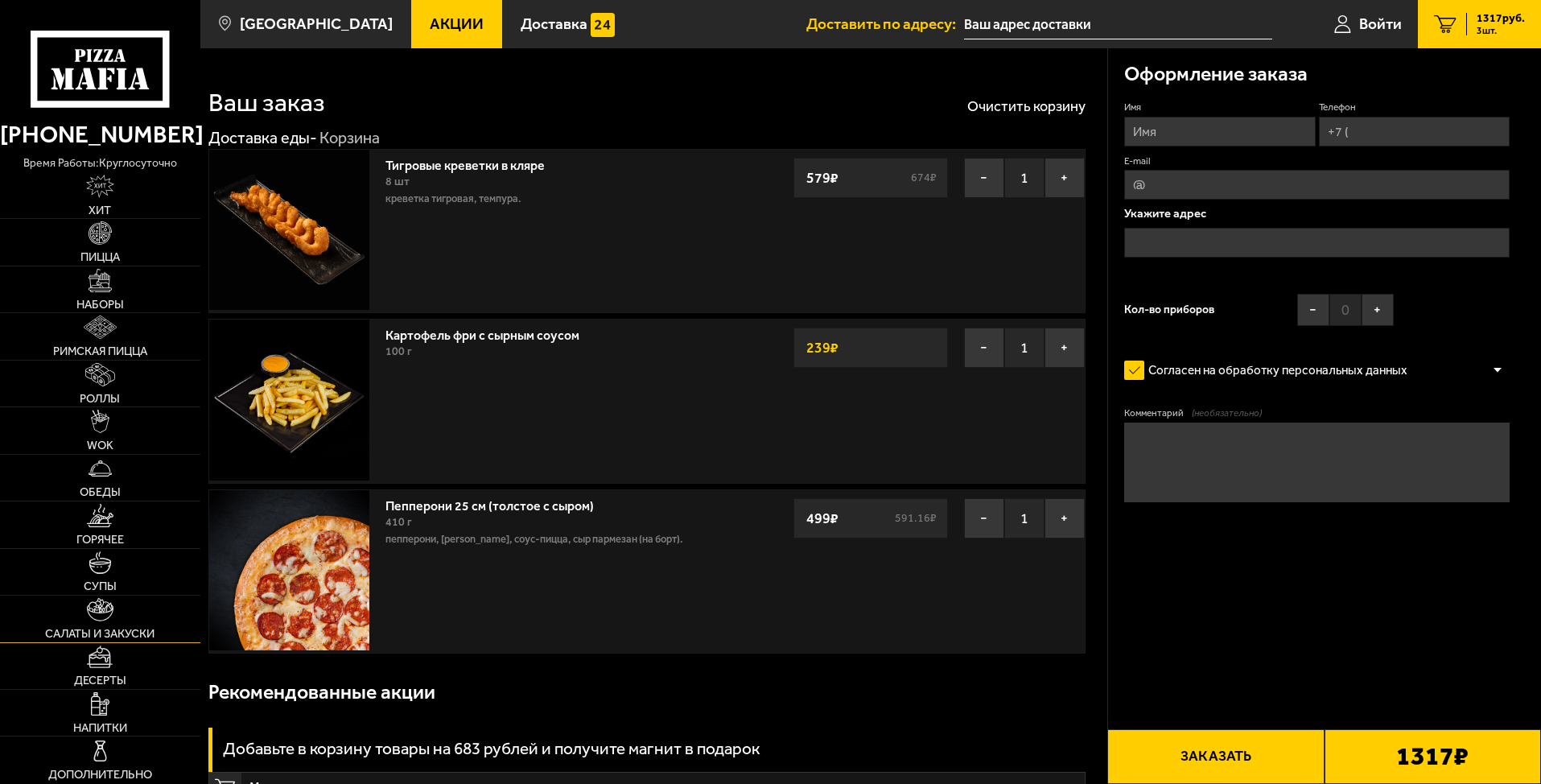
click at [89, 618] on img at bounding box center [99, 609] width 27 height 23
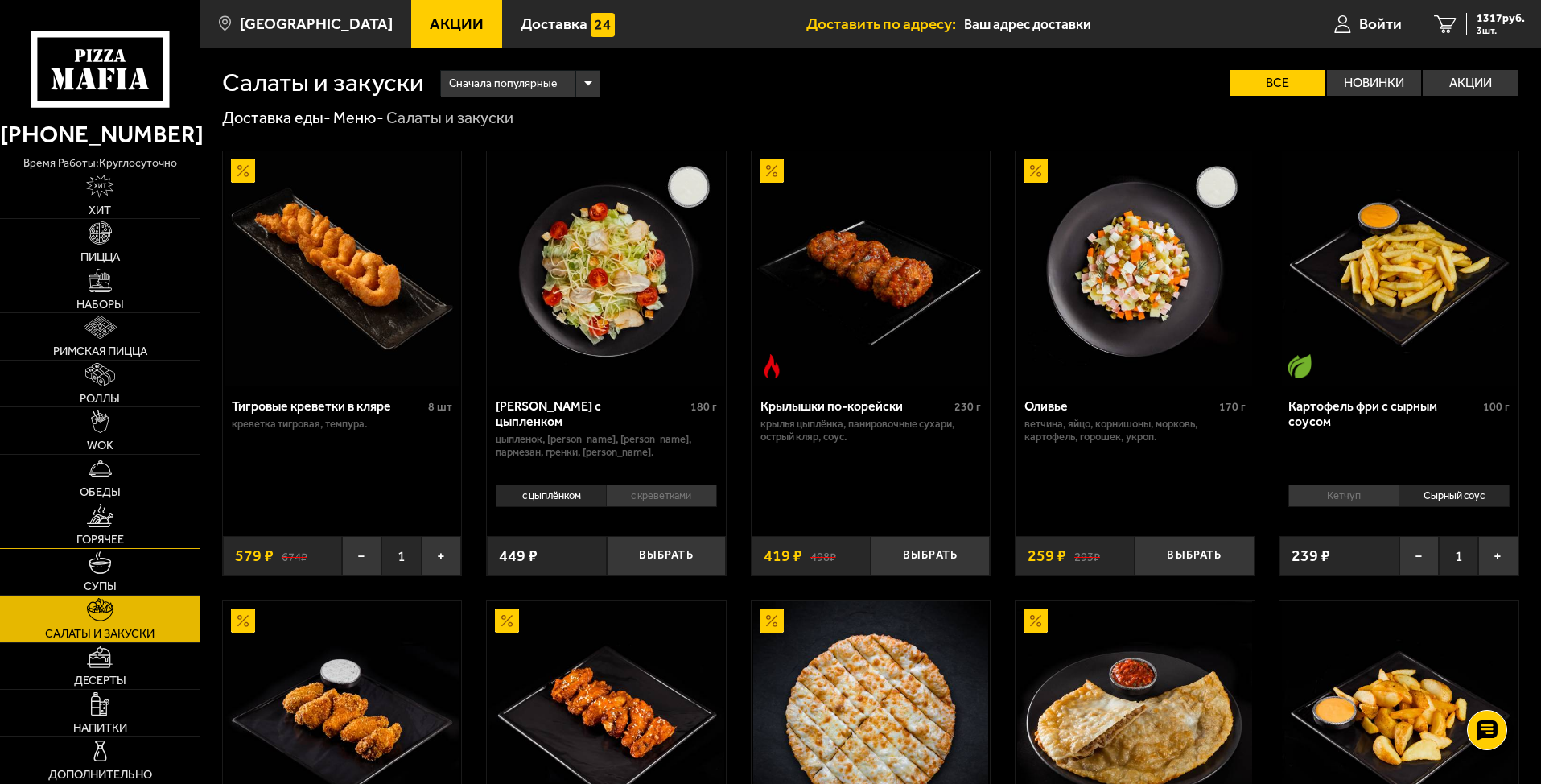
click at [111, 530] on link "Горячее" at bounding box center [100, 524] width 201 height 46
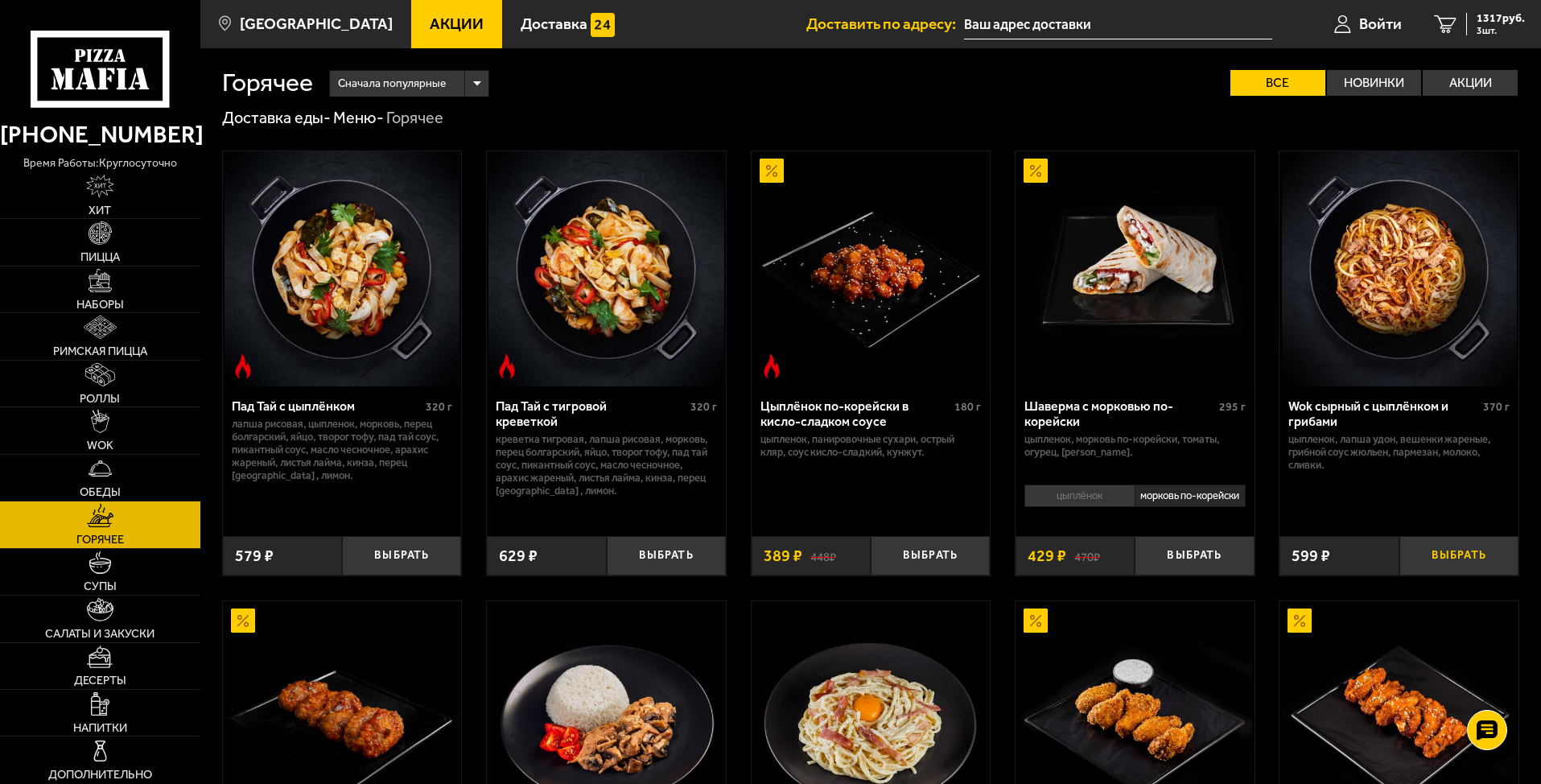
click at [1315, 560] on button "Выбрать" at bounding box center [1459, 555] width 119 height 39
click at [89, 381] on img at bounding box center [100, 374] width 30 height 23
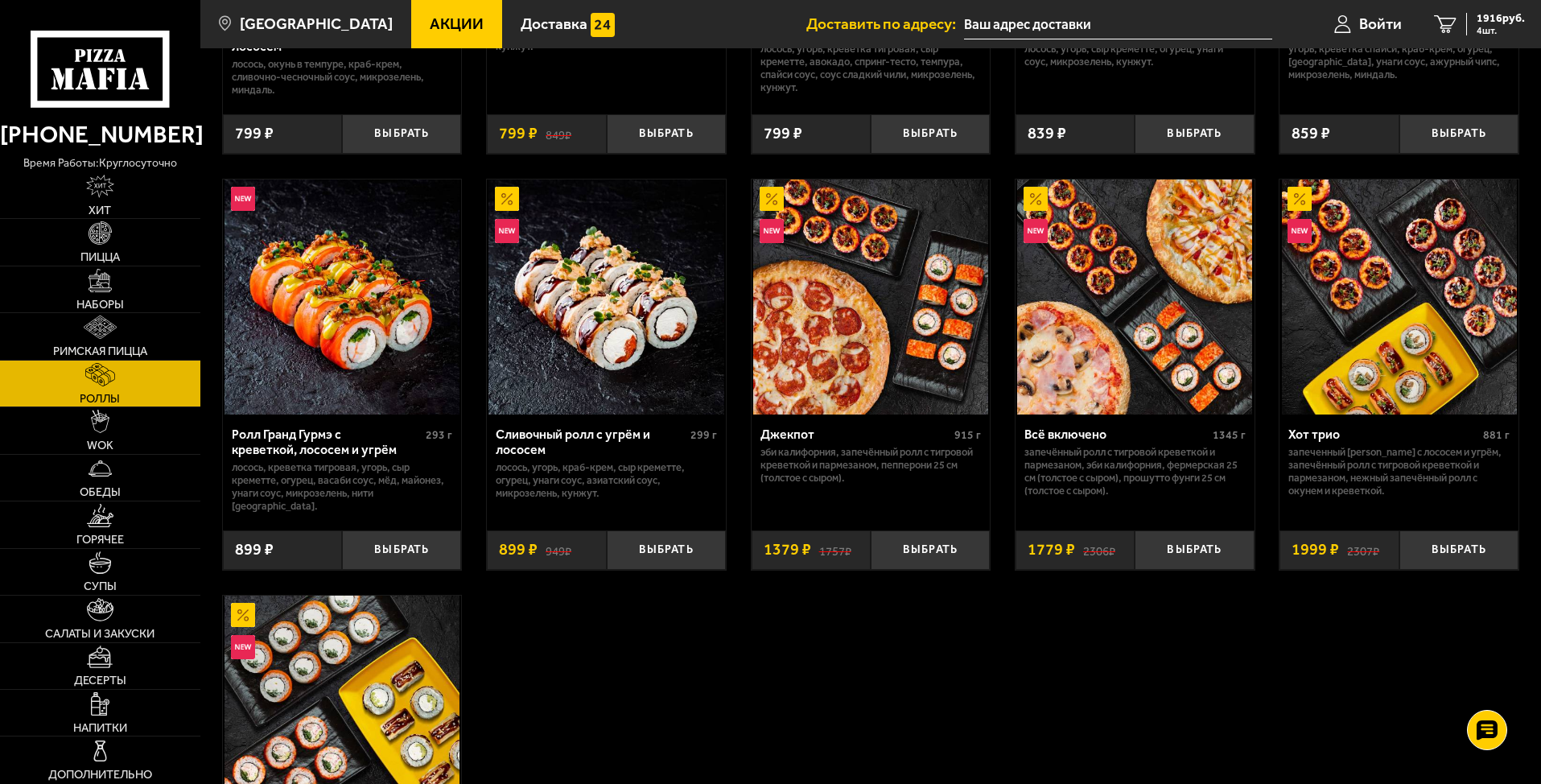
scroll to position [805, 0]
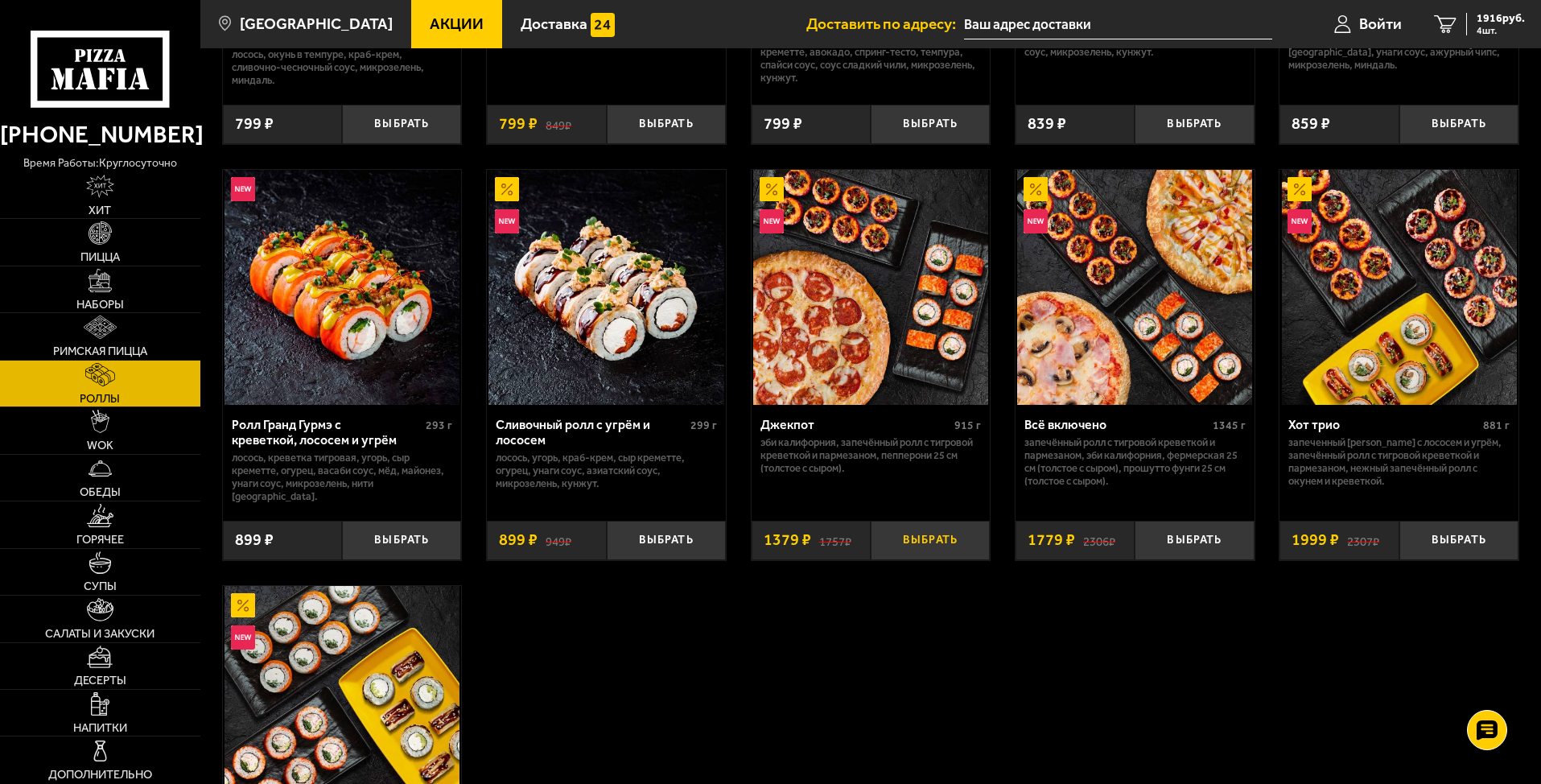
click at [908, 537] on button "Выбрать" at bounding box center [930, 540] width 119 height 39
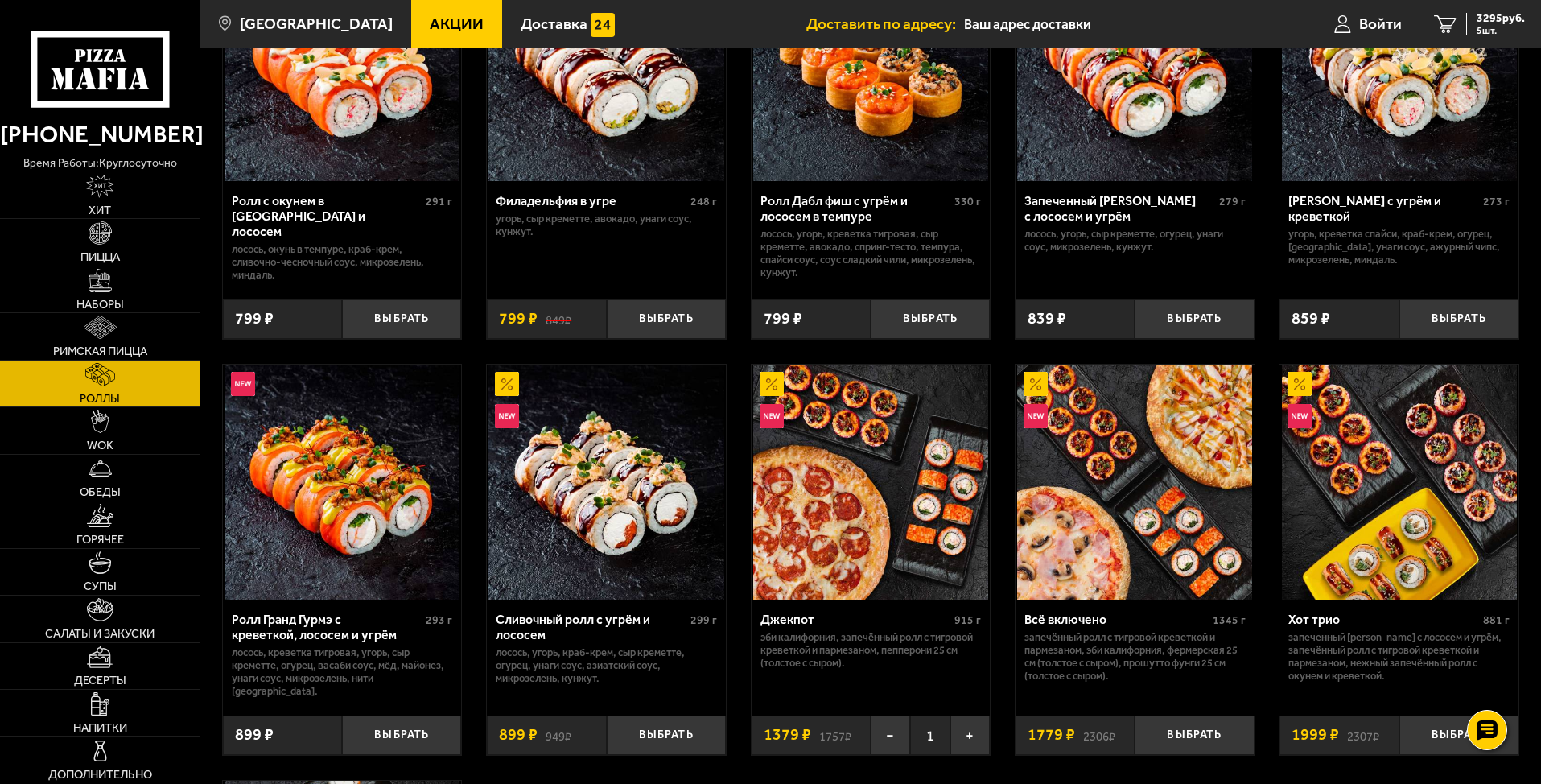
scroll to position [322, 0]
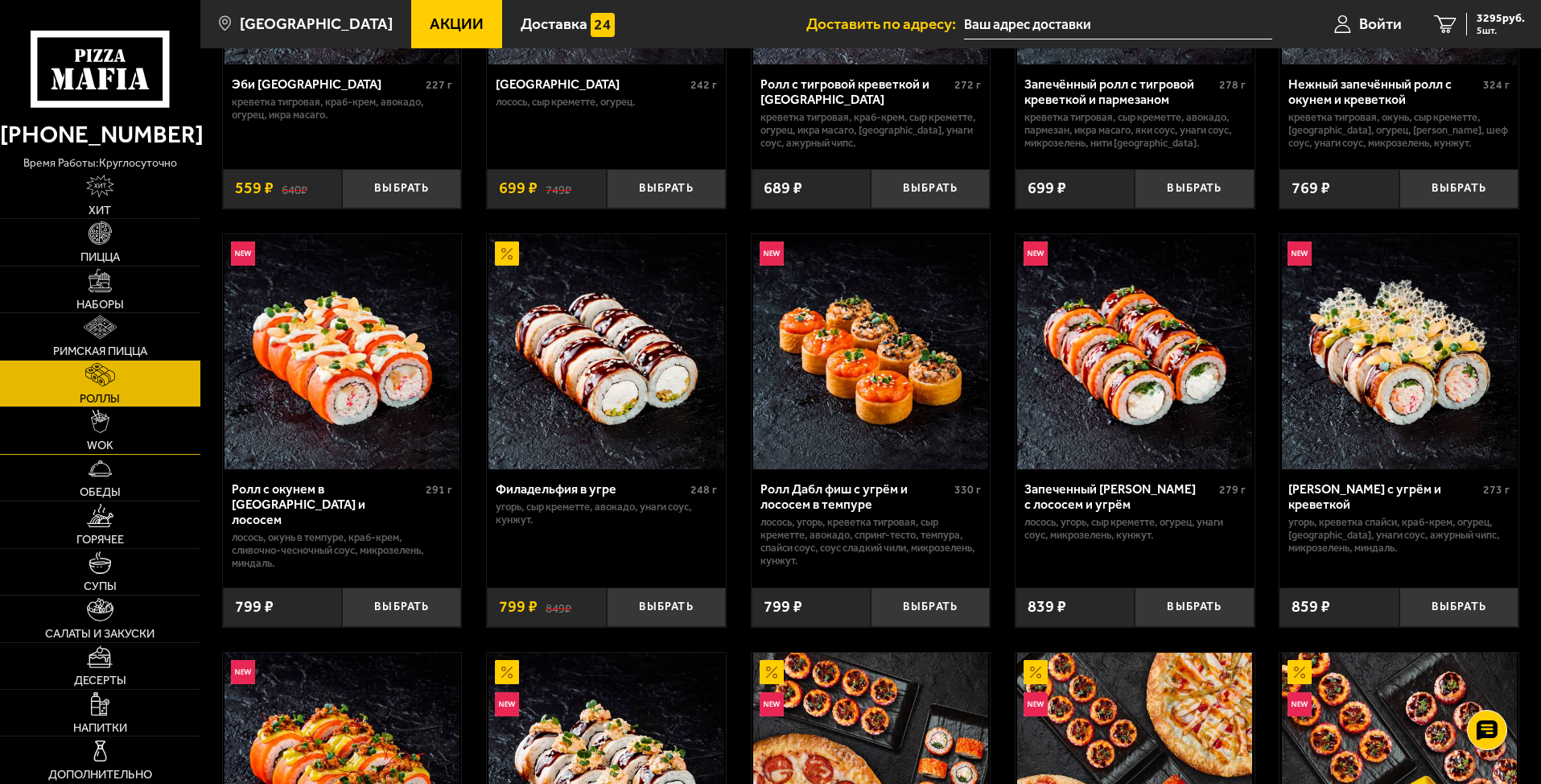
click at [126, 433] on link "WOK" at bounding box center [100, 430] width 201 height 46
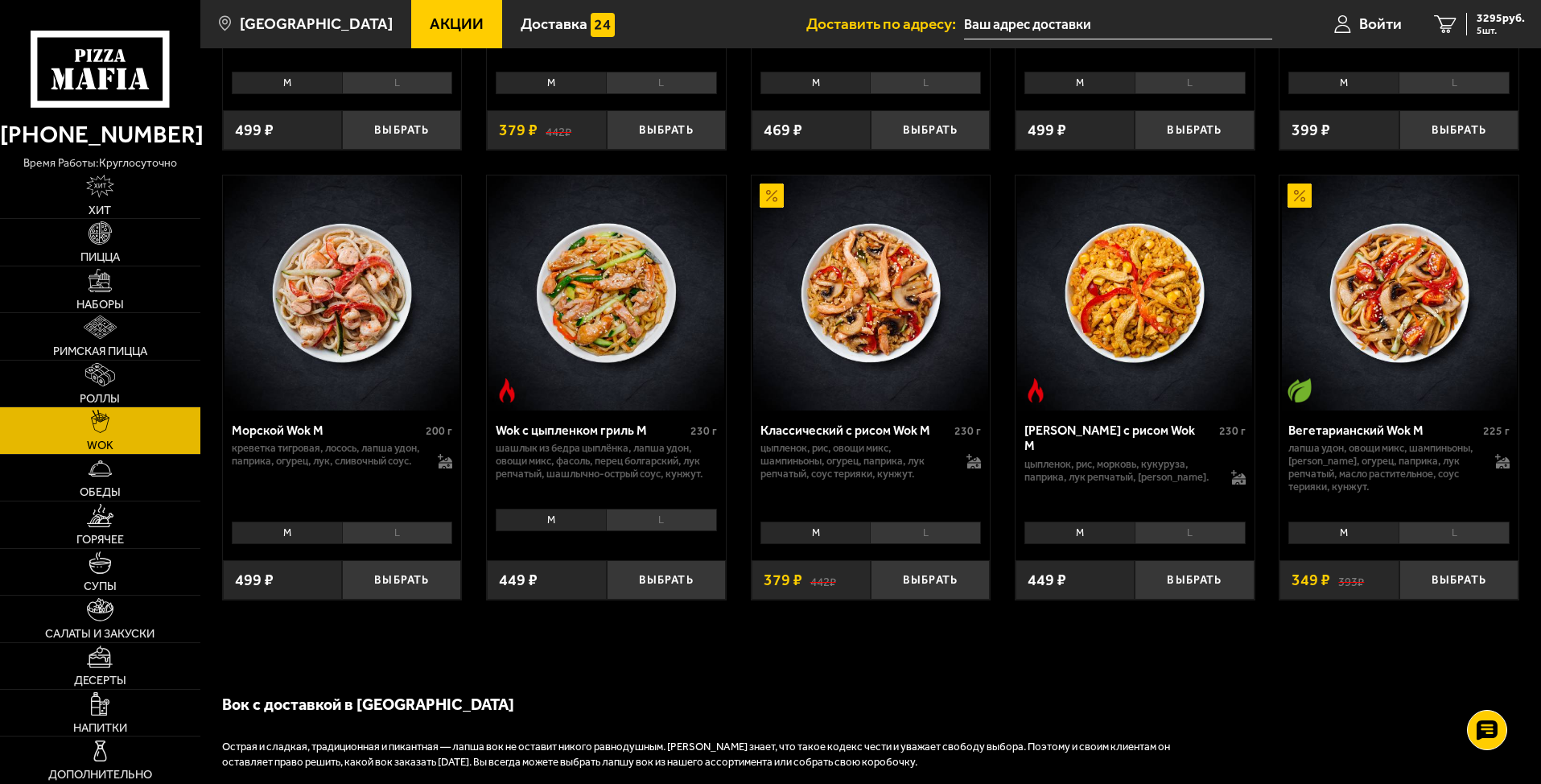
scroll to position [885, 0]
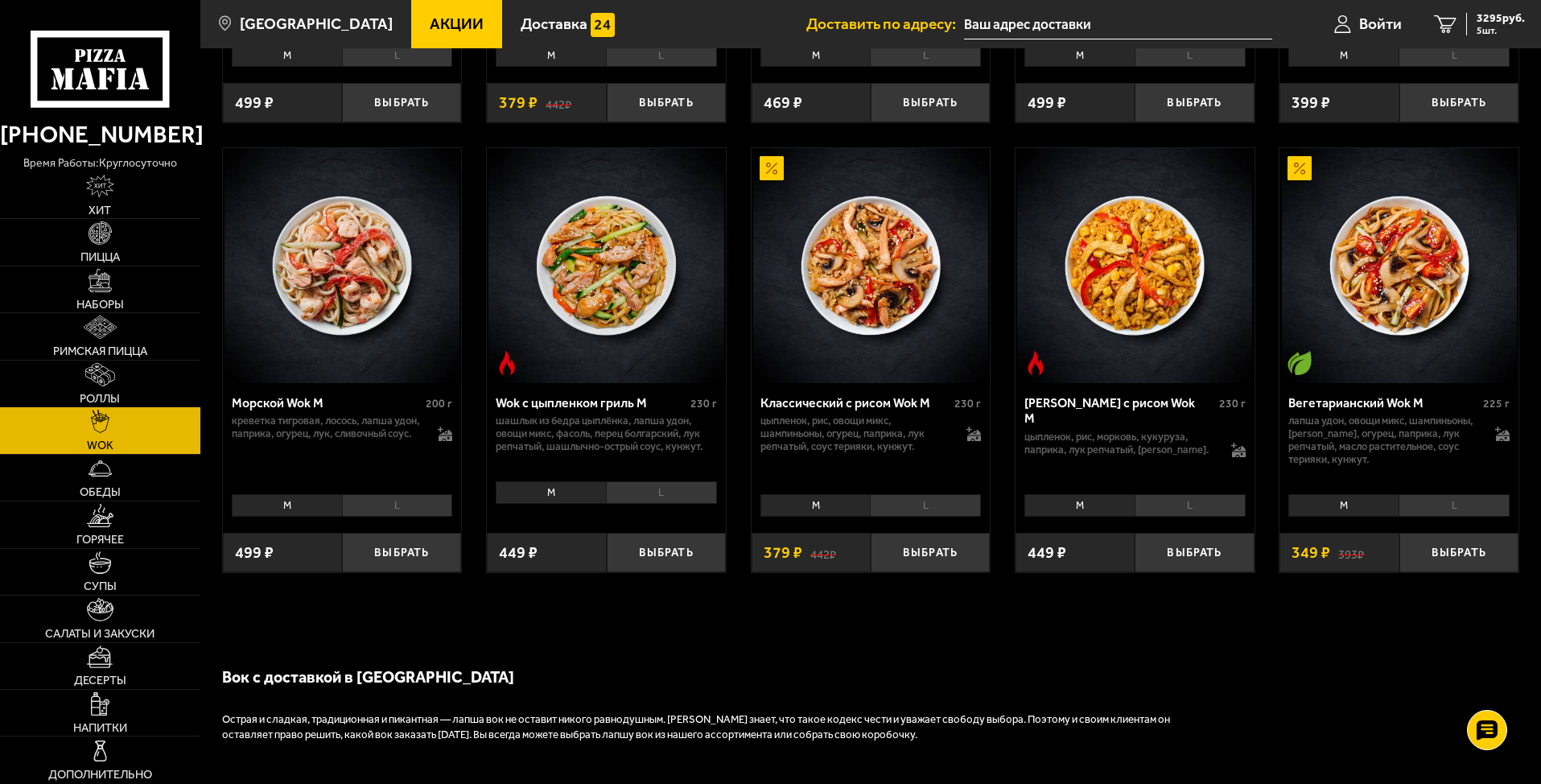
click at [650, 494] on li "L" at bounding box center [662, 492] width 111 height 22
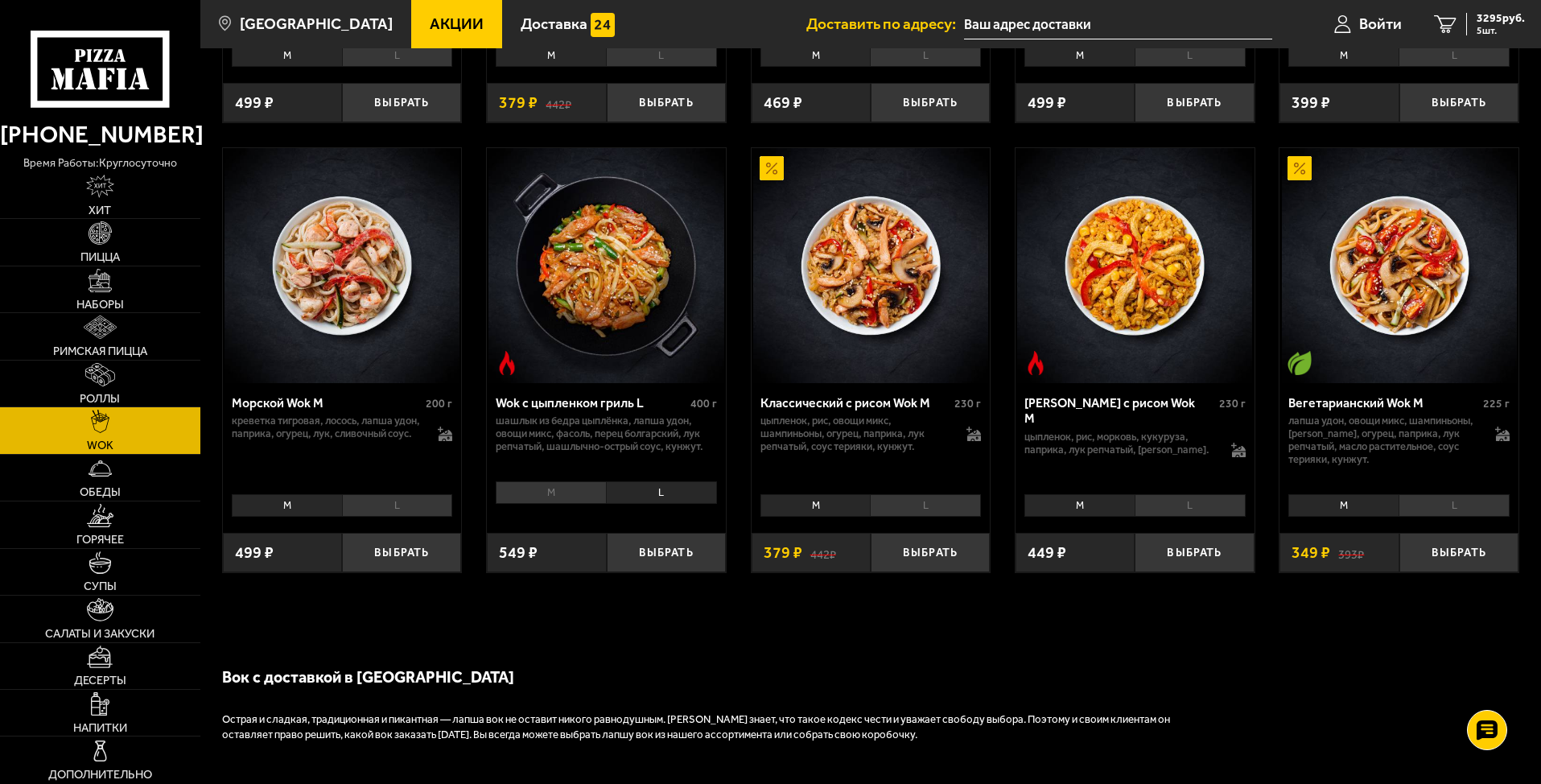
click at [573, 489] on li "M" at bounding box center [550, 492] width 111 height 22
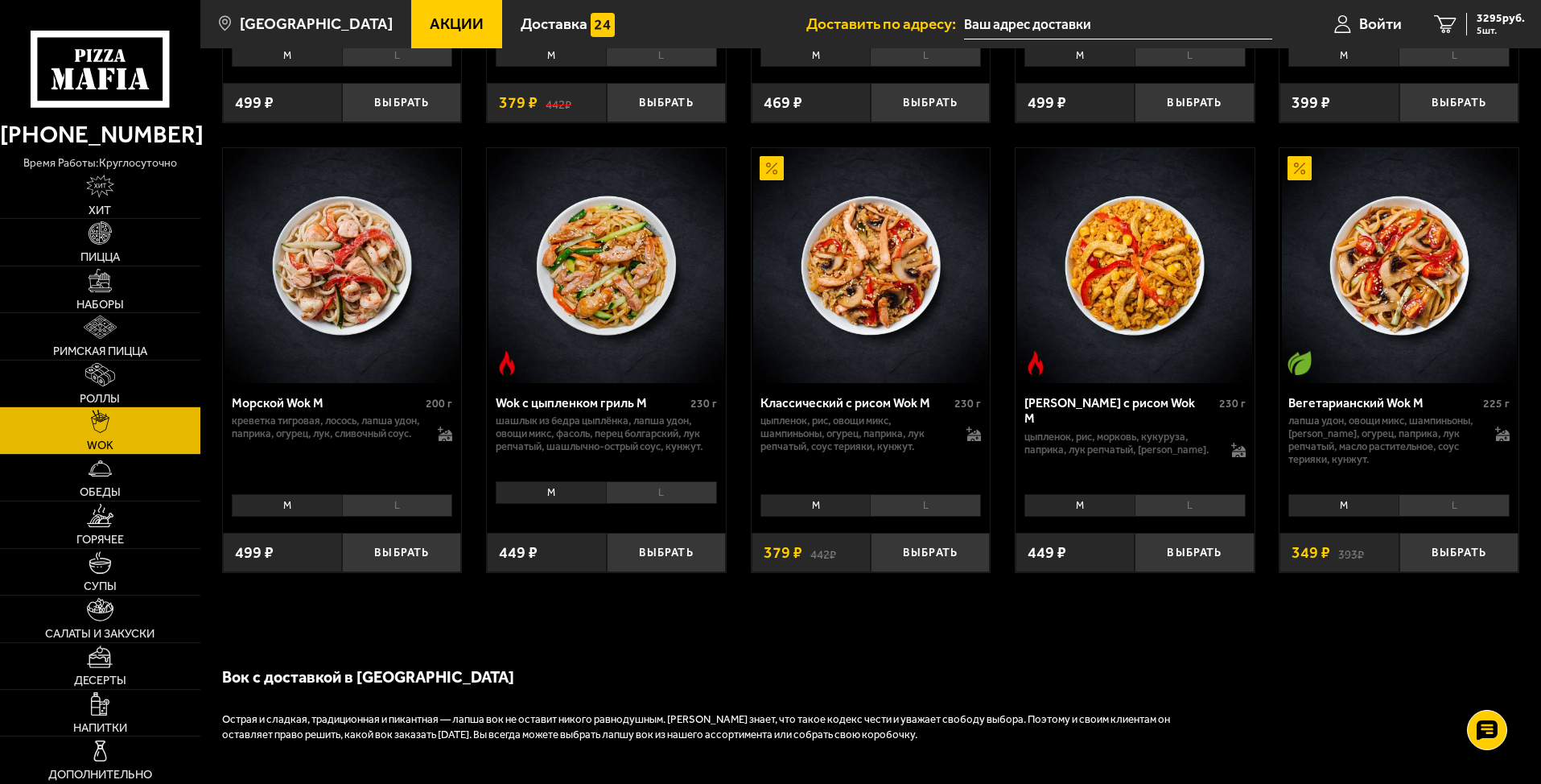
click at [651, 493] on li "L" at bounding box center [662, 492] width 111 height 22
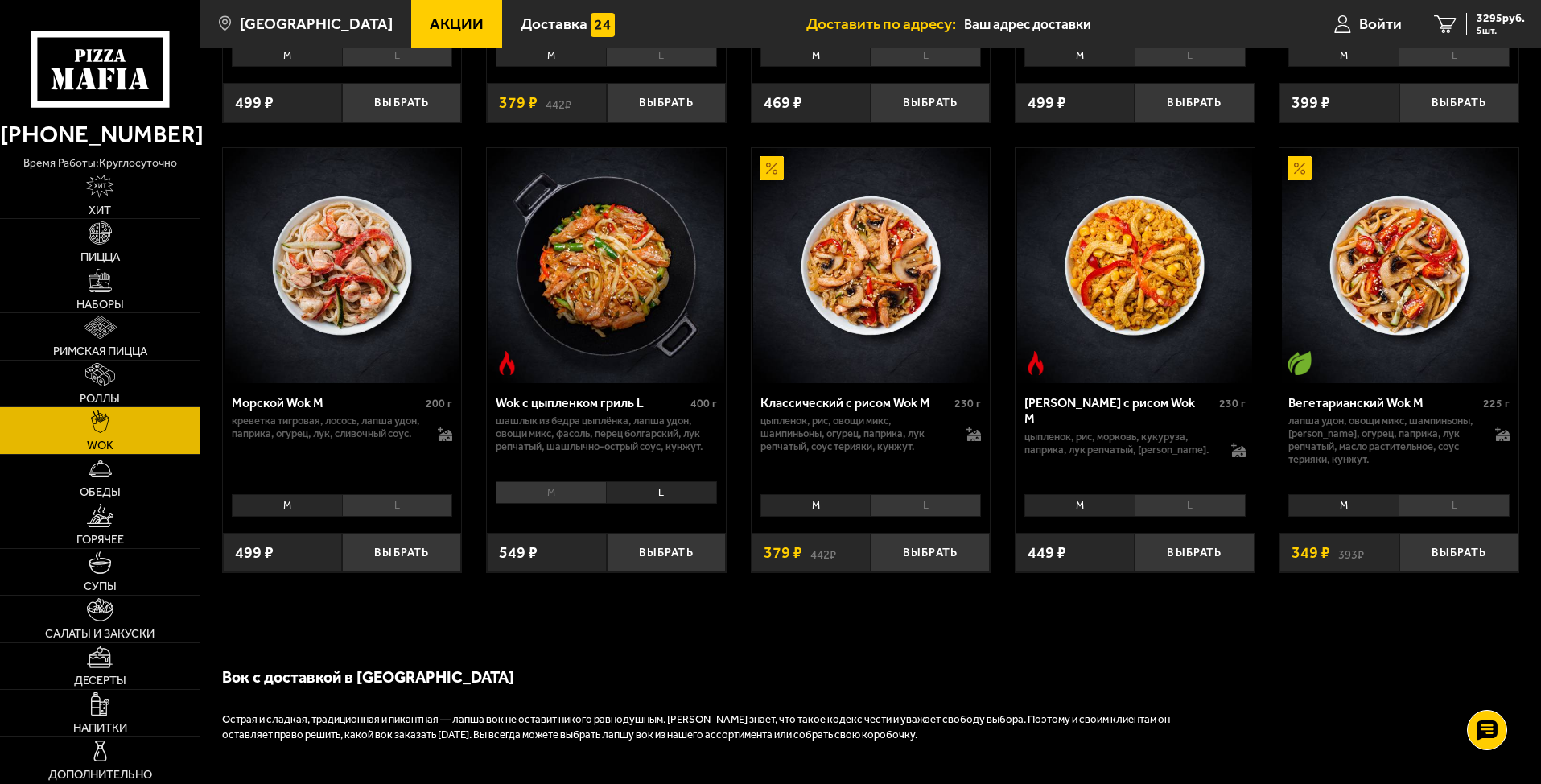
click at [543, 488] on li "M" at bounding box center [550, 492] width 111 height 22
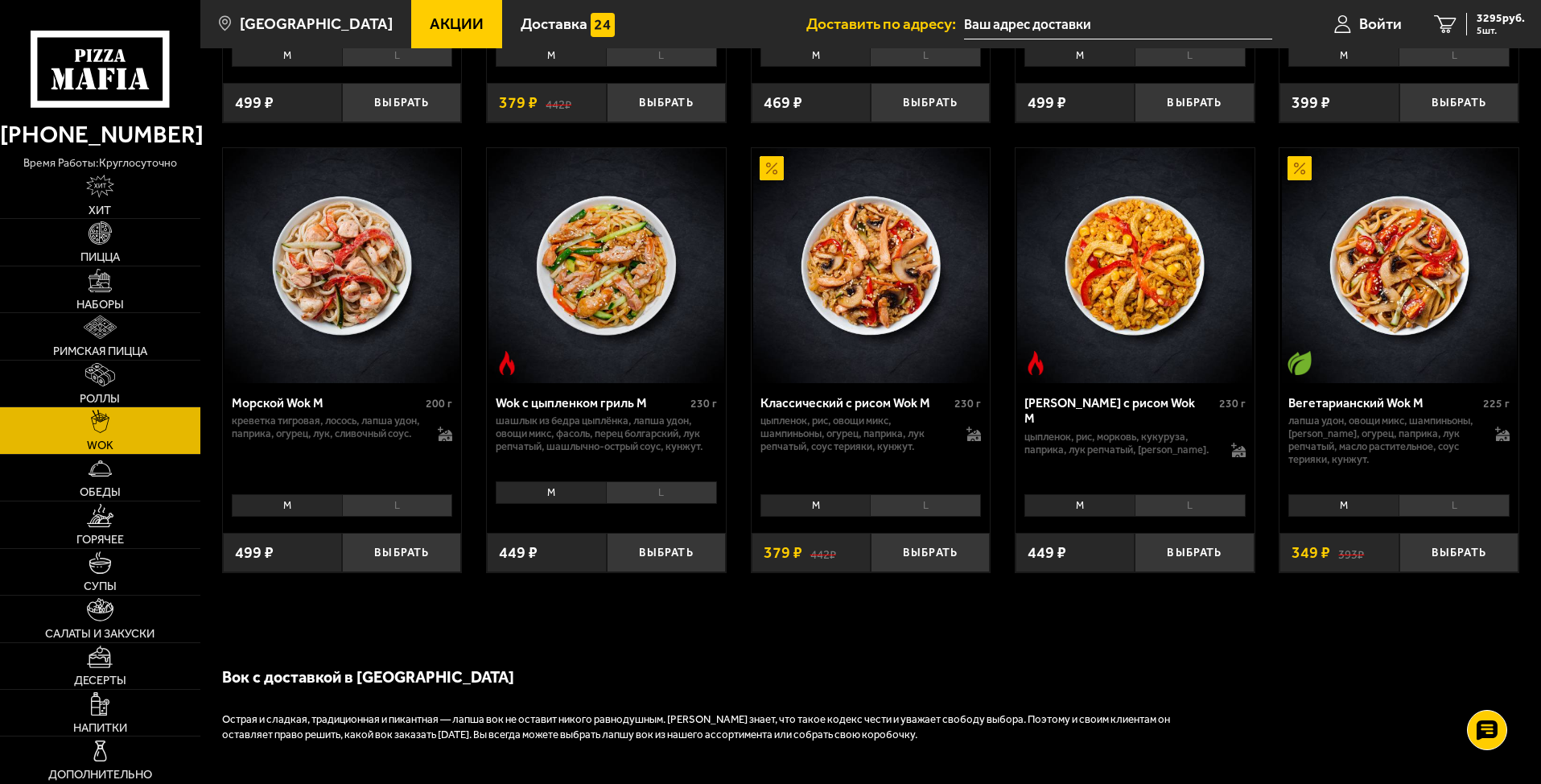
click at [650, 491] on li "L" at bounding box center [662, 492] width 111 height 22
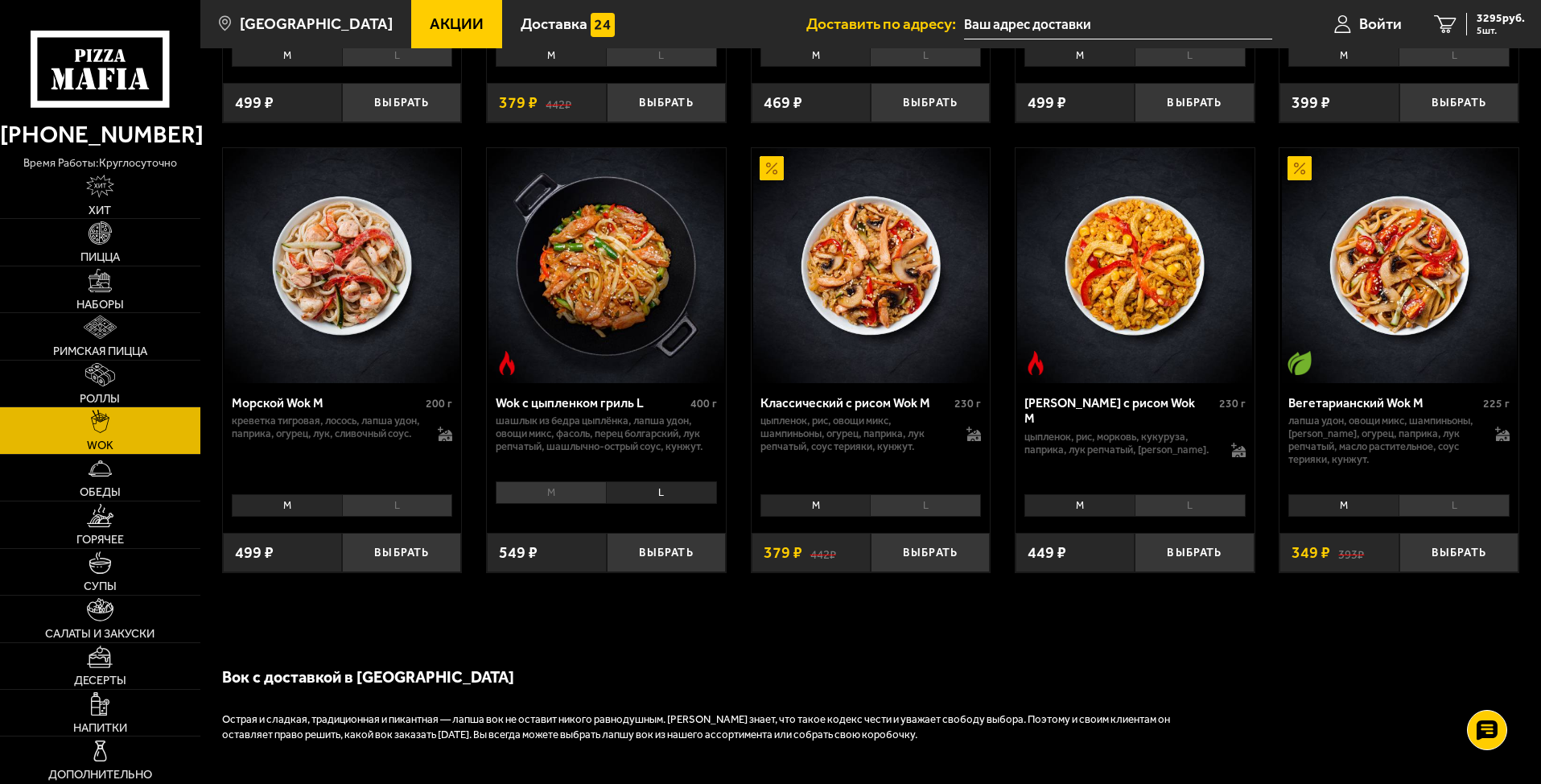
click at [537, 486] on li "M" at bounding box center [550, 492] width 111 height 22
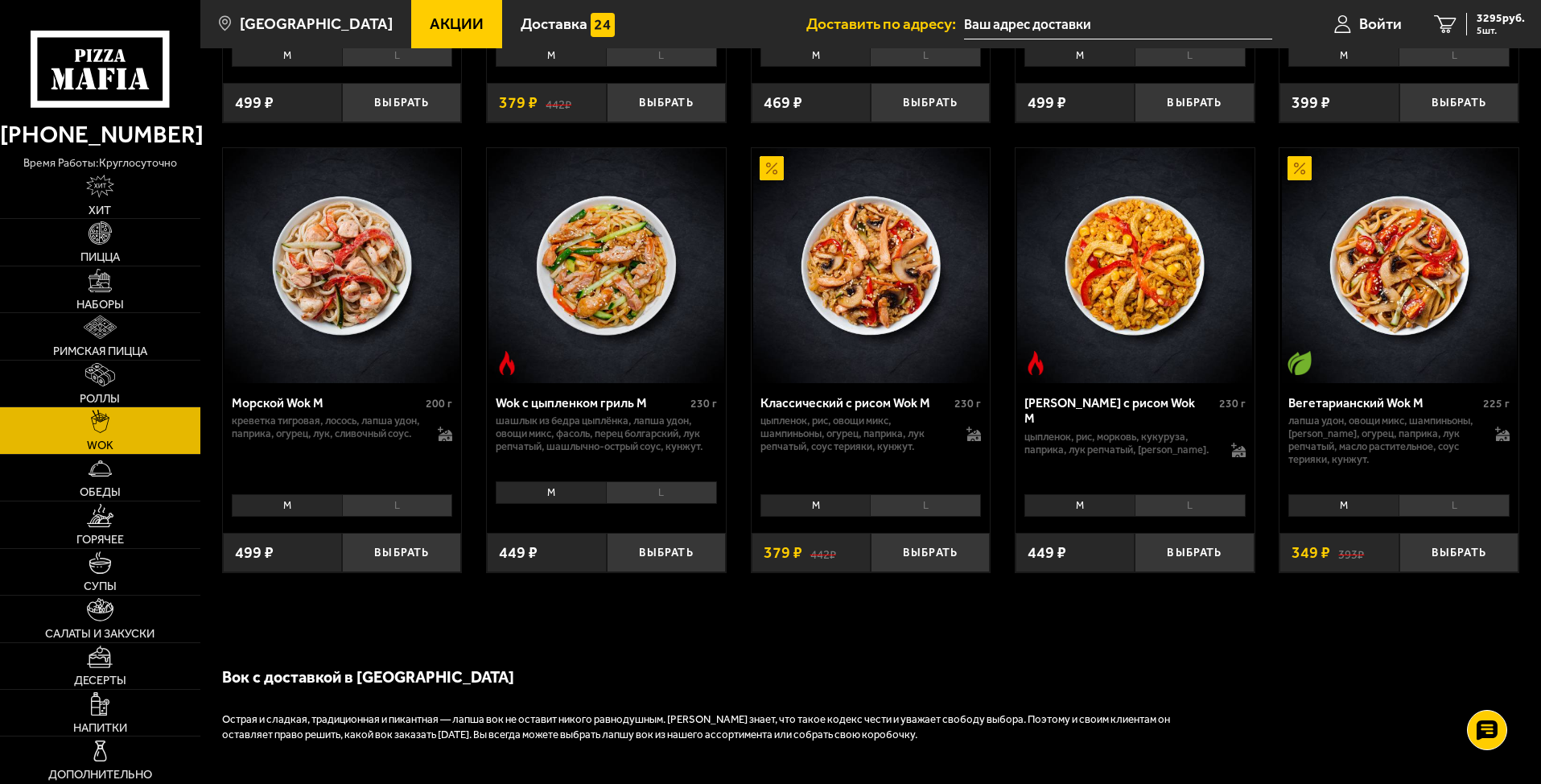
click at [641, 488] on li "L" at bounding box center [662, 492] width 111 height 22
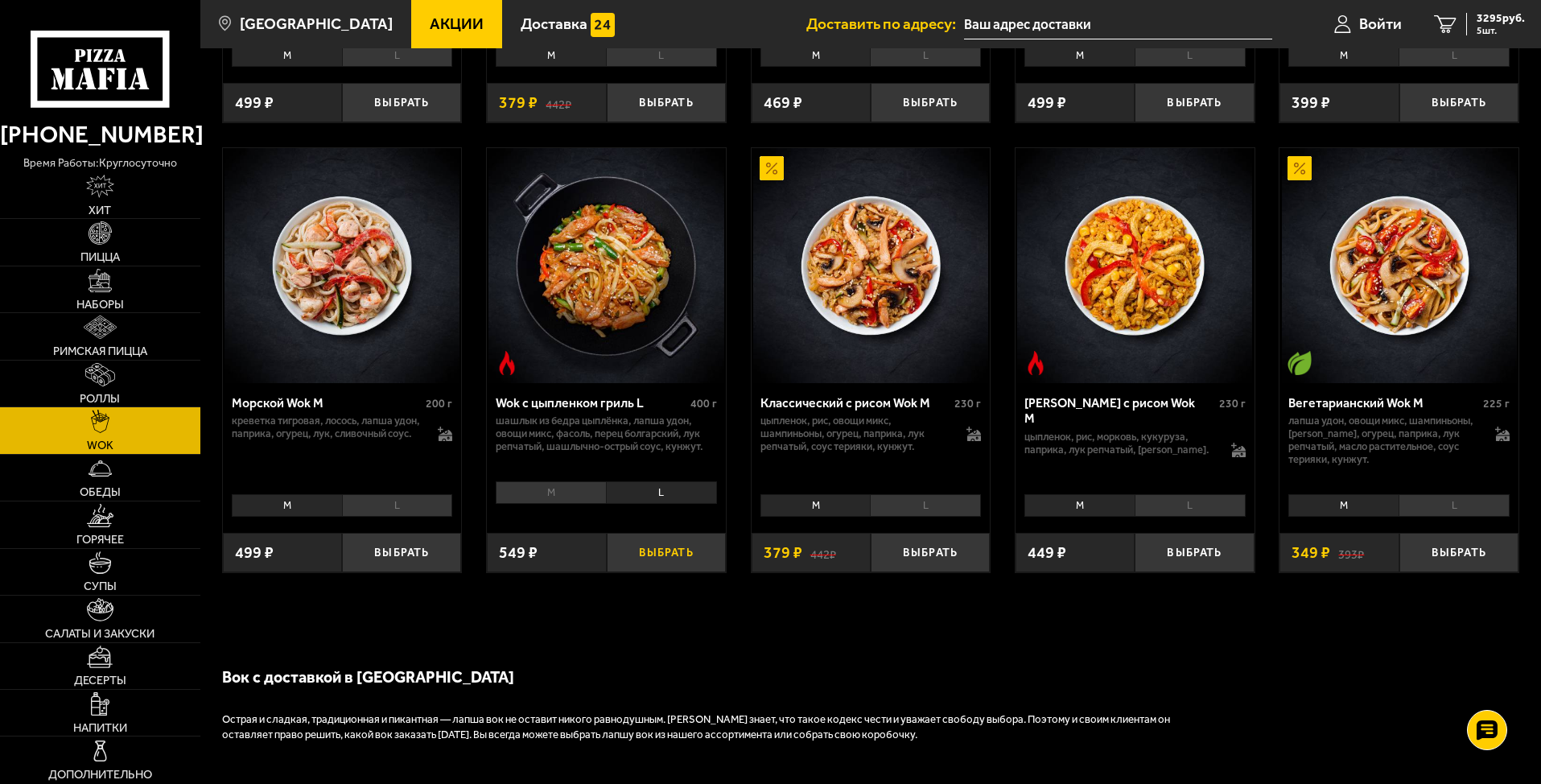
click at [637, 536] on div "Wok с цыпленком гриль L 400 г шашлык из бедра цыплёнка, лапша удон, овощи микс,…" at bounding box center [606, 477] width 239 height 189
click at [633, 546] on button "Выбрать" at bounding box center [666, 553] width 119 height 39
click at [1315, 13] on span "3295 руб." at bounding box center [1501, 18] width 48 height 11
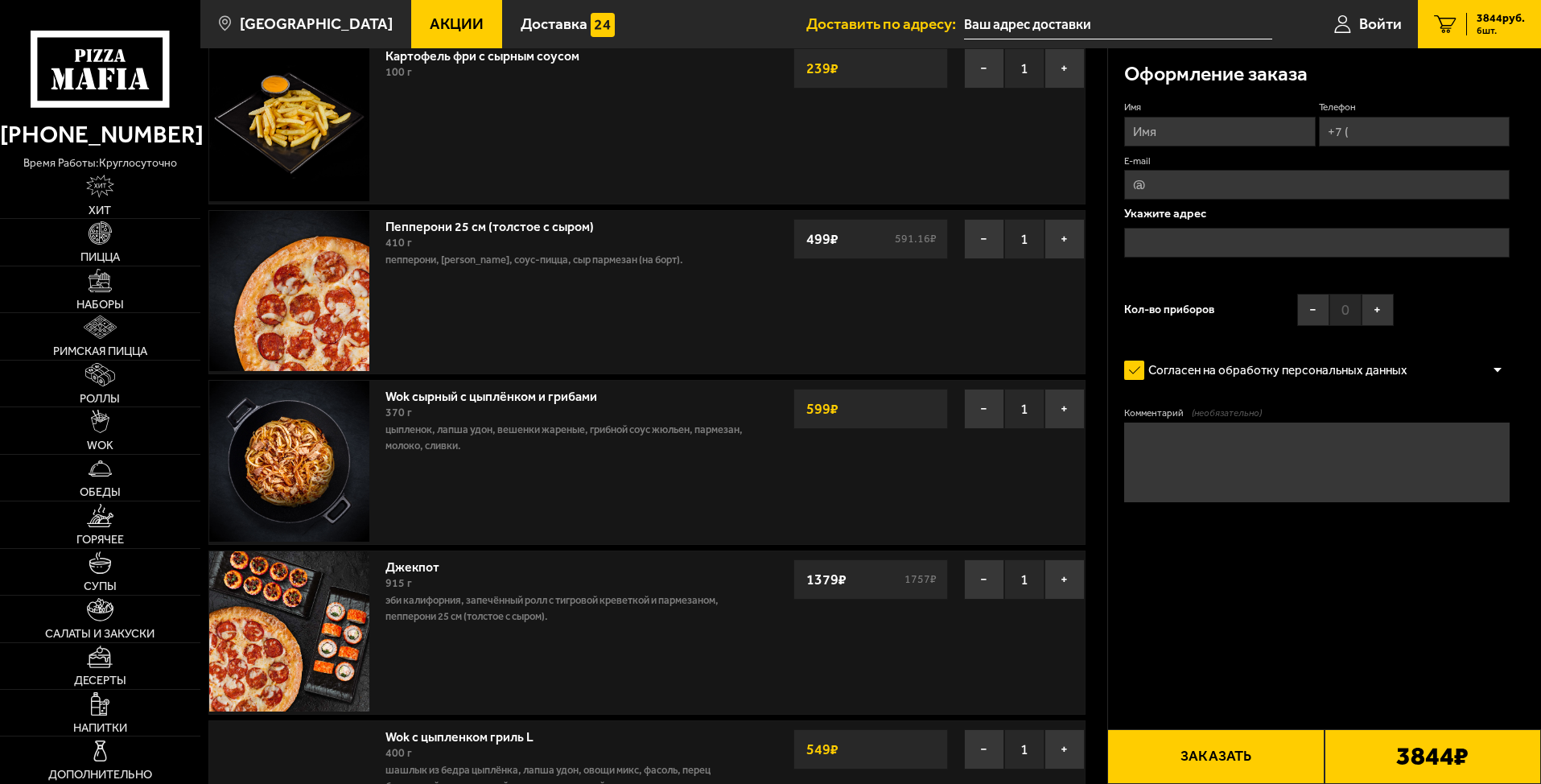
scroll to position [402, 0]
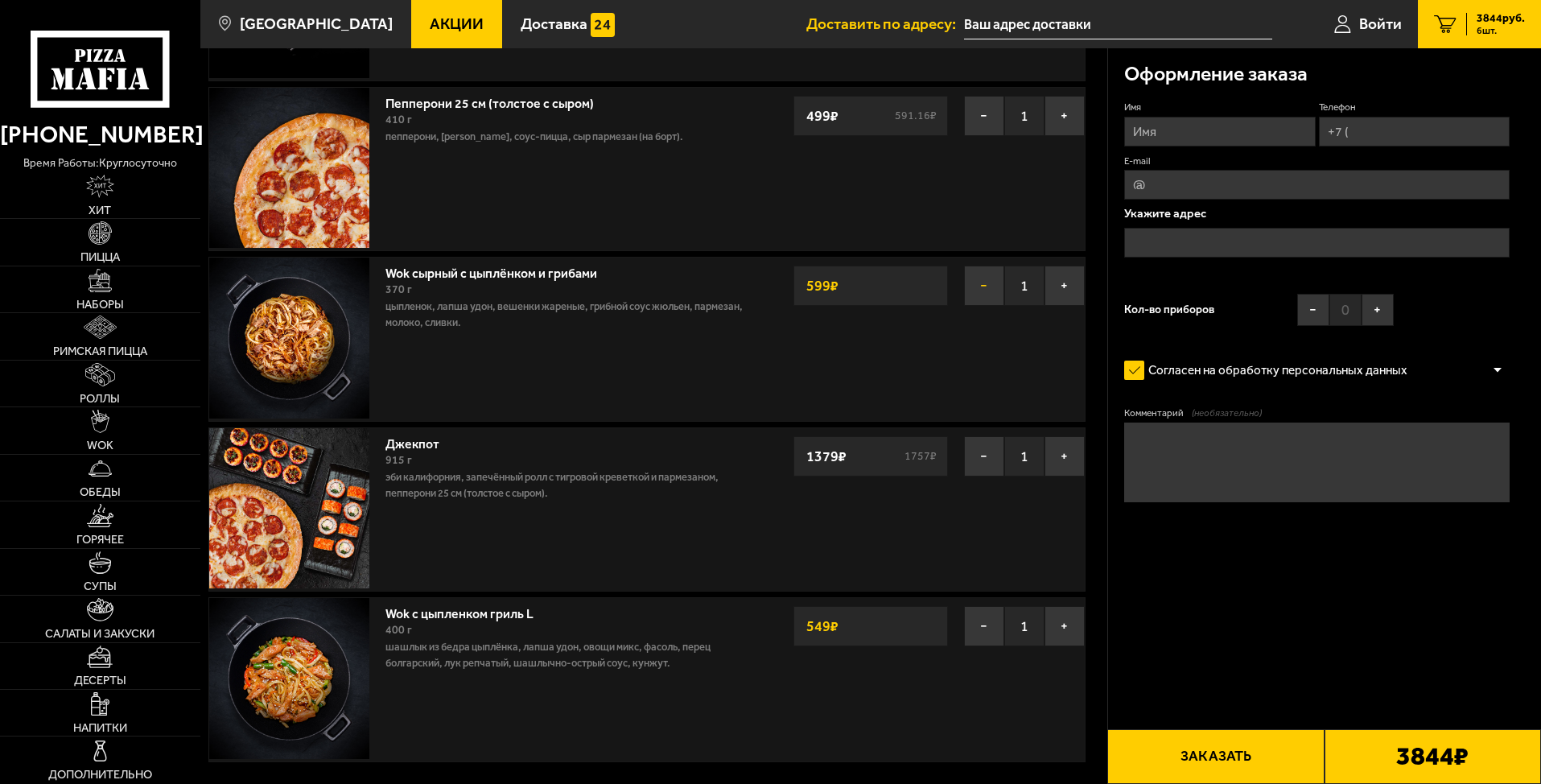
click at [987, 284] on button "−" at bounding box center [984, 285] width 40 height 40
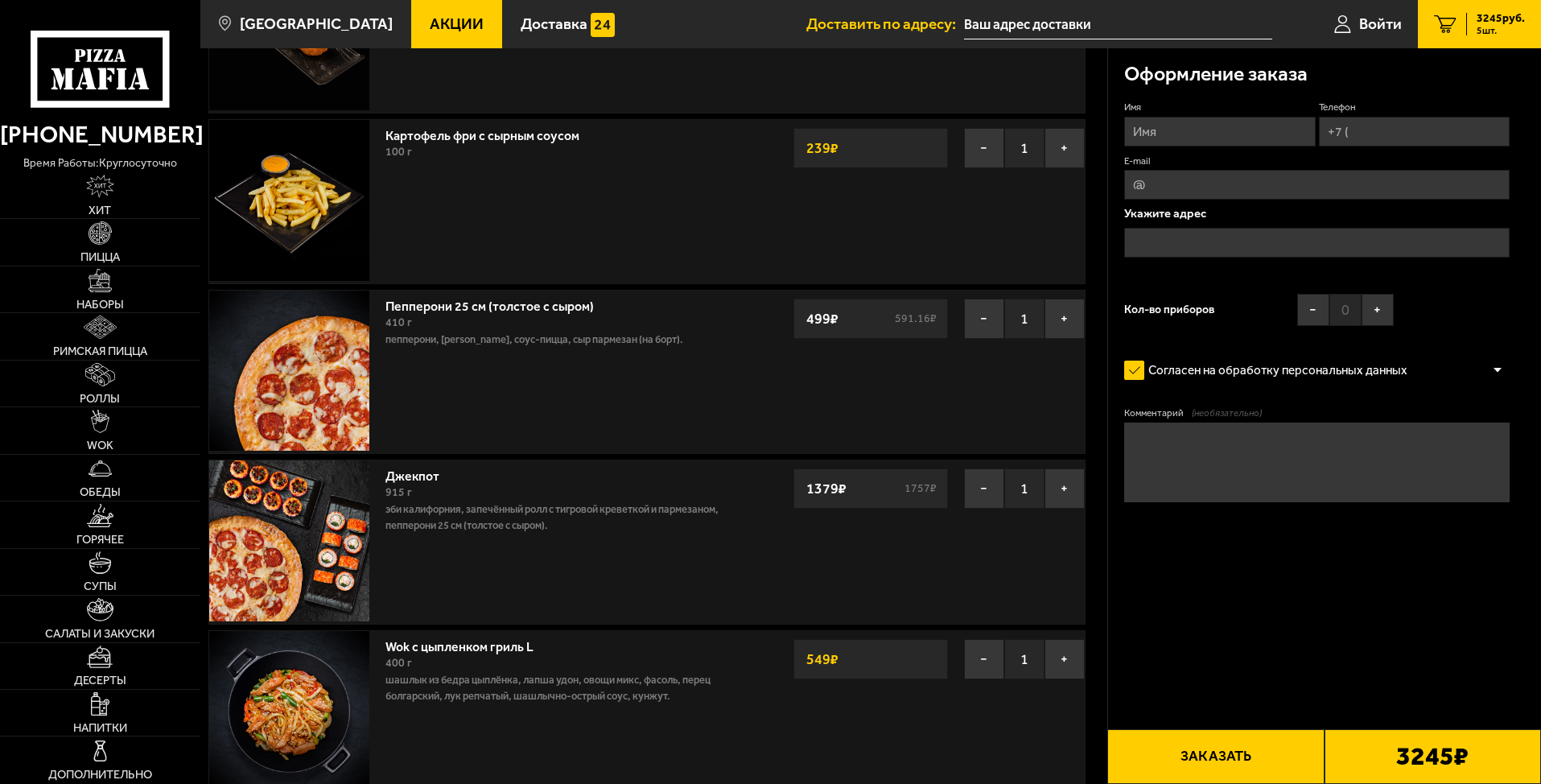
scroll to position [242, 0]
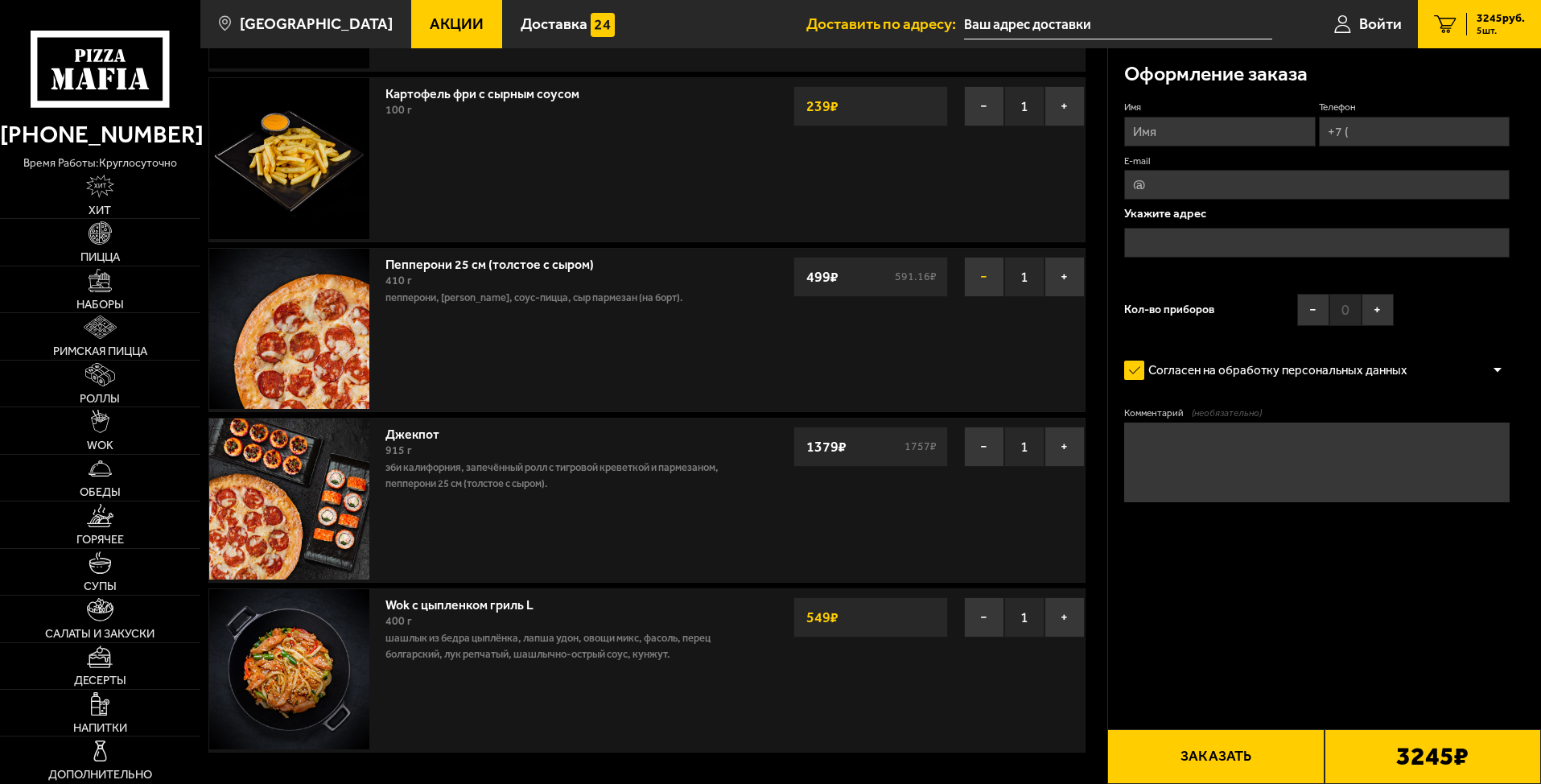
click at [986, 278] on button "−" at bounding box center [984, 277] width 40 height 40
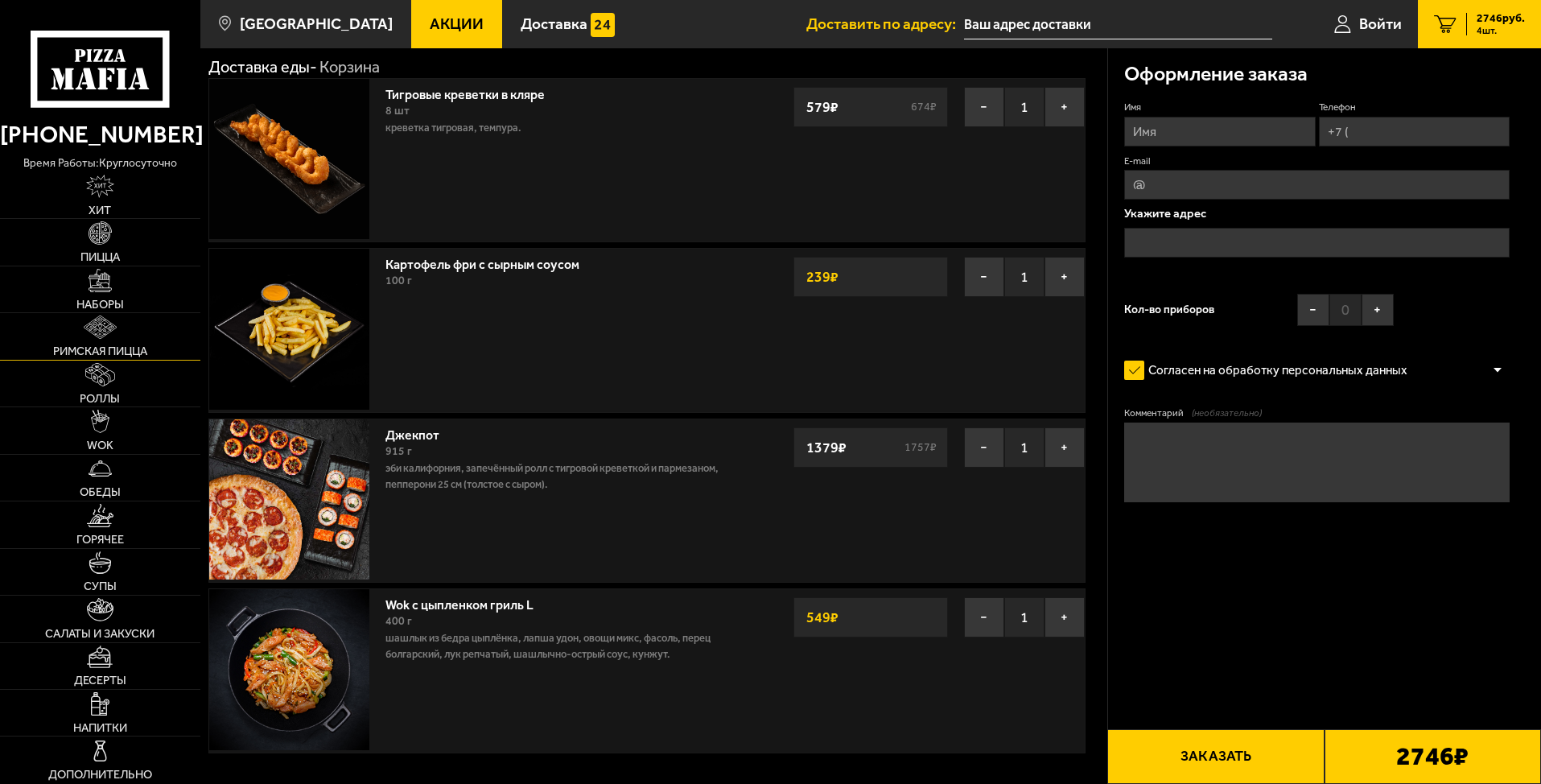
scroll to position [81, 0]
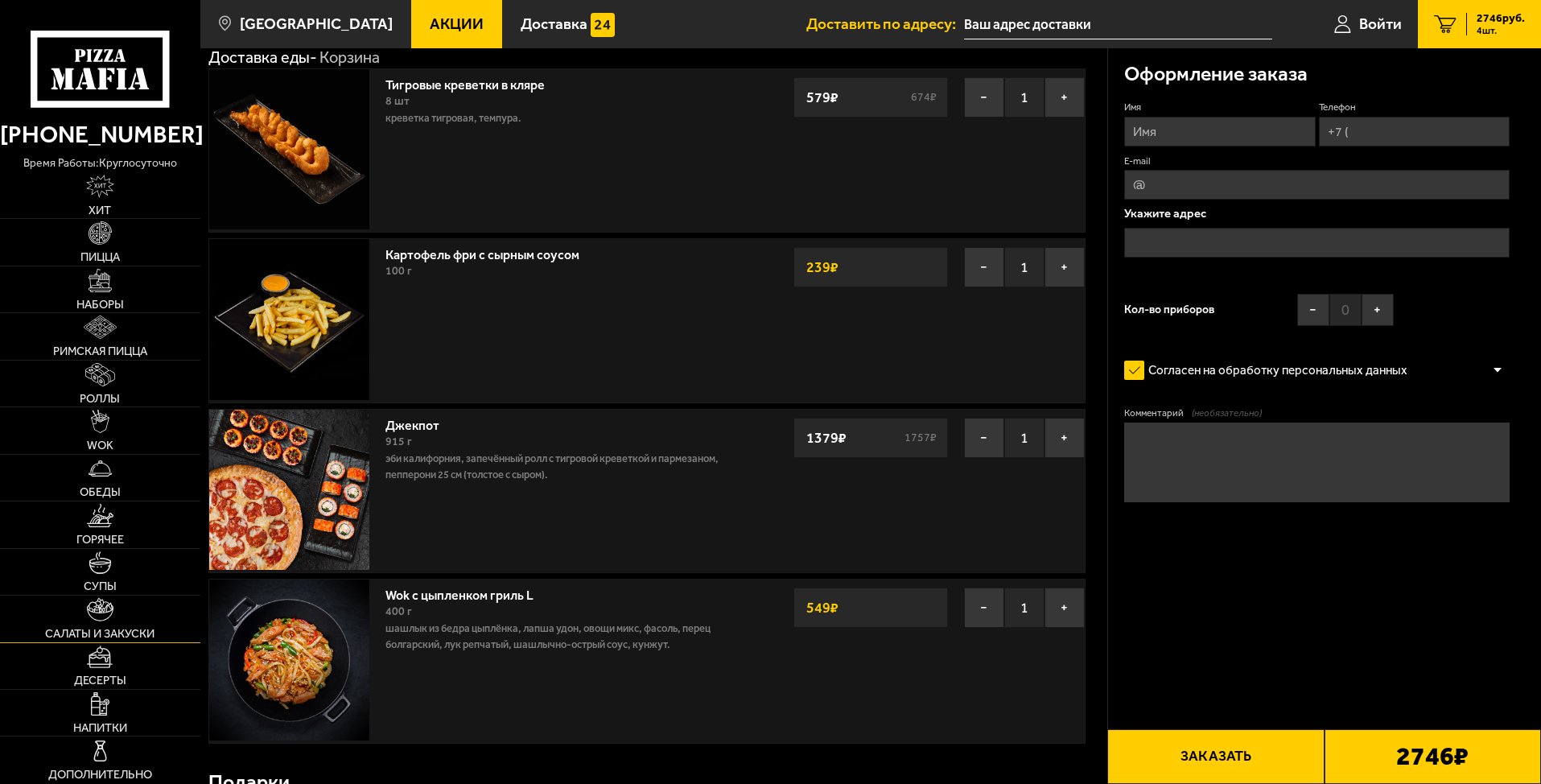
click at [107, 619] on img at bounding box center [99, 609] width 27 height 23
